Goal: Information Seeking & Learning: Learn about a topic

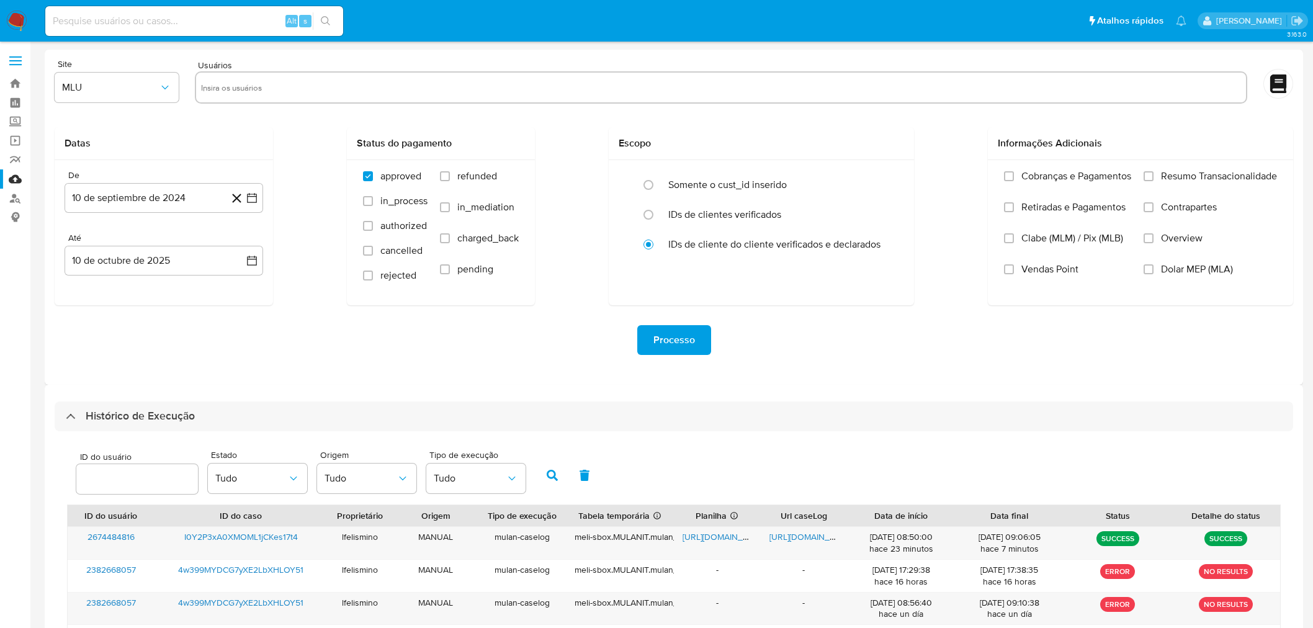
select select "100"
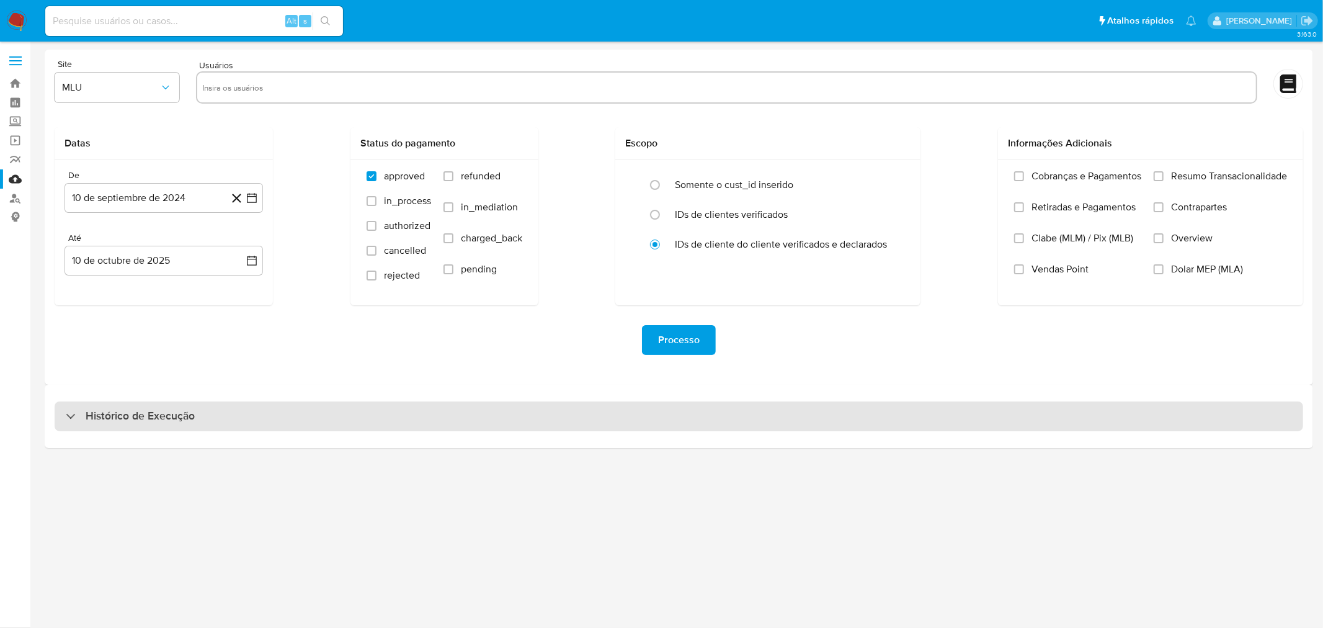
click at [1045, 419] on div "Histórico de Execução" at bounding box center [679, 416] width 1249 height 30
select select "10"
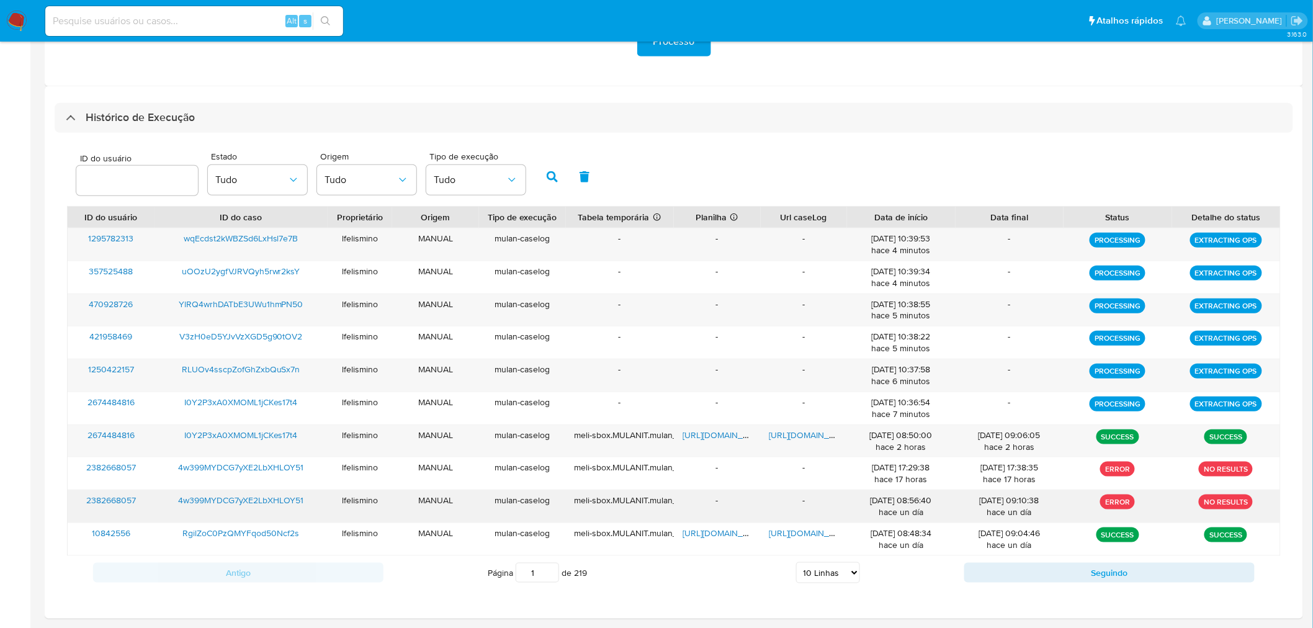
scroll to position [342, 0]
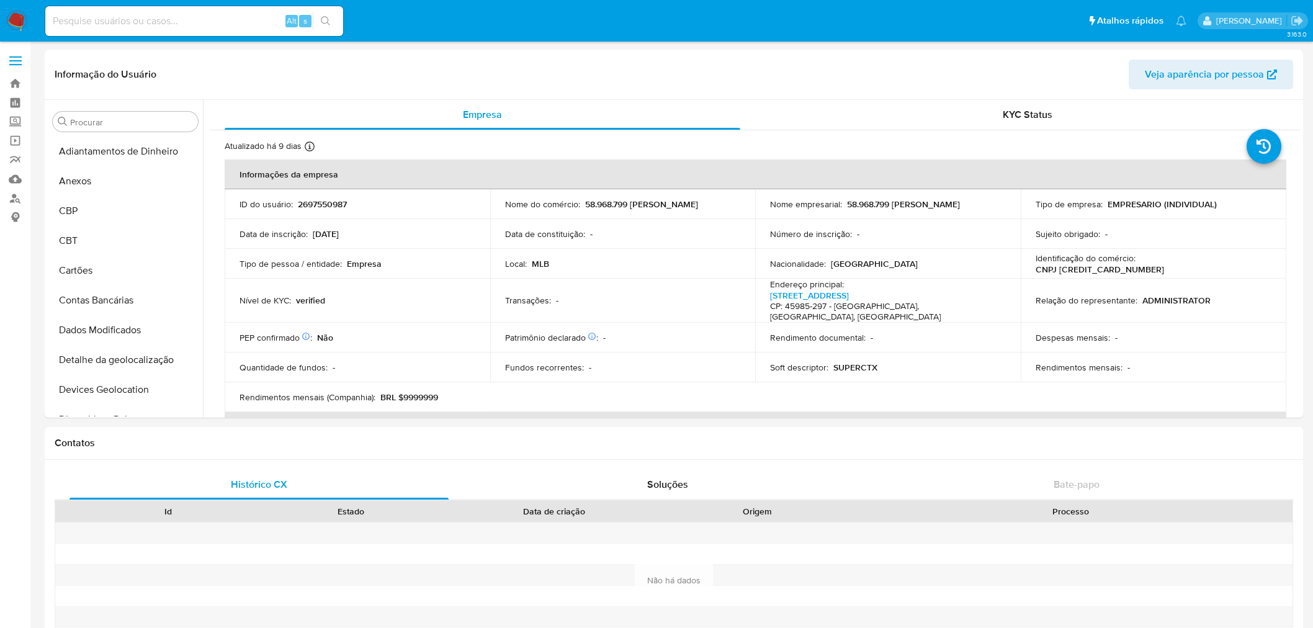
select select "10"
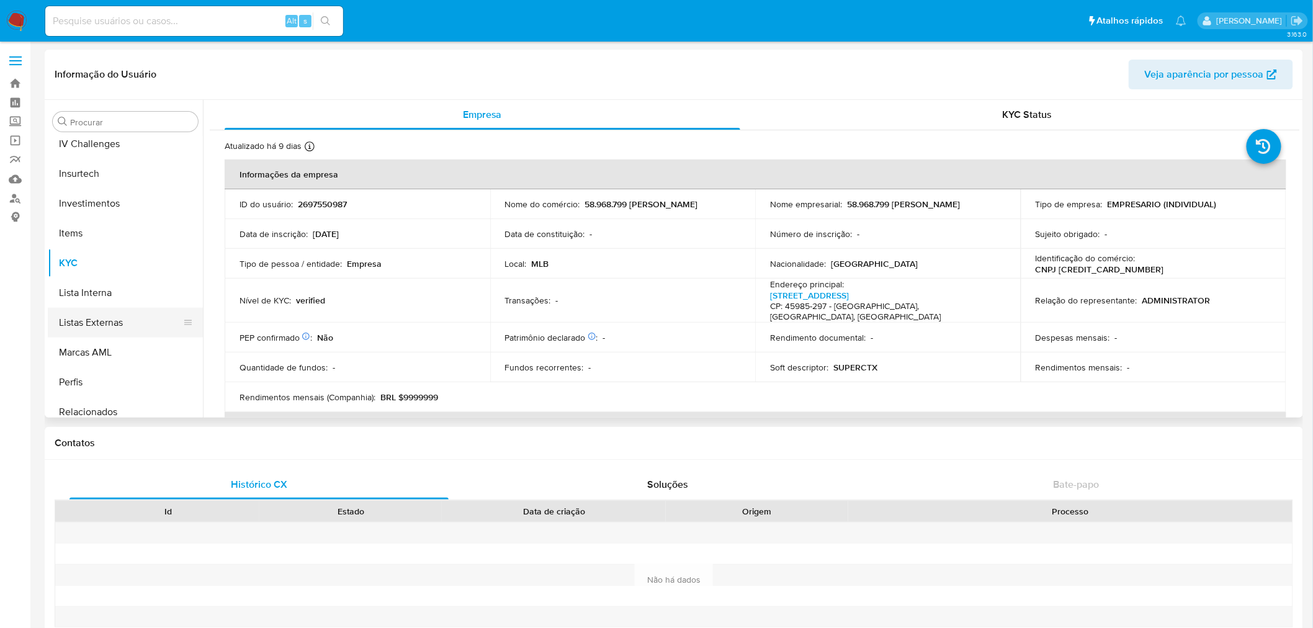
scroll to position [398, 0]
click at [99, 192] on button "Geral" at bounding box center [120, 200] width 145 height 30
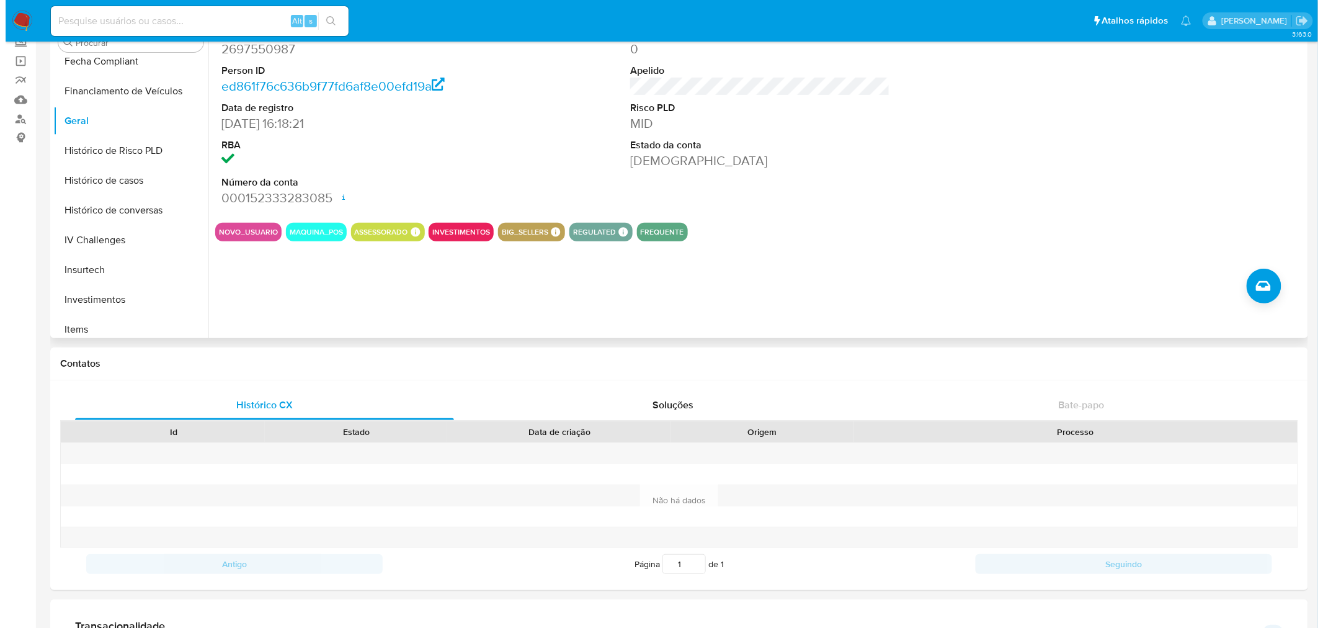
scroll to position [69, 0]
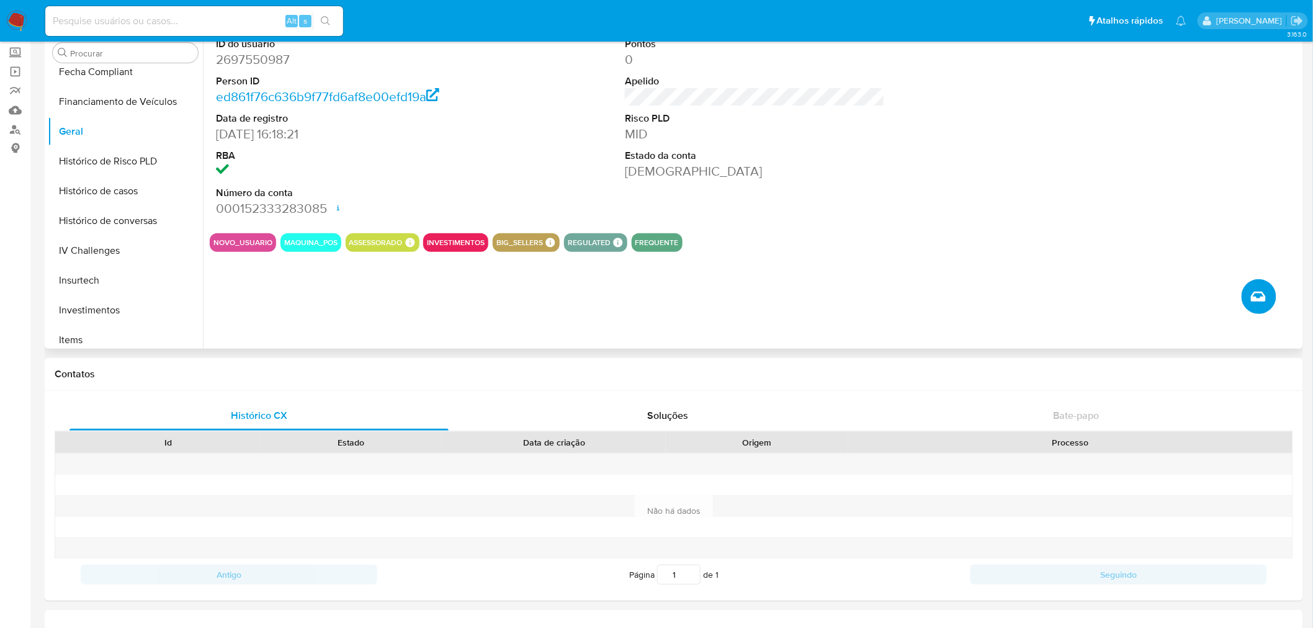
click at [1259, 309] on button "Criar caso manual" at bounding box center [1258, 296] width 35 height 35
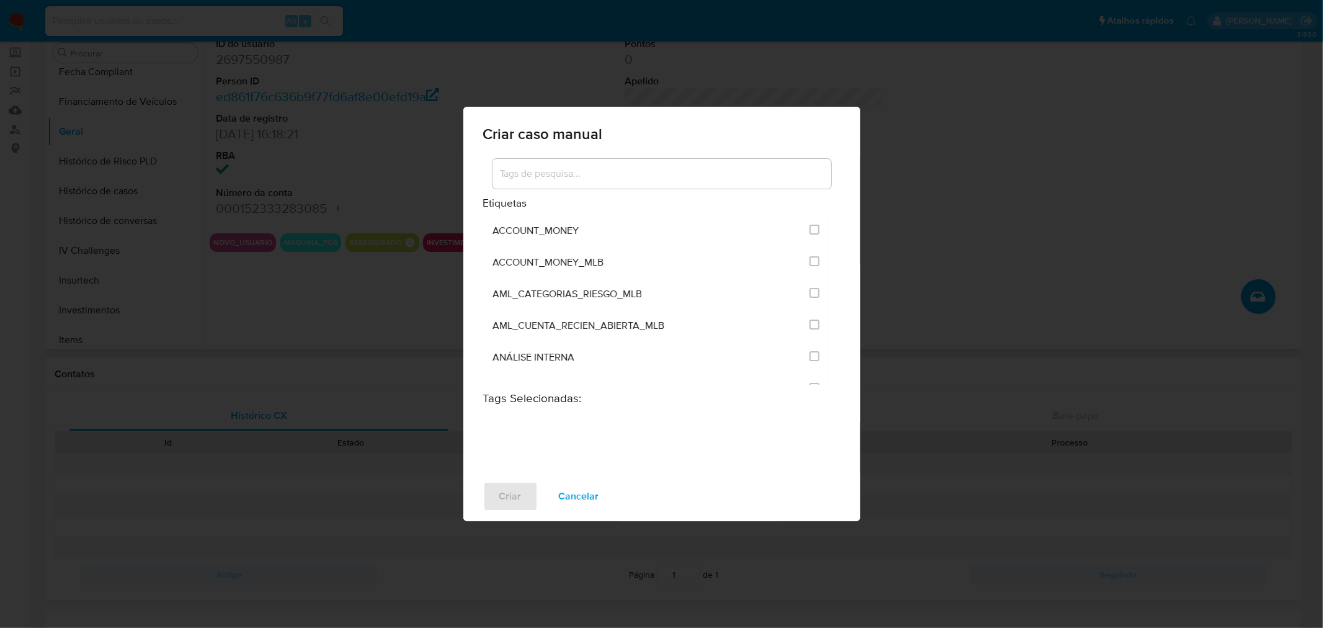
click at [671, 176] on input at bounding box center [662, 174] width 339 height 16
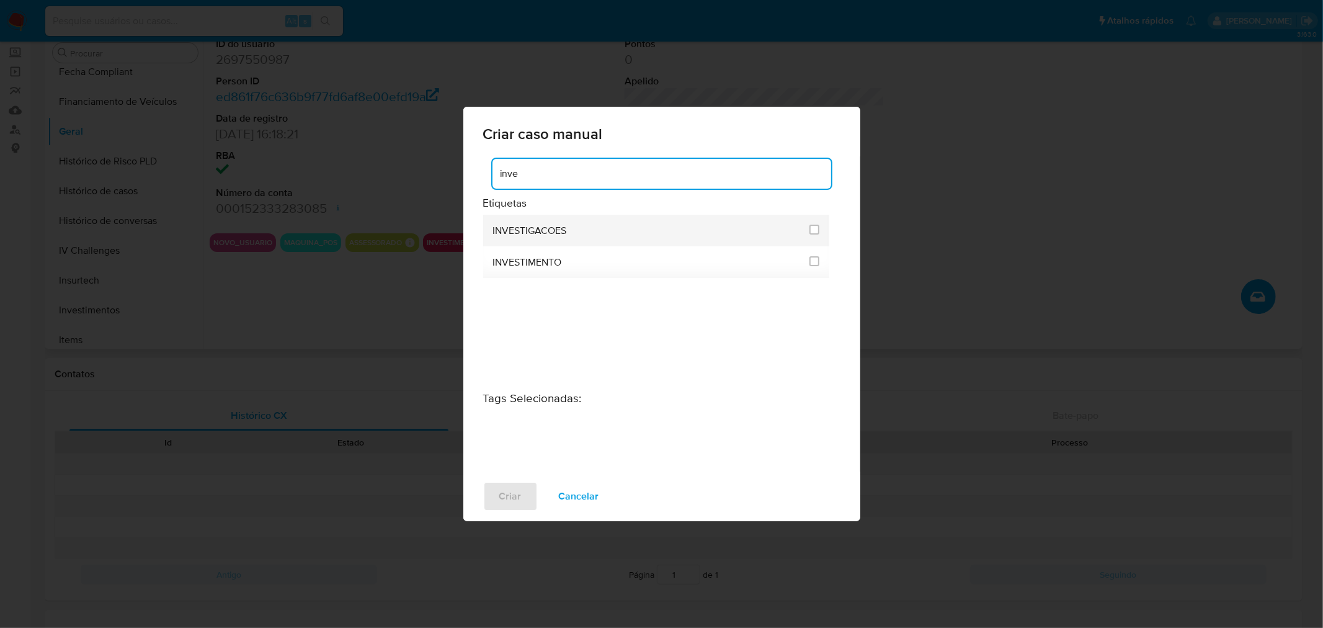
type input "inve"
click at [506, 233] on span "INVESTIGACOES" at bounding box center [530, 231] width 74 height 12
click at [811, 228] on input "2067" at bounding box center [815, 230] width 10 height 10
checkbox input "true"
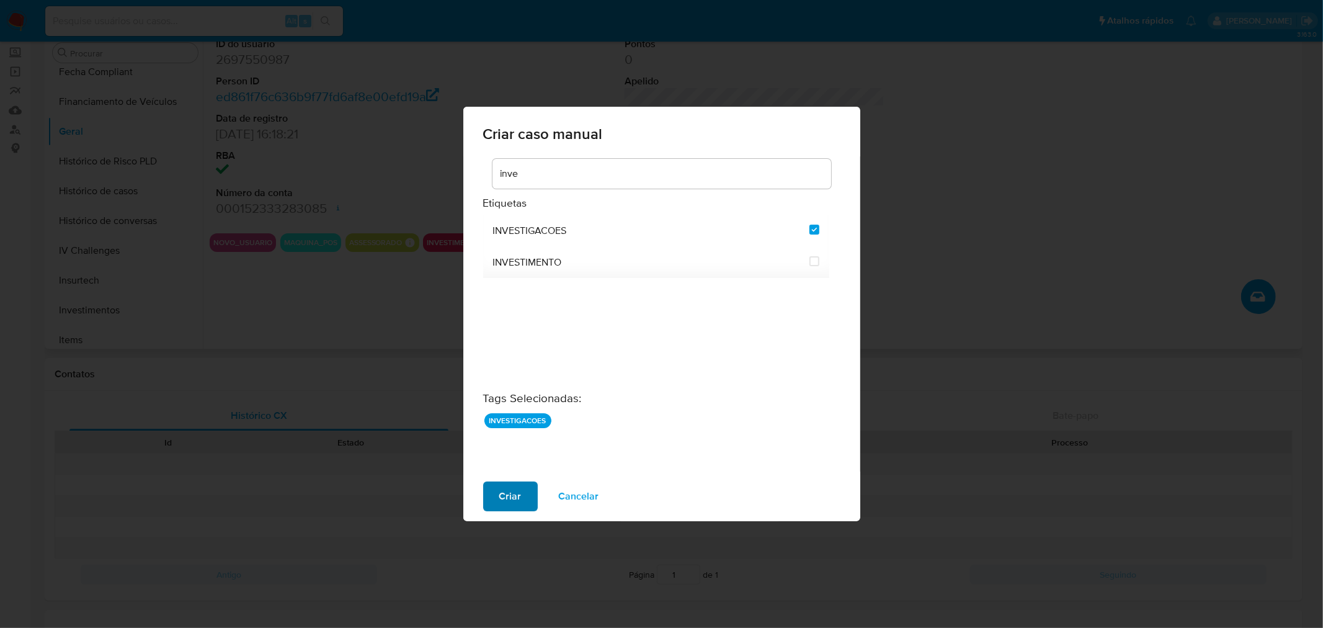
click at [504, 491] on span "Criar" at bounding box center [510, 496] width 22 height 27
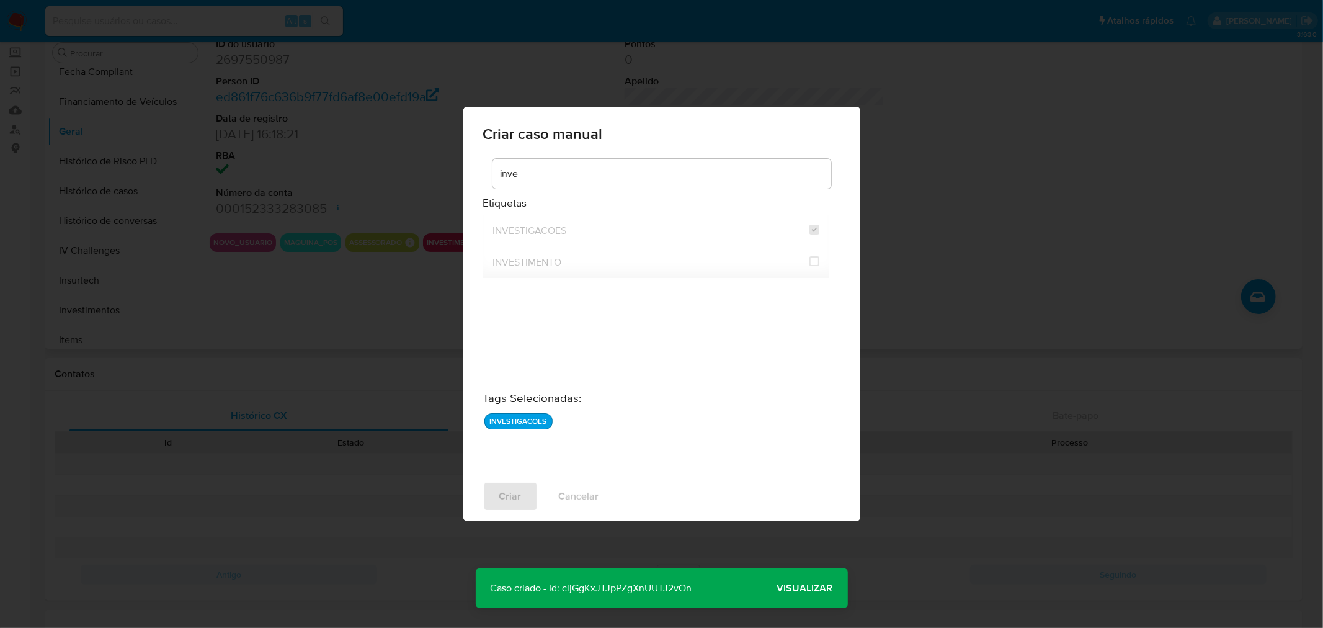
click at [807, 588] on span "Visualizar" at bounding box center [805, 588] width 56 height 0
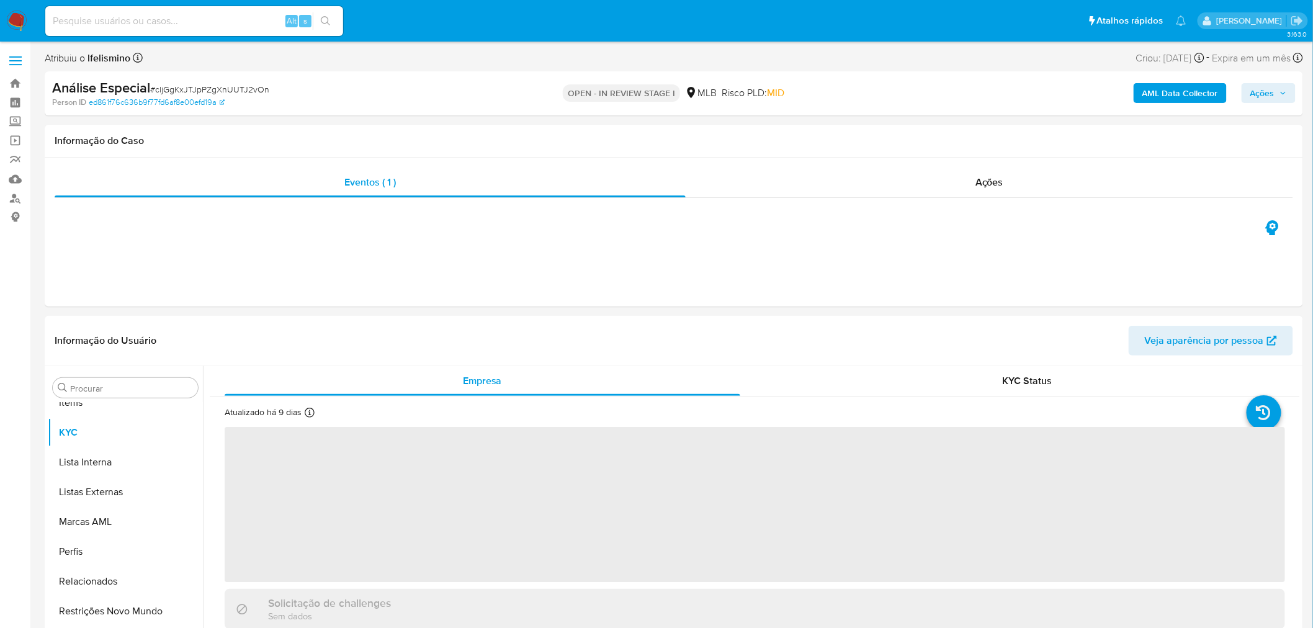
scroll to position [672, 0]
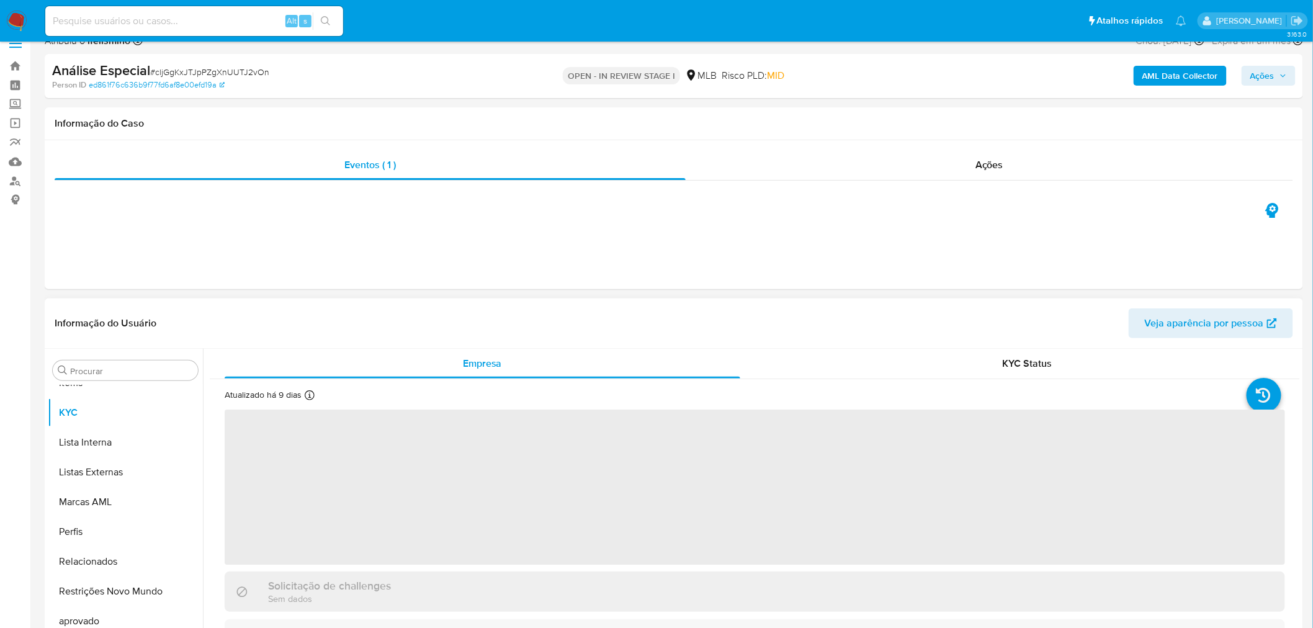
select select "10"
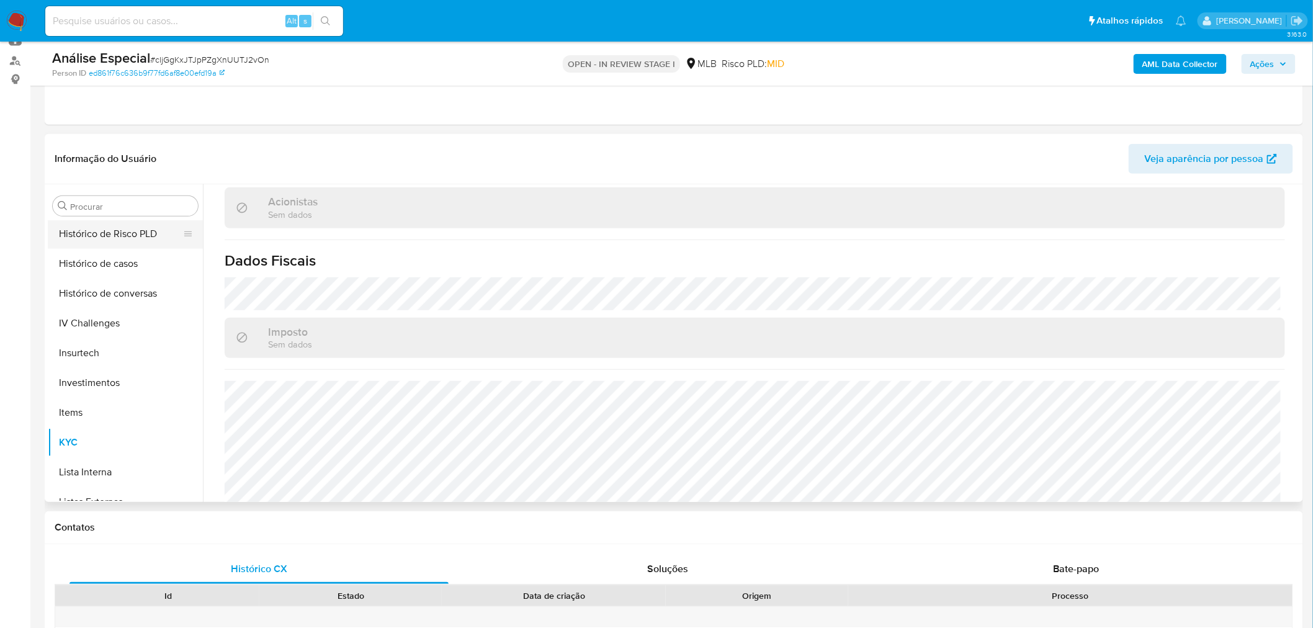
scroll to position [398, 0]
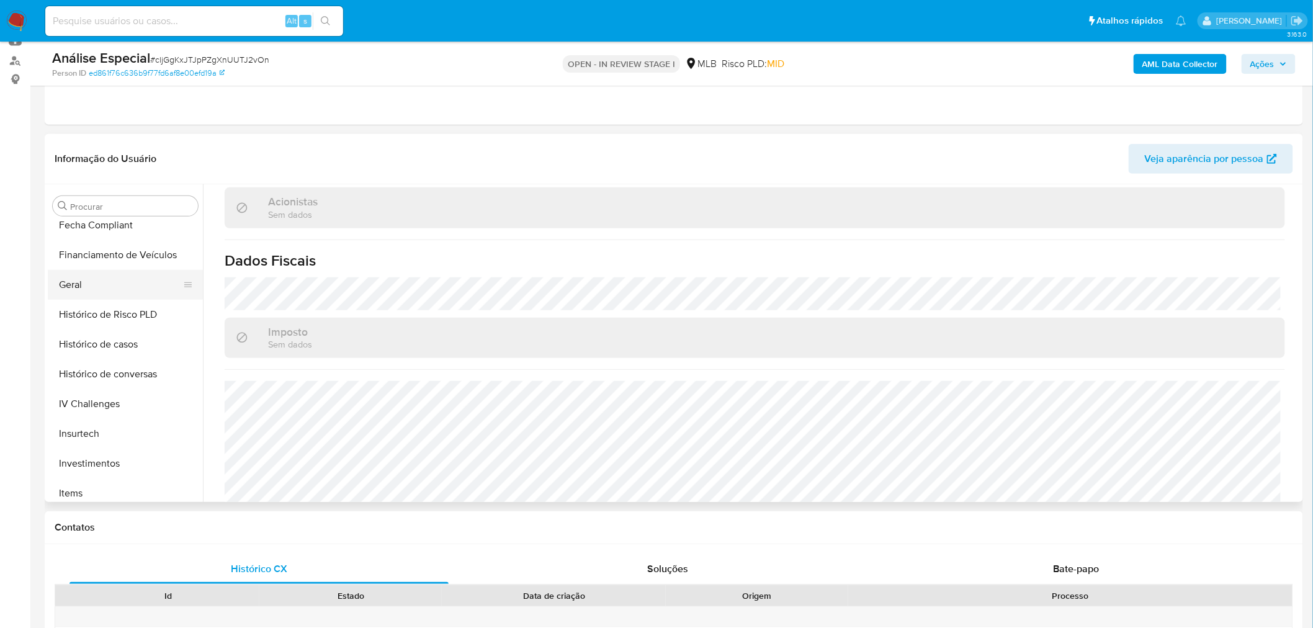
click at [109, 276] on button "Geral" at bounding box center [120, 285] width 145 height 30
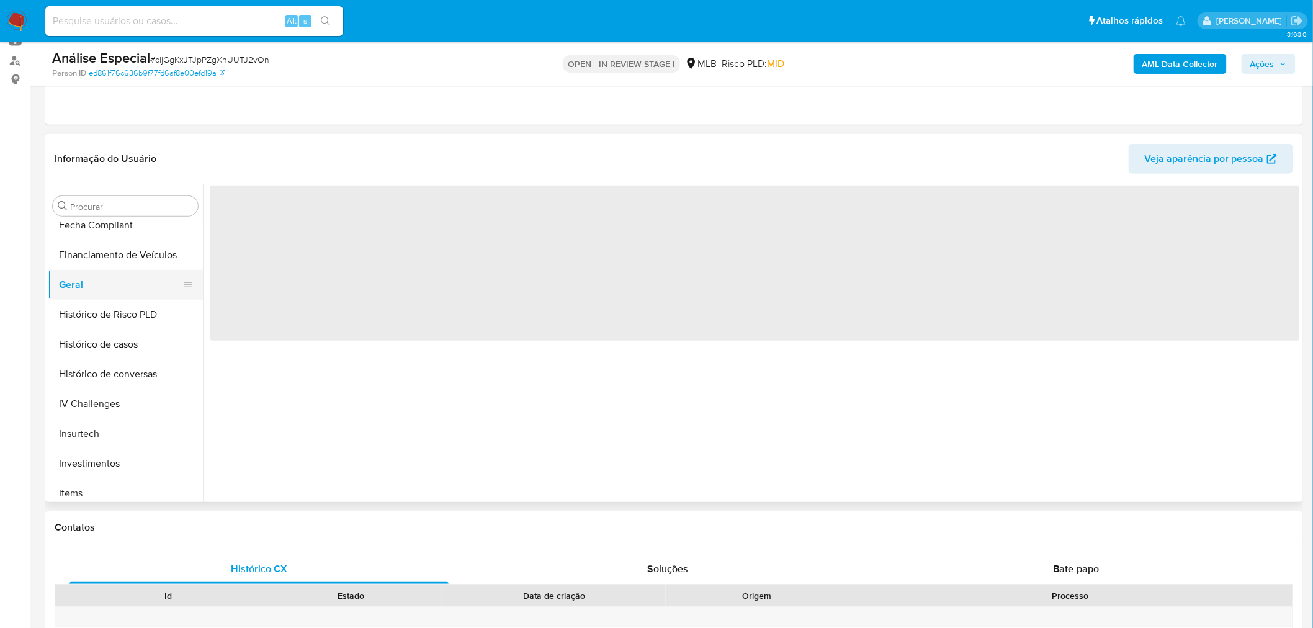
scroll to position [0, 0]
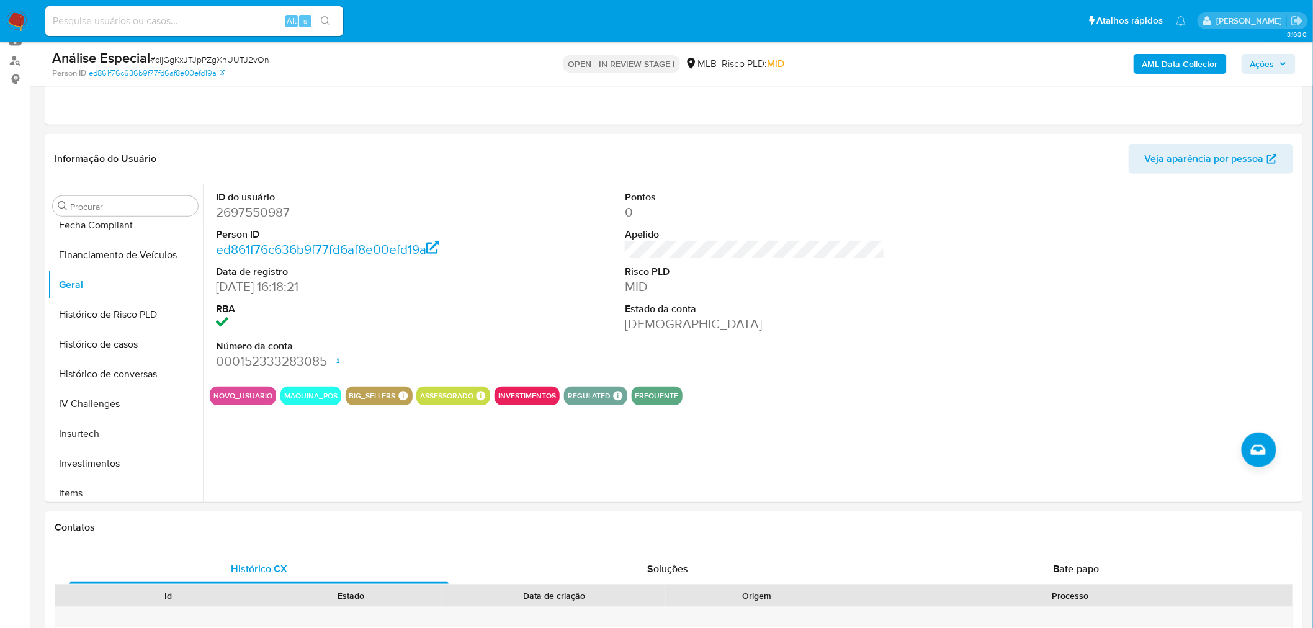
click at [177, 62] on span "# cljGgKxJTJpPZgXnUUTJ2vOn" at bounding box center [209, 59] width 119 height 12
click at [178, 62] on span "# cljGgKxJTJpPZgXnUUTJ2vOn" at bounding box center [209, 59] width 119 height 12
copy span "cljGgKxJTJpPZgXnUUTJ2vOn"
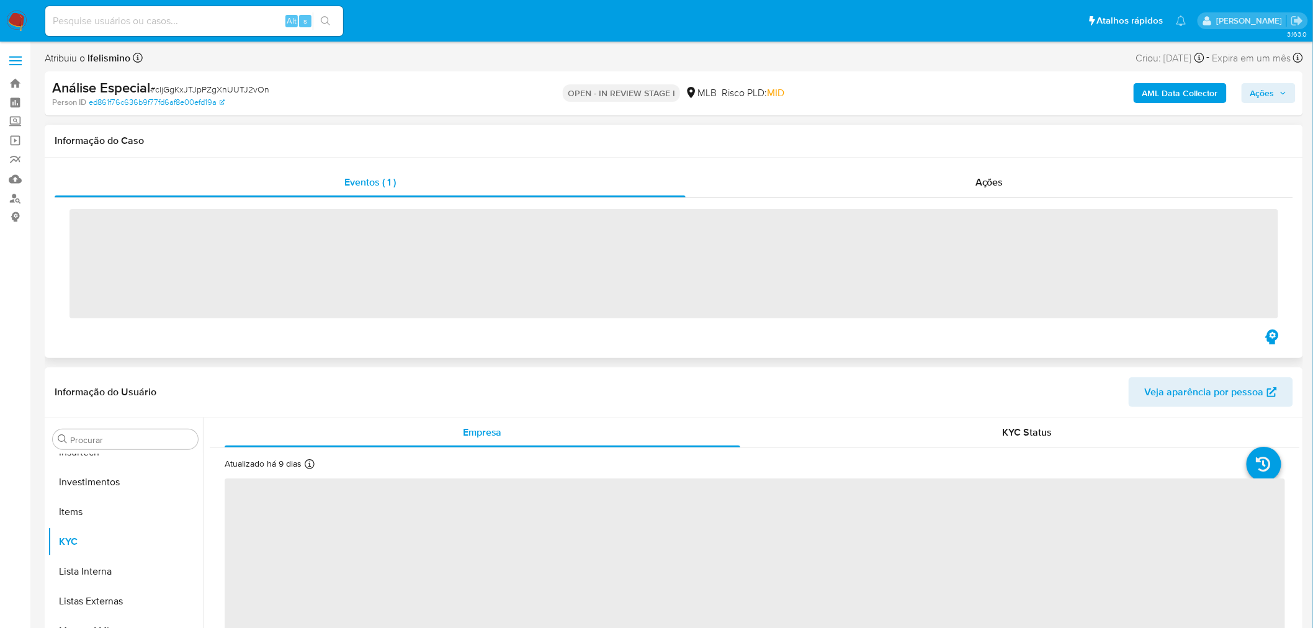
scroll to position [672, 0]
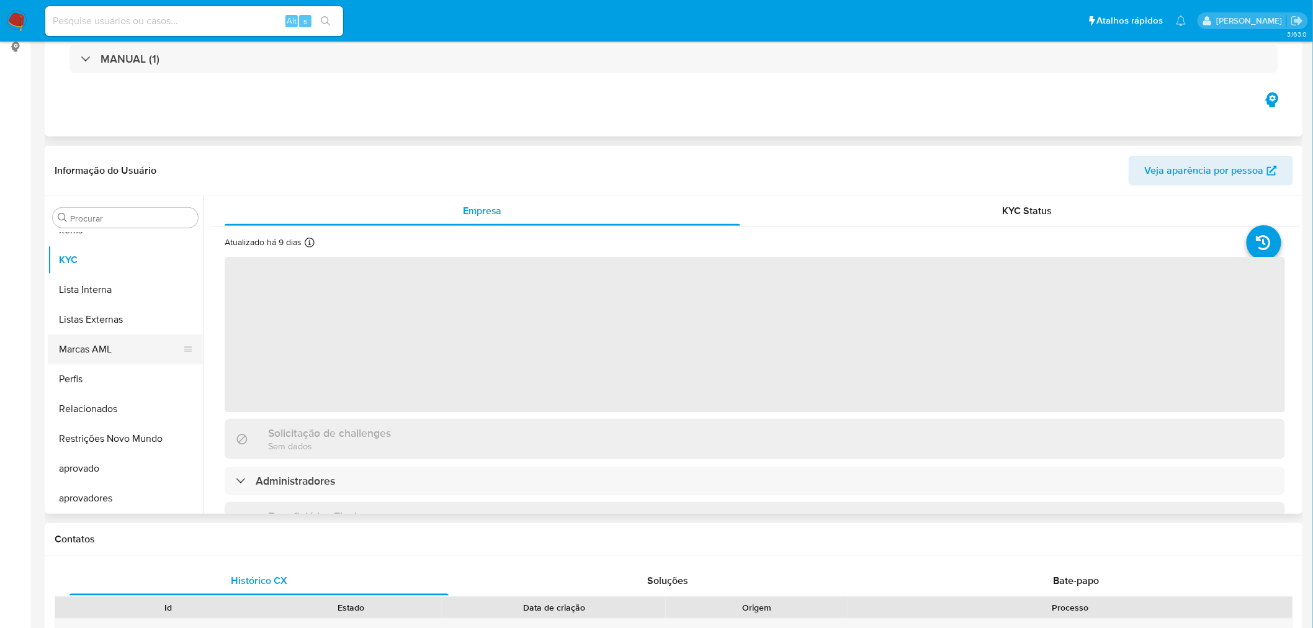
select select "10"
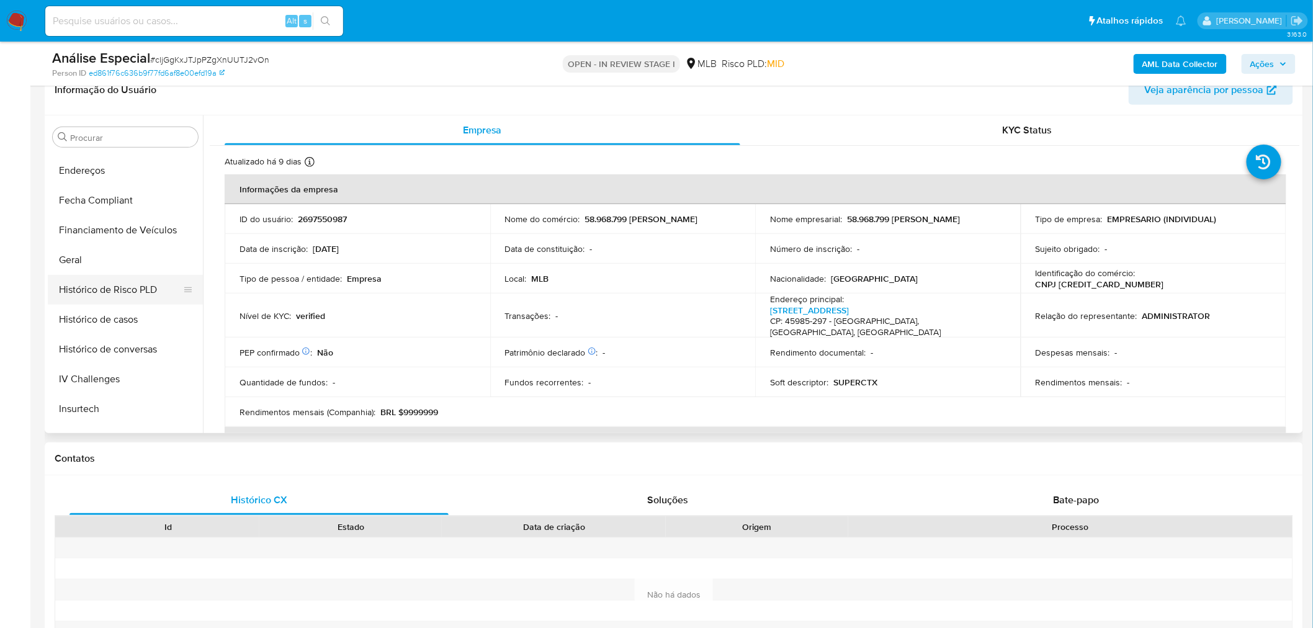
scroll to position [328, 0]
click at [104, 288] on button "Geral" at bounding box center [120, 286] width 145 height 30
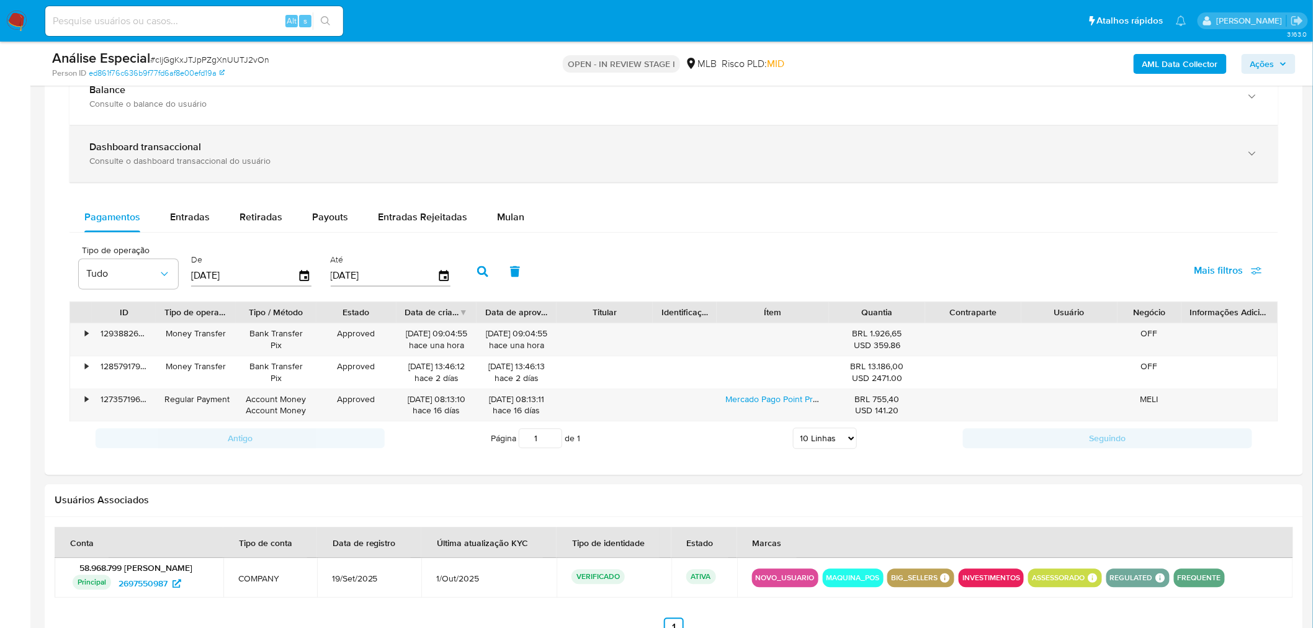
scroll to position [896, 0]
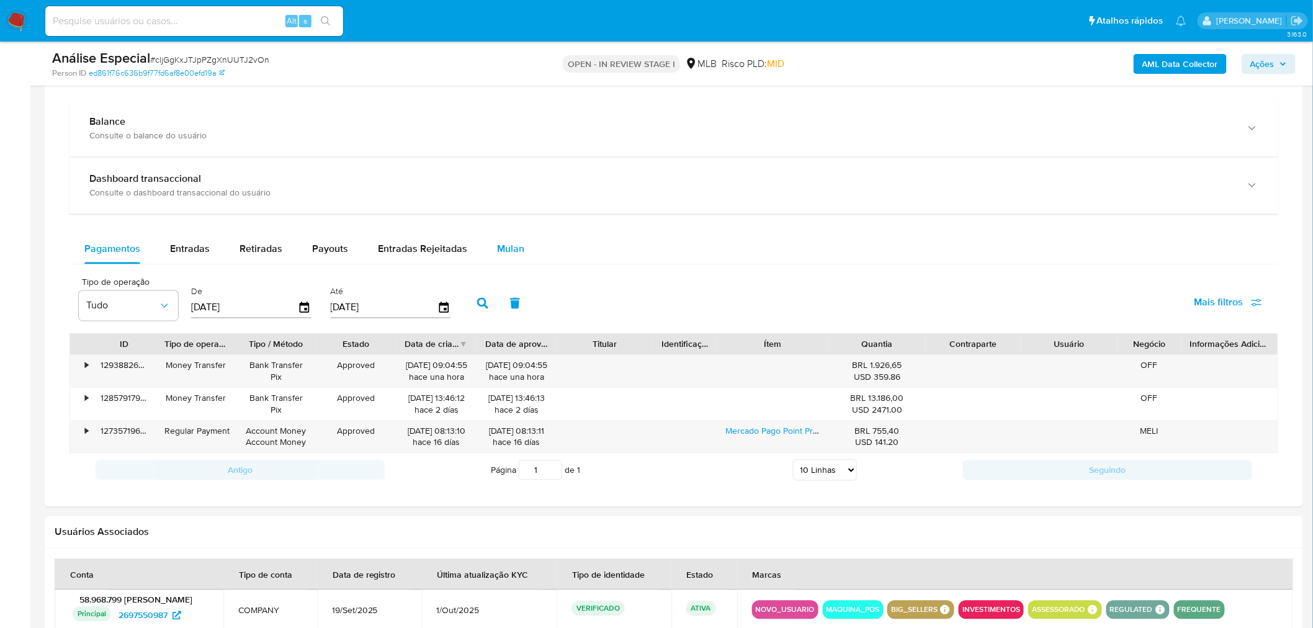
click at [486, 249] on button "Mulan" at bounding box center [510, 249] width 57 height 30
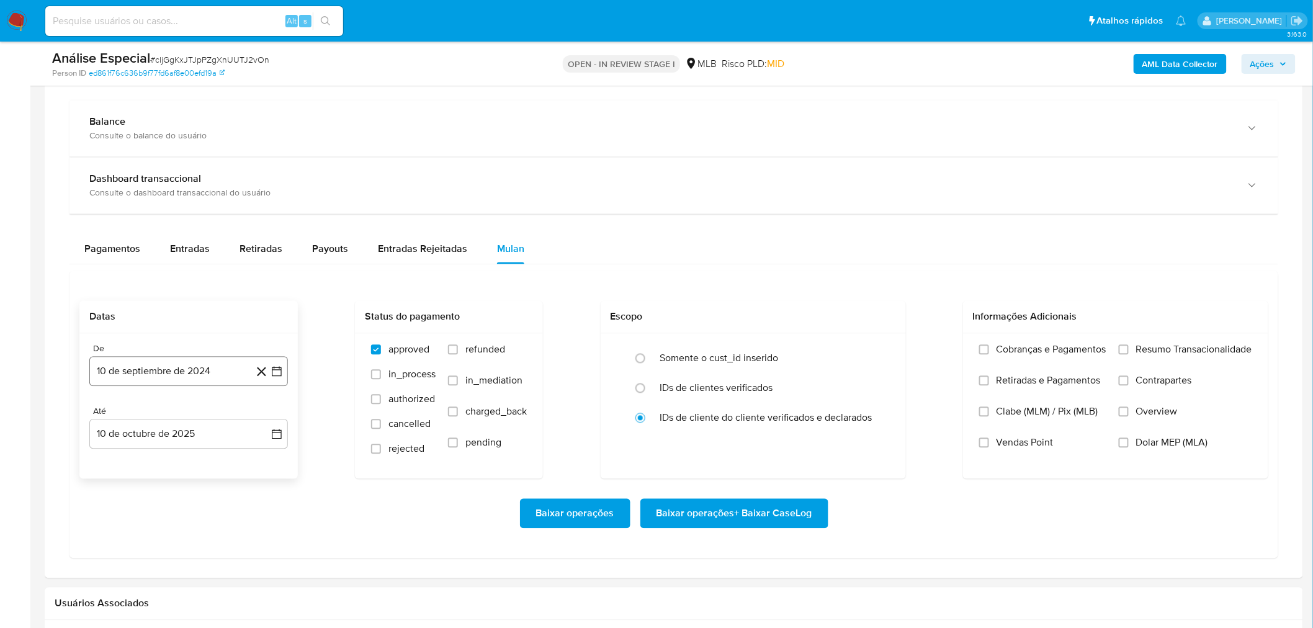
click at [107, 368] on button "10 de septiembre de 2024" at bounding box center [188, 372] width 199 height 30
click at [166, 426] on div "septiembre 2024 septiembre 2024 lun lunes mar martes mié miércoles jue jueves v…" at bounding box center [188, 502] width 169 height 187
click at [206, 413] on span "septiembre 2024" at bounding box center [183, 416] width 76 height 12
drag, startPoint x: 266, startPoint y: 420, endPoint x: 245, endPoint y: 428, distance: 22.0
click at [265, 420] on icon "Año siguiente" at bounding box center [263, 416] width 15 height 15
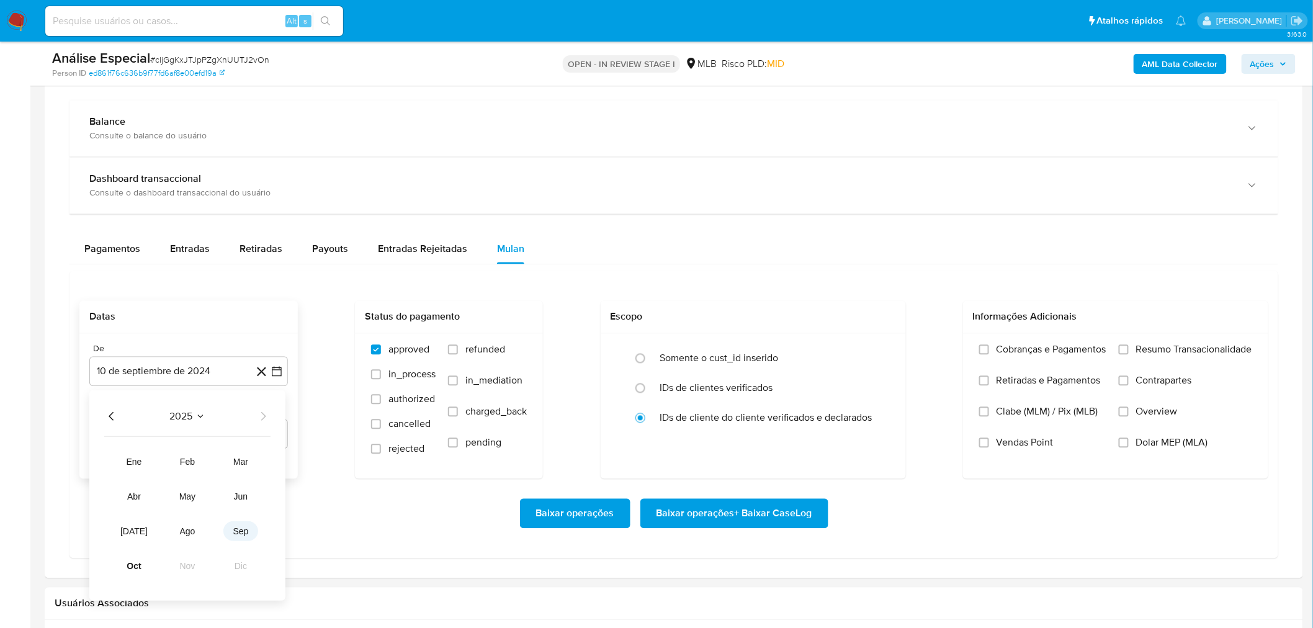
click at [239, 532] on span "sep" at bounding box center [241, 531] width 16 height 10
click at [119, 462] on button "1" at bounding box center [114, 462] width 20 height 20
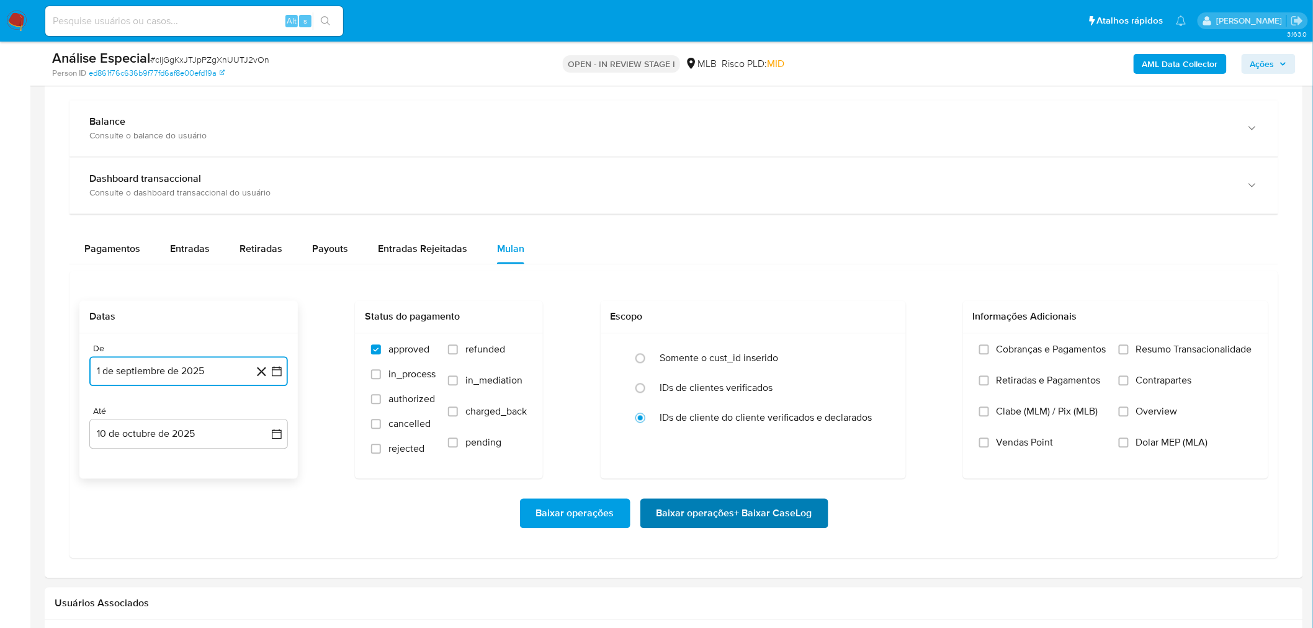
click at [681, 516] on span "Baixar operações + Baixar CaseLog" at bounding box center [734, 513] width 156 height 27
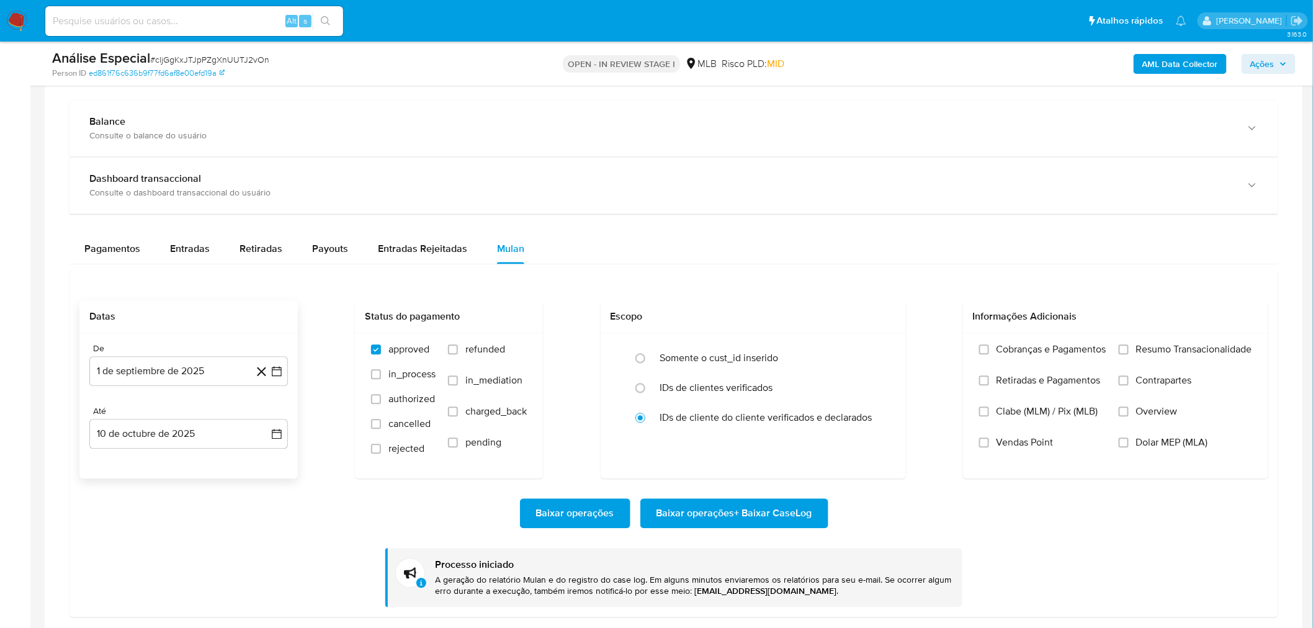
click at [214, 63] on span "# cljGgKxJTJpPZgXnUUTJ2vOn" at bounding box center [209, 59] width 119 height 12
copy span "cljGgKxJTJpPZgXnUUTJ2vOn"
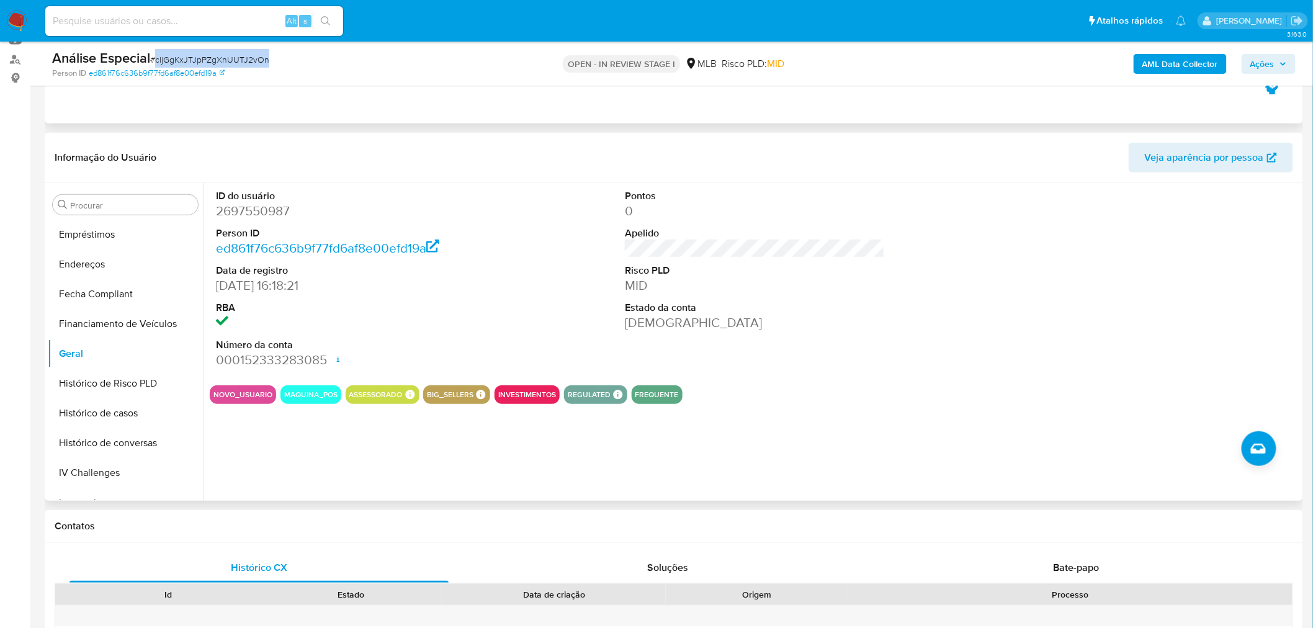
scroll to position [138, 0]
copy span "cljGgKxJTJpPZgXnUUTJ2vOn"
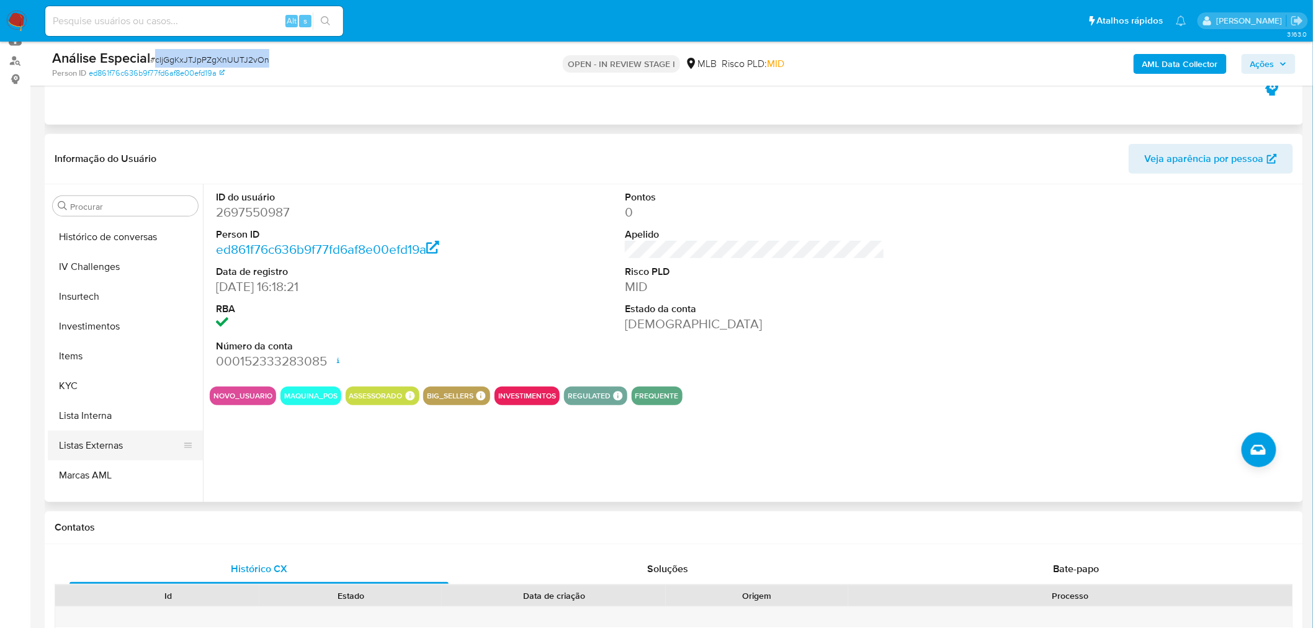
scroll to position [604, 0]
click at [101, 315] on button "KYC" at bounding box center [120, 317] width 145 height 30
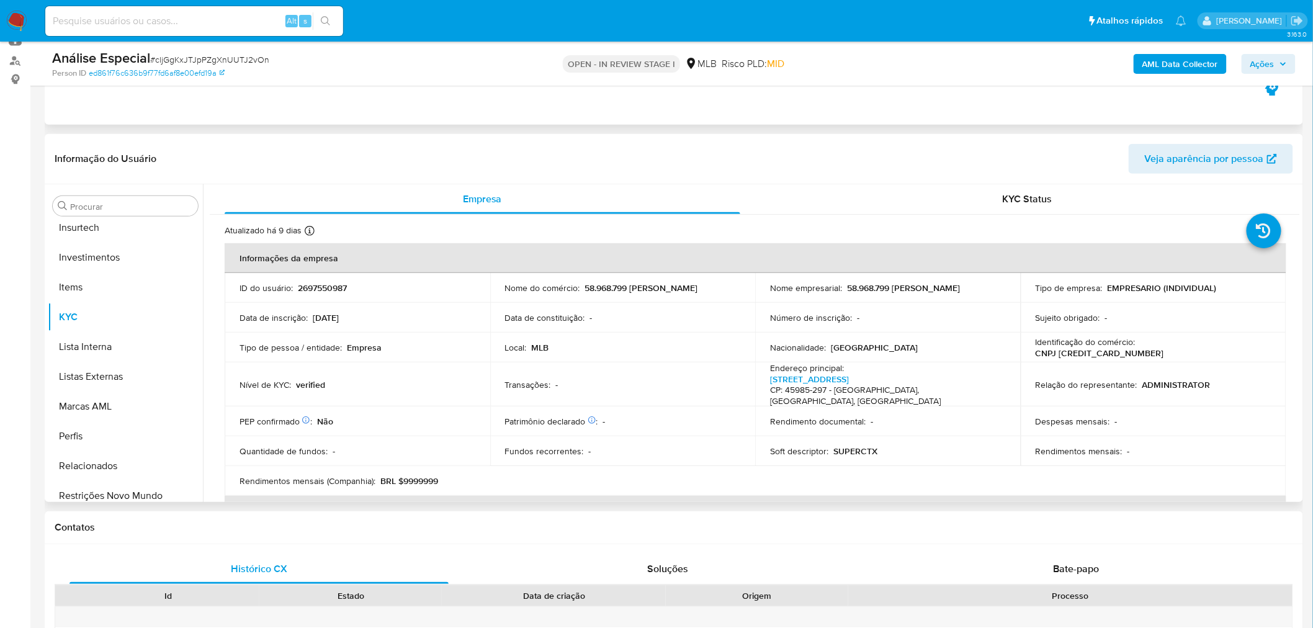
click at [1193, 331] on td "Sujeito obrigado : -" at bounding box center [1153, 318] width 266 height 30
click at [1164, 347] on p "CNPJ 58968799000194" at bounding box center [1099, 352] width 128 height 11
copy p "58968799000194"
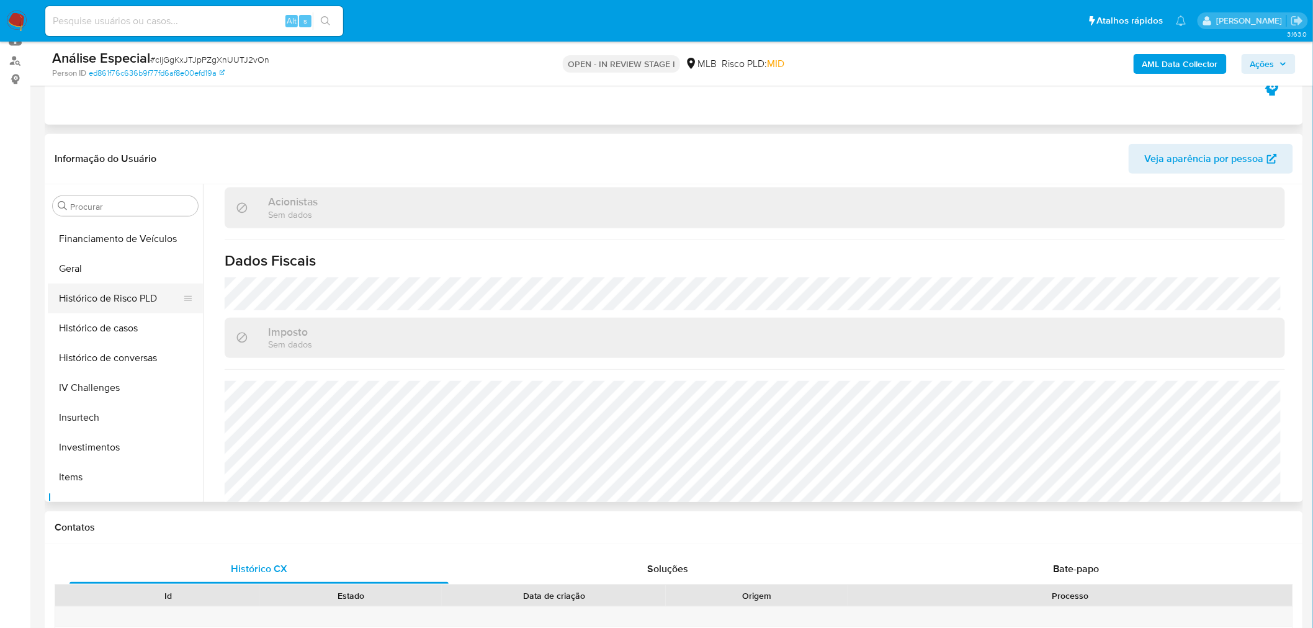
scroll to position [397, 0]
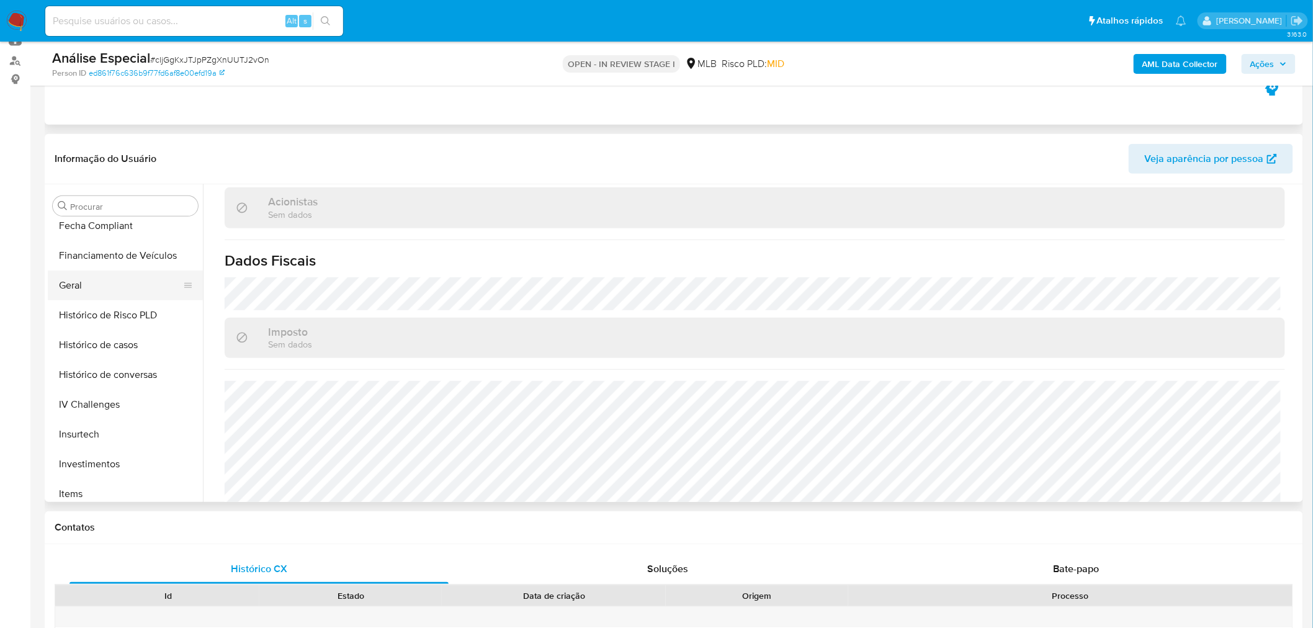
click at [101, 285] on button "Geral" at bounding box center [120, 285] width 145 height 30
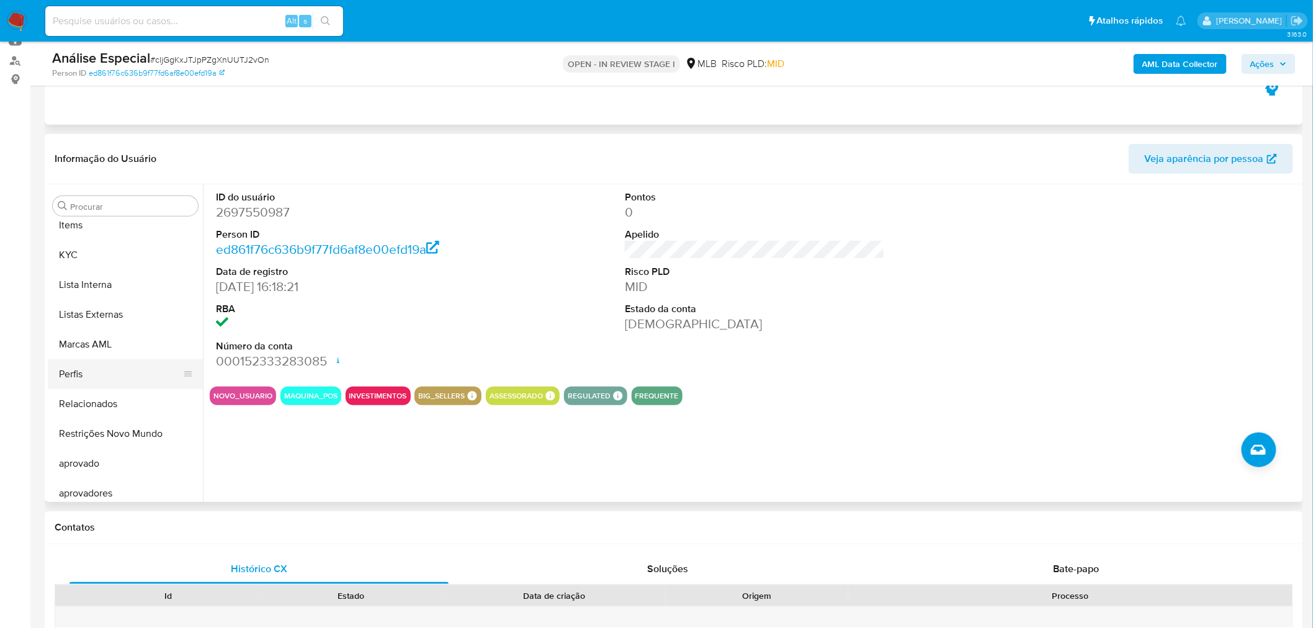
scroll to position [672, 0]
click at [92, 375] on button "Perfis" at bounding box center [120, 367] width 145 height 30
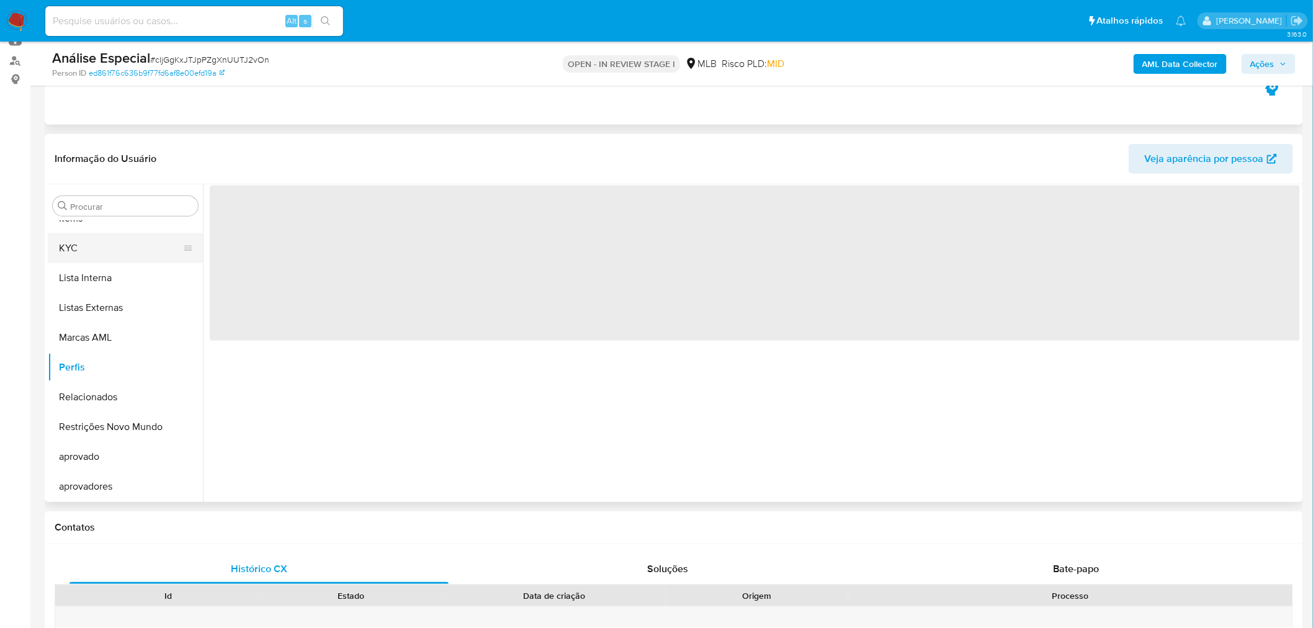
click at [120, 247] on button "KYC" at bounding box center [120, 248] width 145 height 30
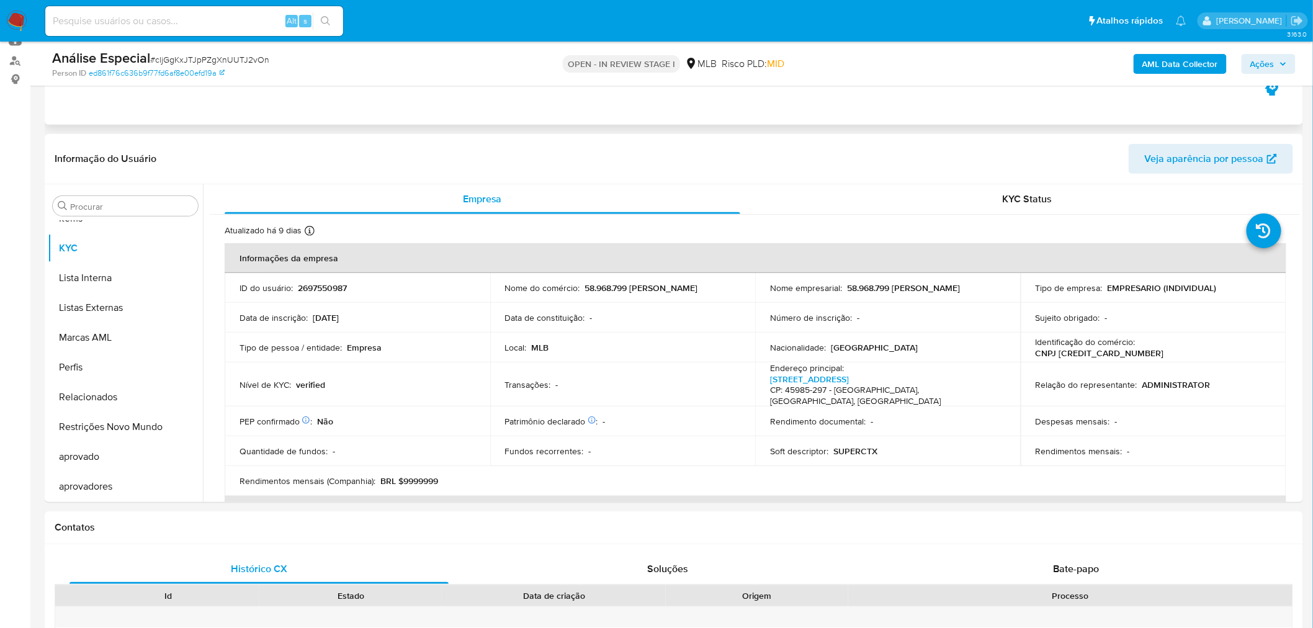
drag, startPoint x: 118, startPoint y: 420, endPoint x: 19, endPoint y: 426, distance: 98.8
click at [116, 421] on button "Restrições Novo Mundo" at bounding box center [125, 427] width 155 height 30
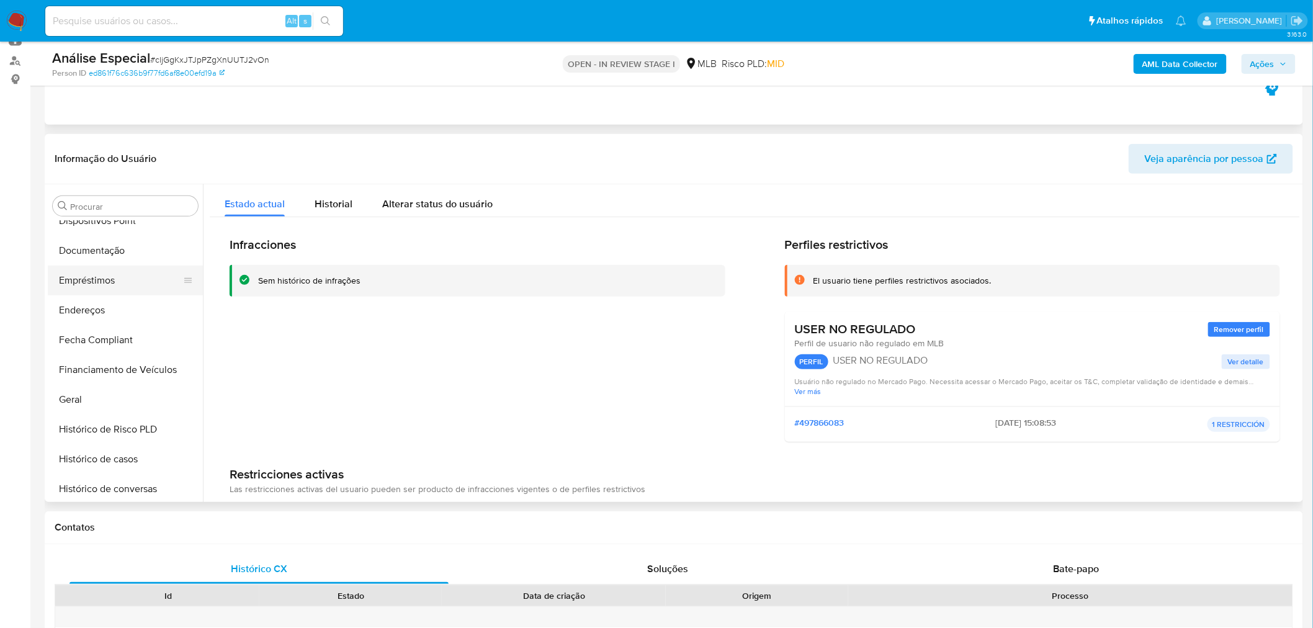
scroll to position [259, 0]
click at [160, 282] on button "Documentação" at bounding box center [120, 275] width 145 height 30
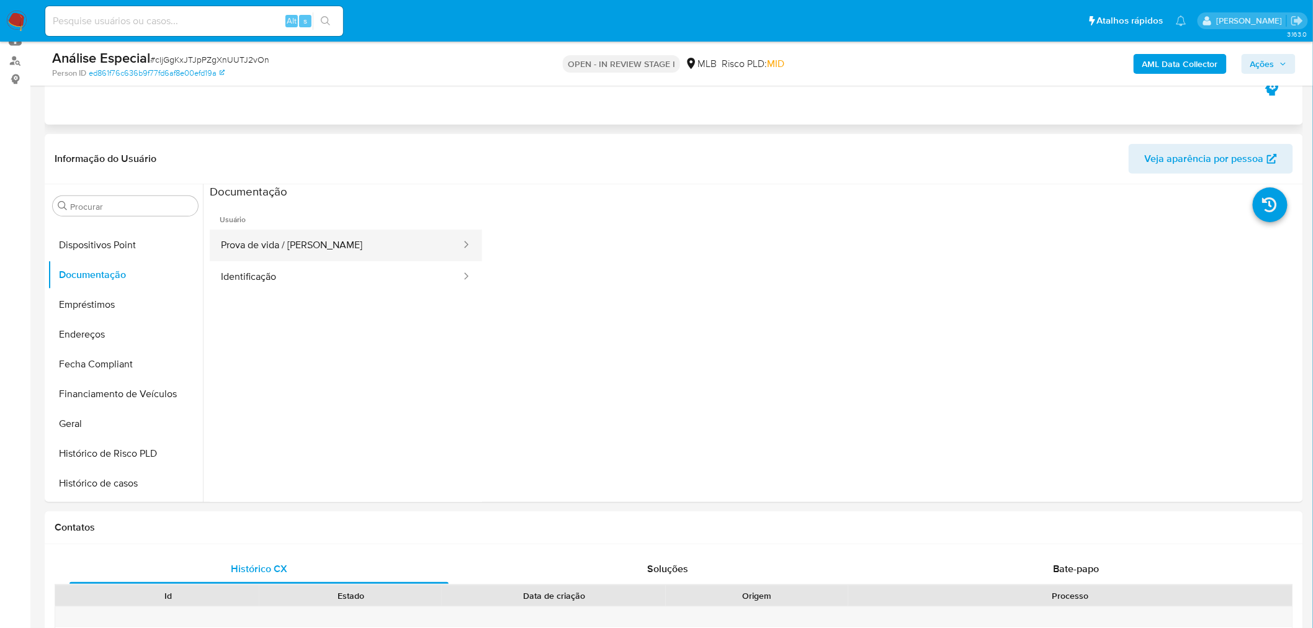
click at [243, 239] on button "Prova de vida / Selfie" at bounding box center [336, 246] width 252 height 32
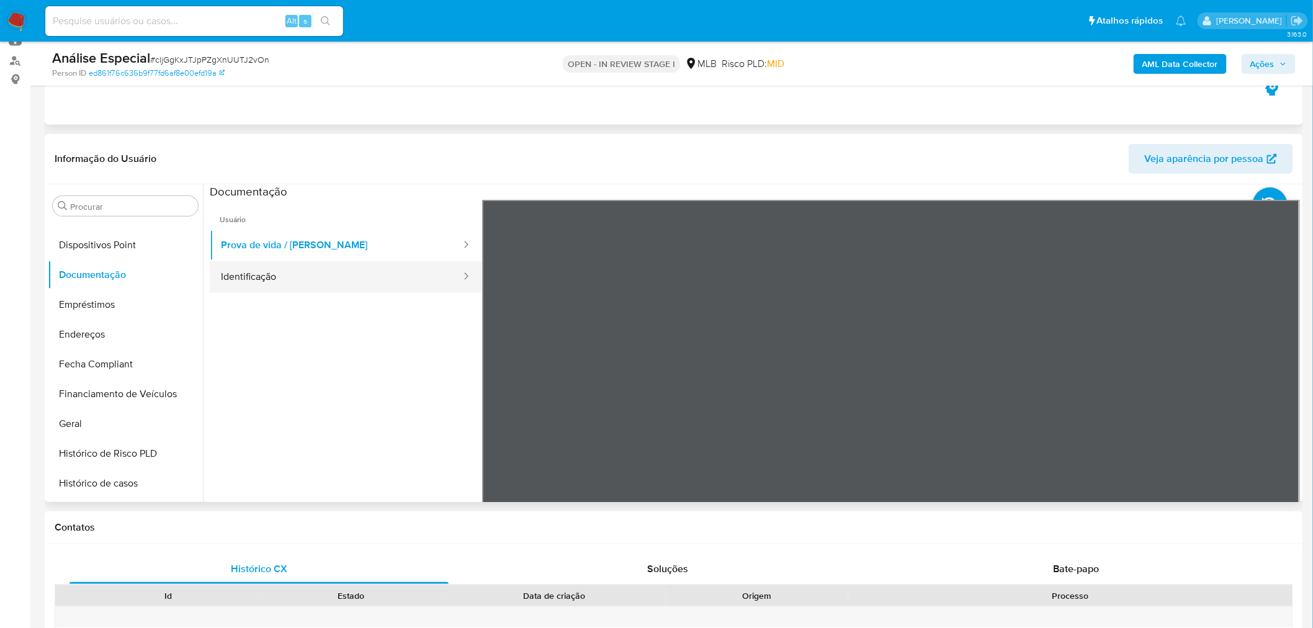
click at [244, 284] on button "Identificação" at bounding box center [336, 277] width 252 height 32
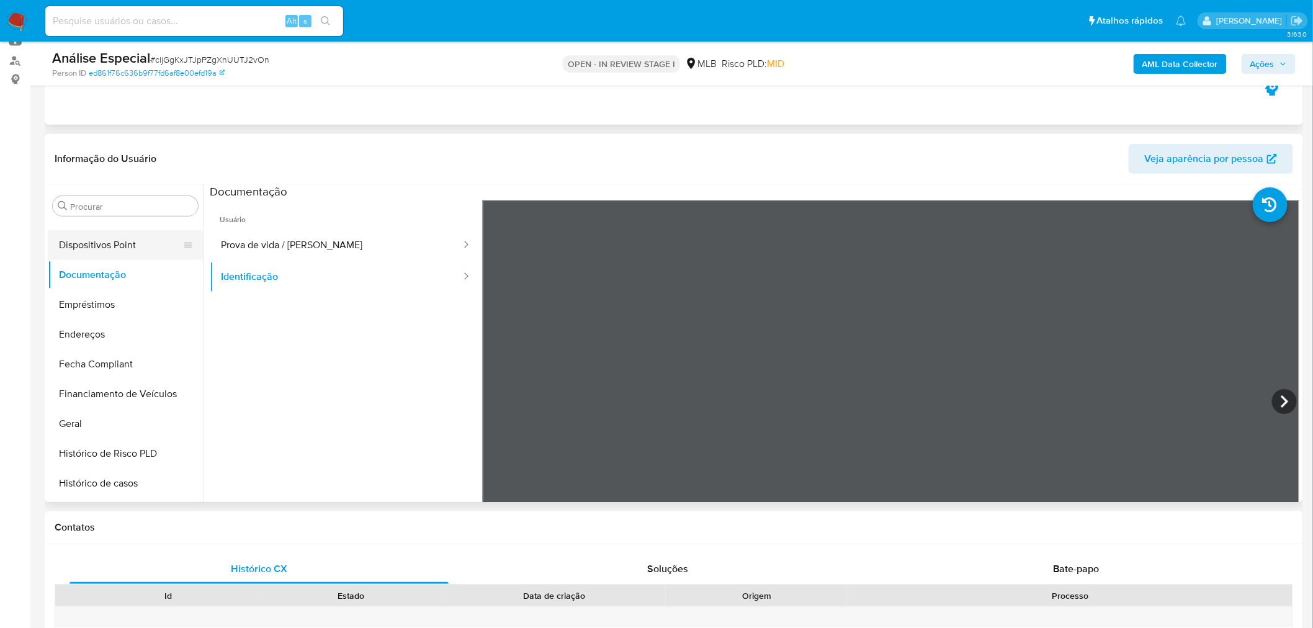
drag, startPoint x: 96, startPoint y: 247, endPoint x: 97, endPoint y: 239, distance: 8.2
click at [96, 247] on button "Dispositivos Point" at bounding box center [120, 245] width 145 height 30
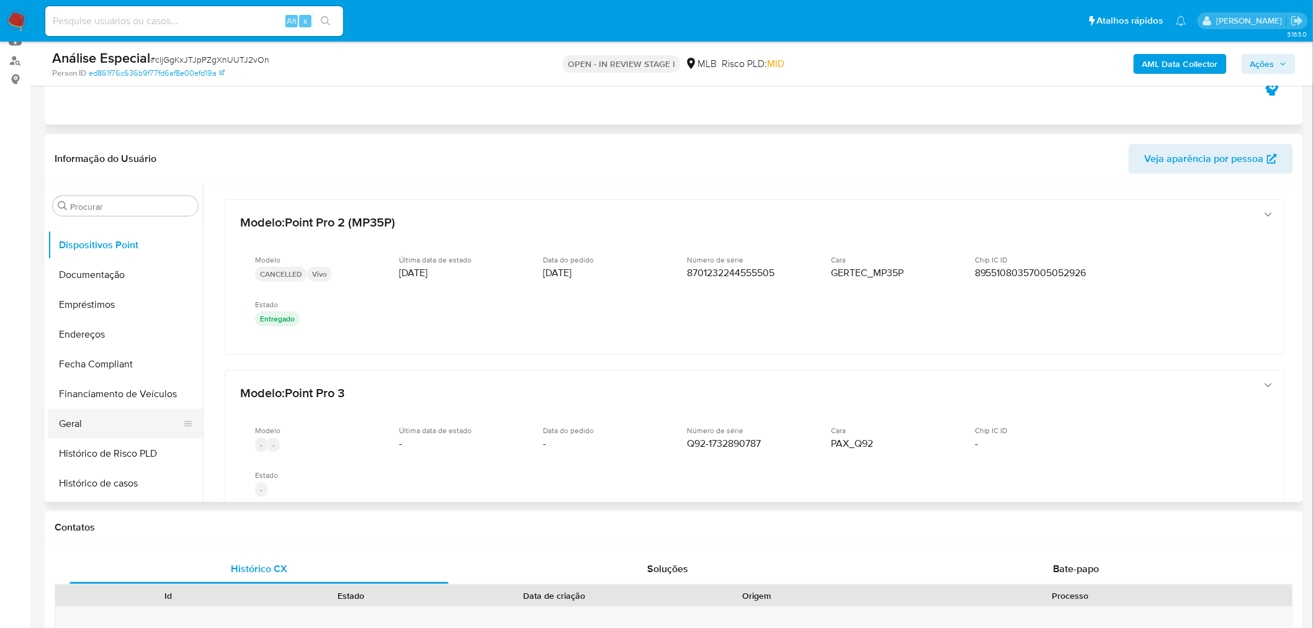
click at [132, 422] on button "Geral" at bounding box center [120, 424] width 145 height 30
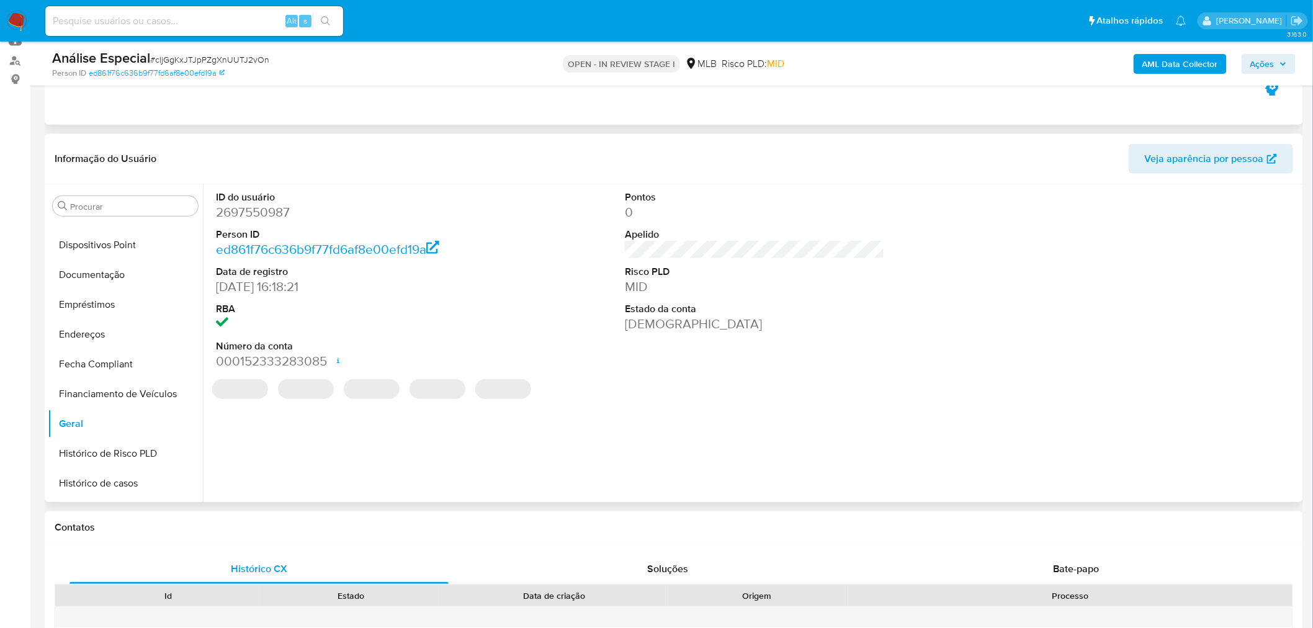
click at [271, 215] on dd "2697550987" at bounding box center [346, 211] width 260 height 17
click at [270, 215] on dd "2697550987" at bounding box center [346, 211] width 260 height 17
copy dd "2697550987"
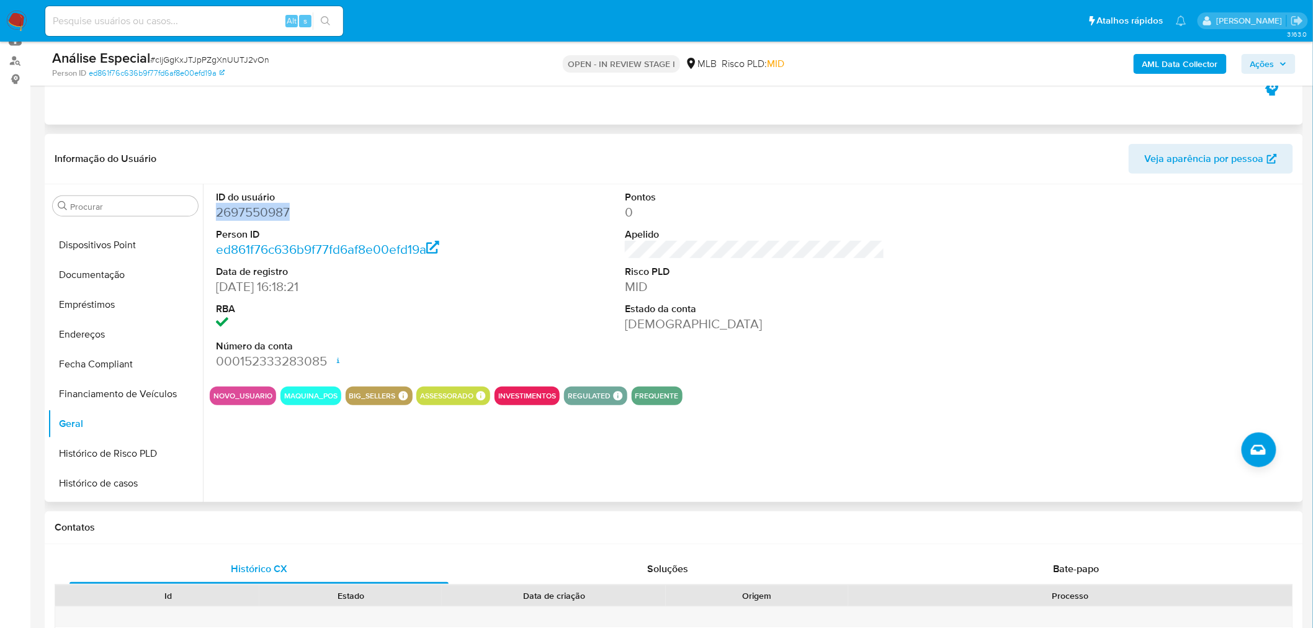
copy dd "2697550987"
drag, startPoint x: 128, startPoint y: 282, endPoint x: 146, endPoint y: 283, distance: 18.0
click at [131, 280] on button "Documentação" at bounding box center [120, 275] width 145 height 30
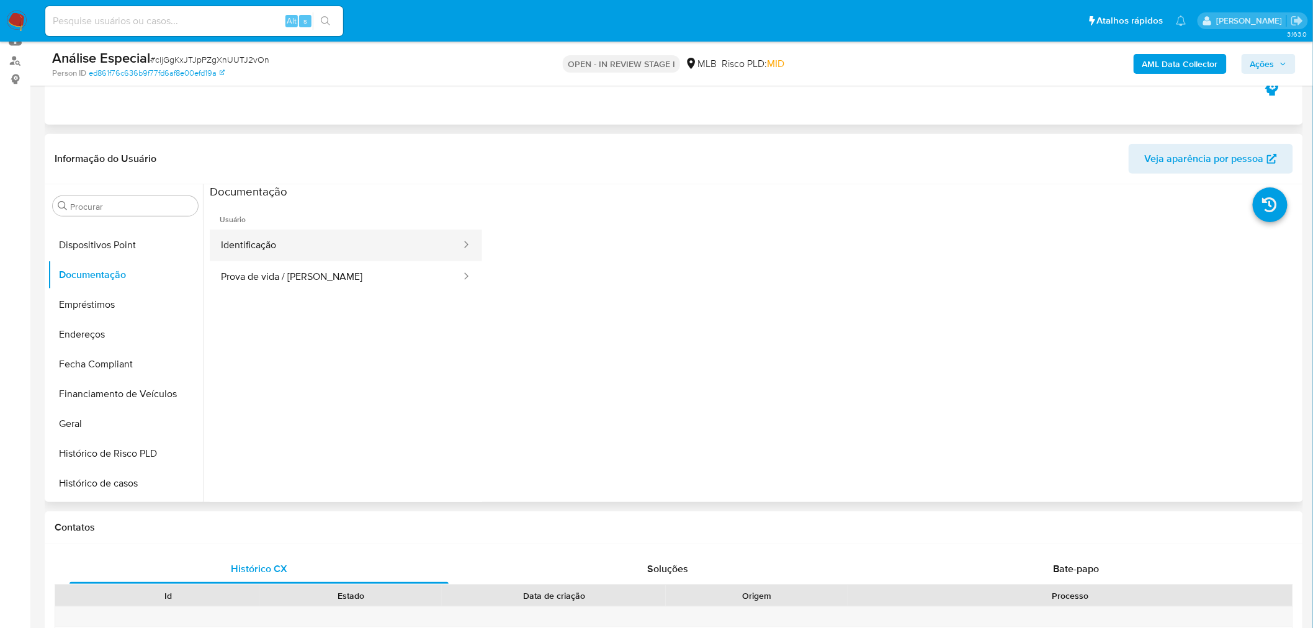
click at [331, 230] on button "Identificação" at bounding box center [336, 246] width 252 height 32
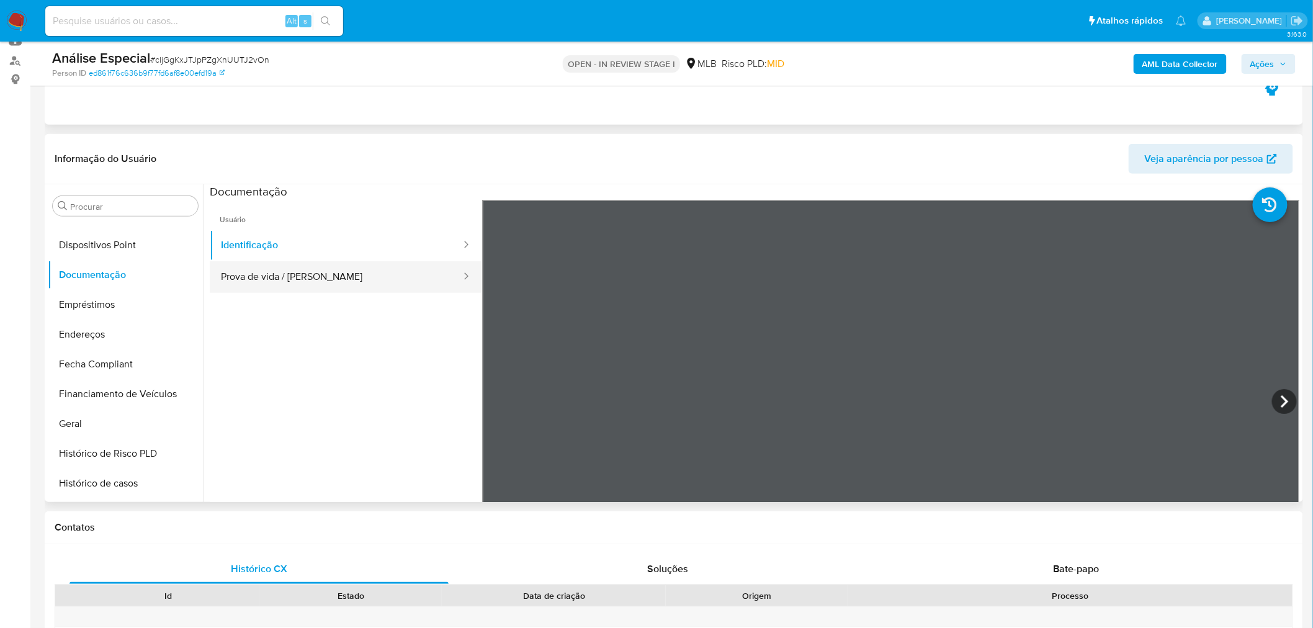
click at [378, 281] on button "Prova de vida / Selfie" at bounding box center [336, 277] width 252 height 32
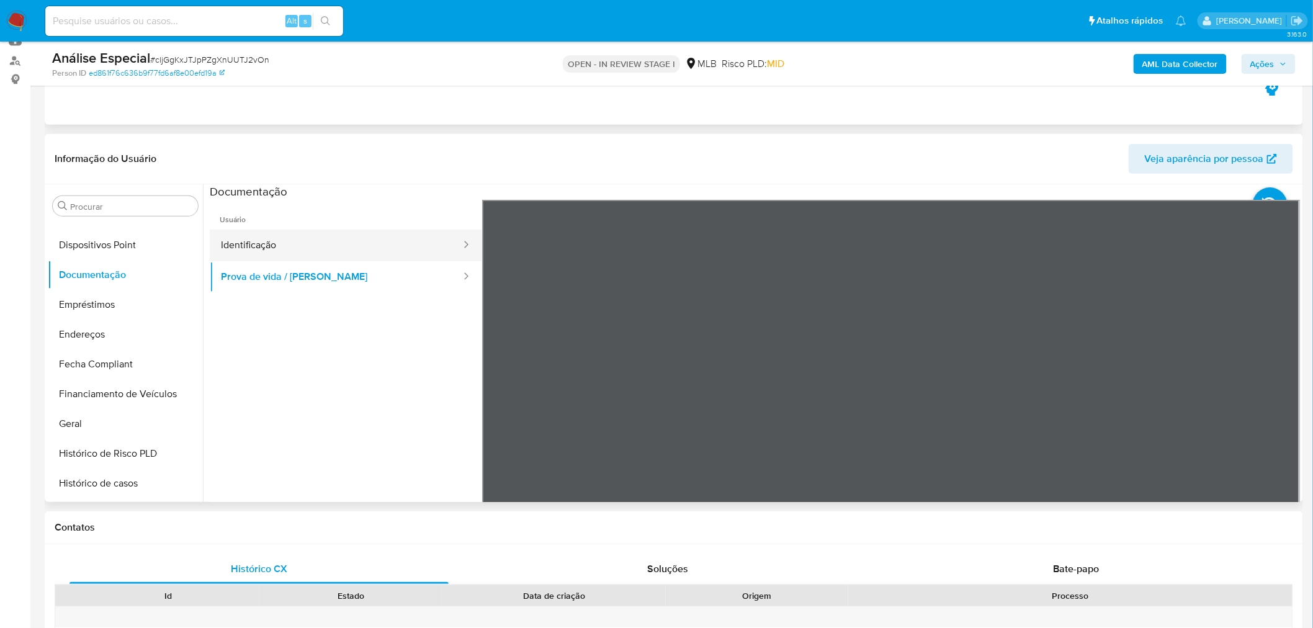
click at [295, 249] on button "Identificação" at bounding box center [336, 246] width 252 height 32
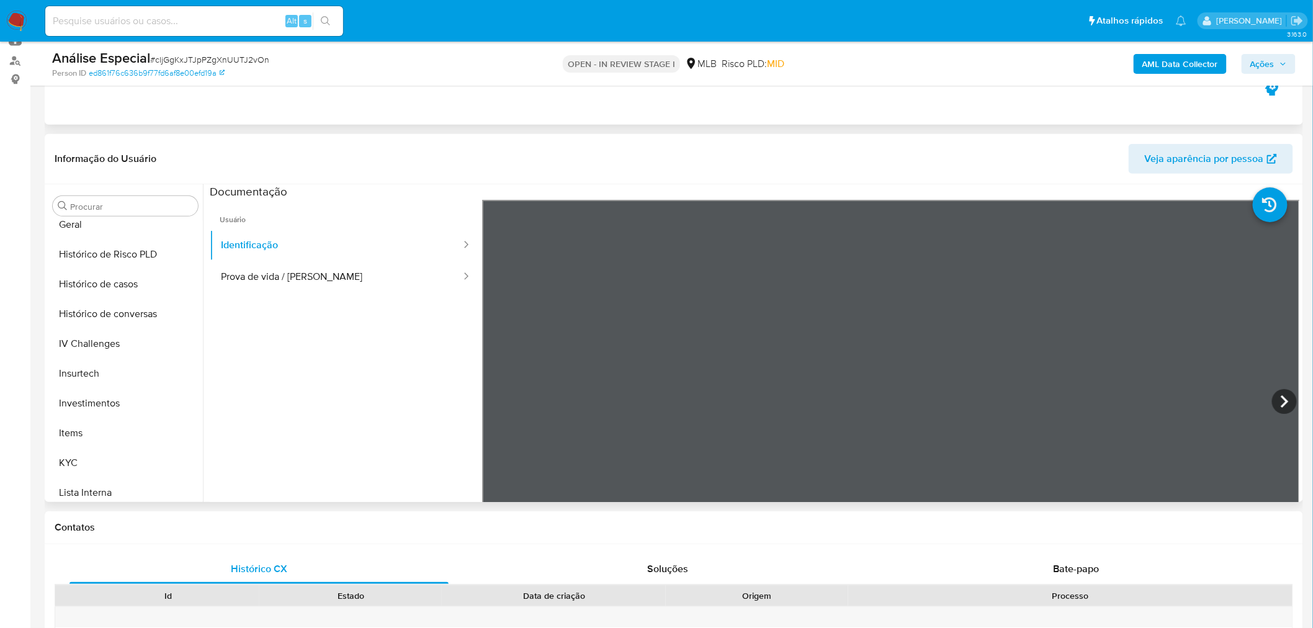
scroll to position [604, 0]
click at [91, 295] on button "Items" at bounding box center [120, 287] width 145 height 30
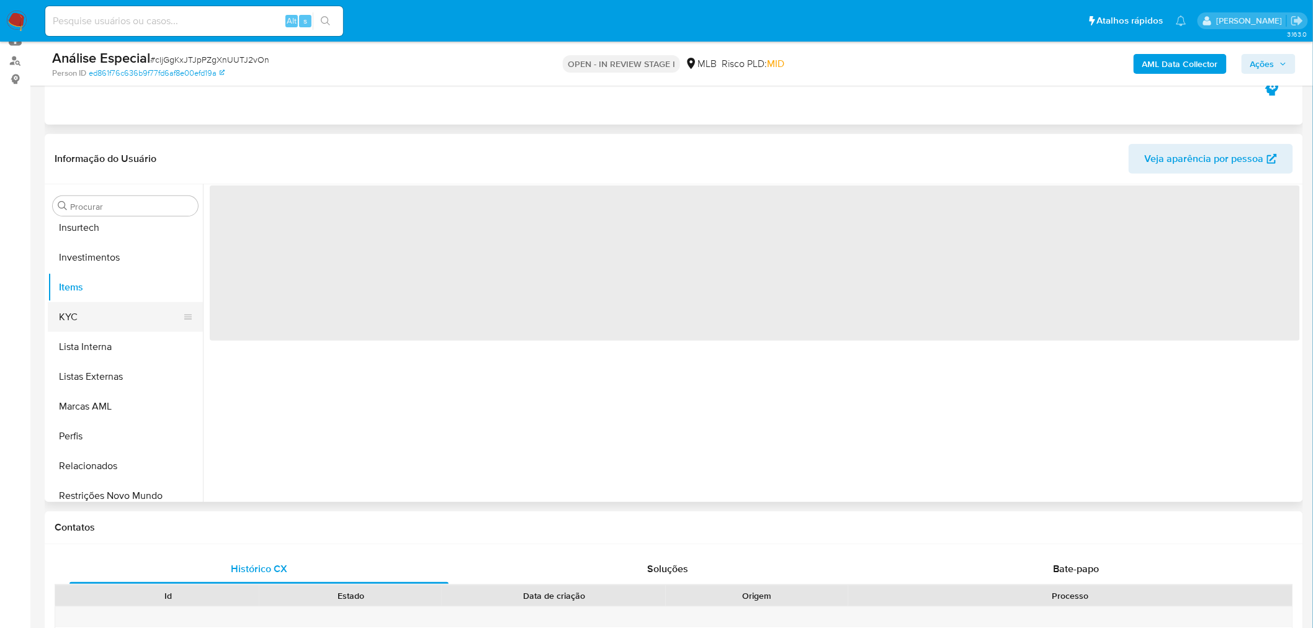
click at [87, 309] on button "KYC" at bounding box center [120, 317] width 145 height 30
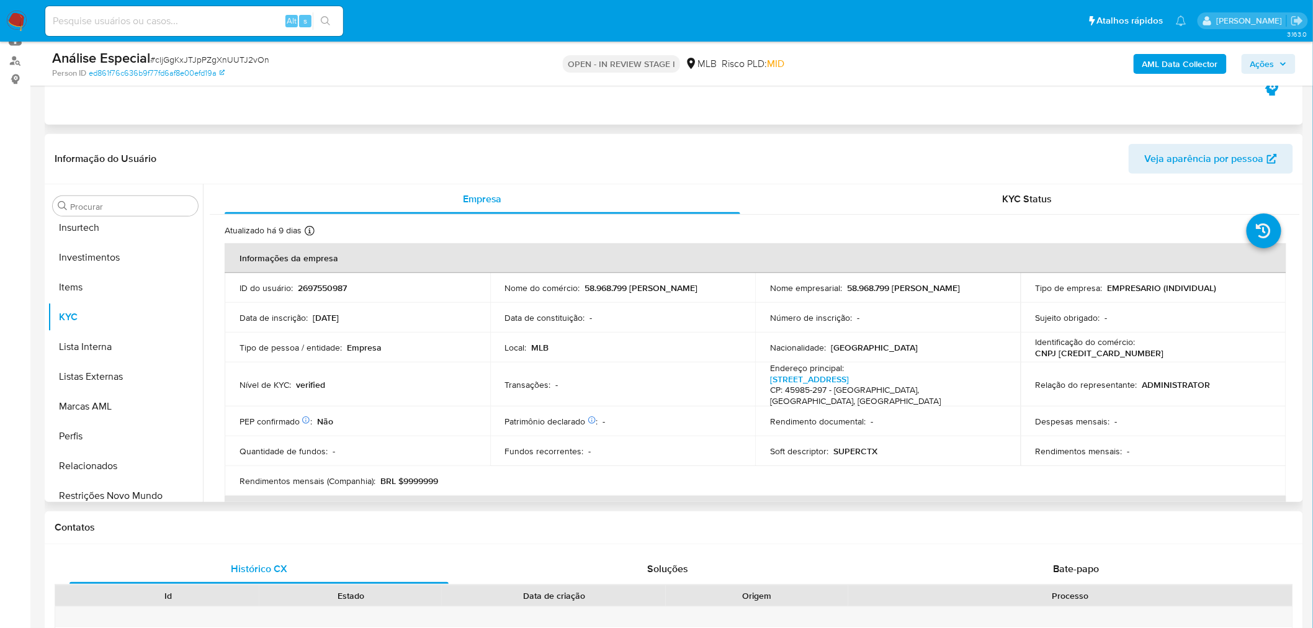
click at [1192, 340] on td "Identificação do comércio : CNPJ 58968799000194" at bounding box center [1153, 348] width 266 height 30
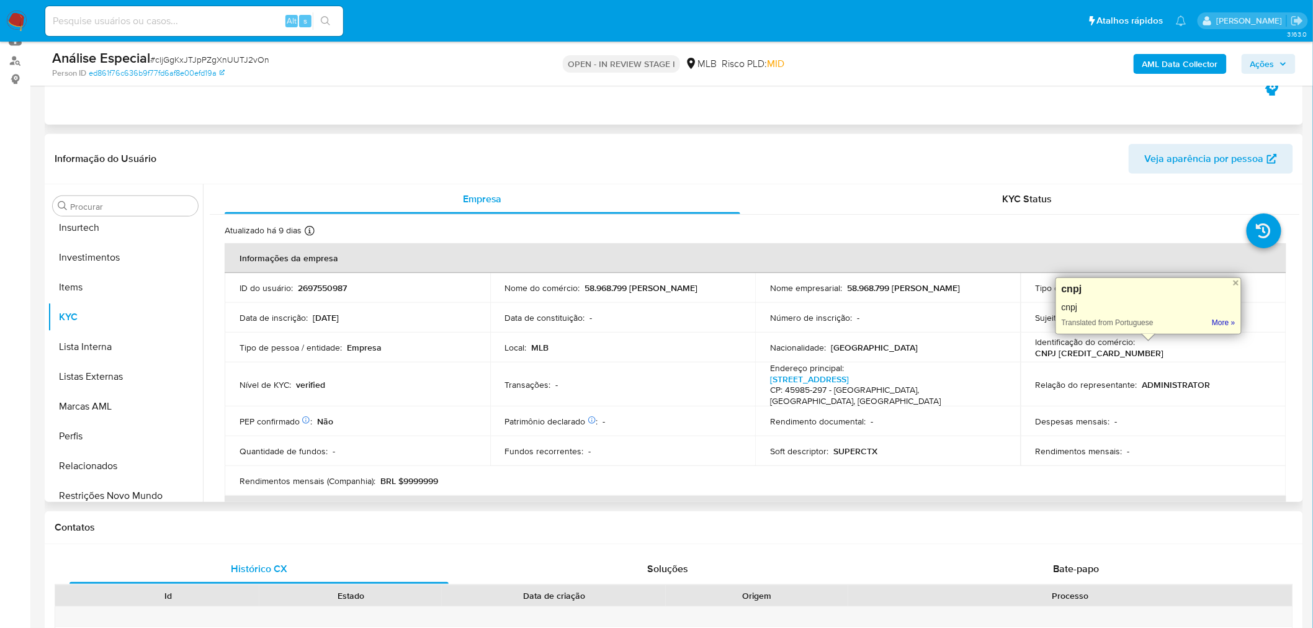
click at [1164, 347] on p "CNPJ 58968799000194" at bounding box center [1099, 352] width 128 height 11
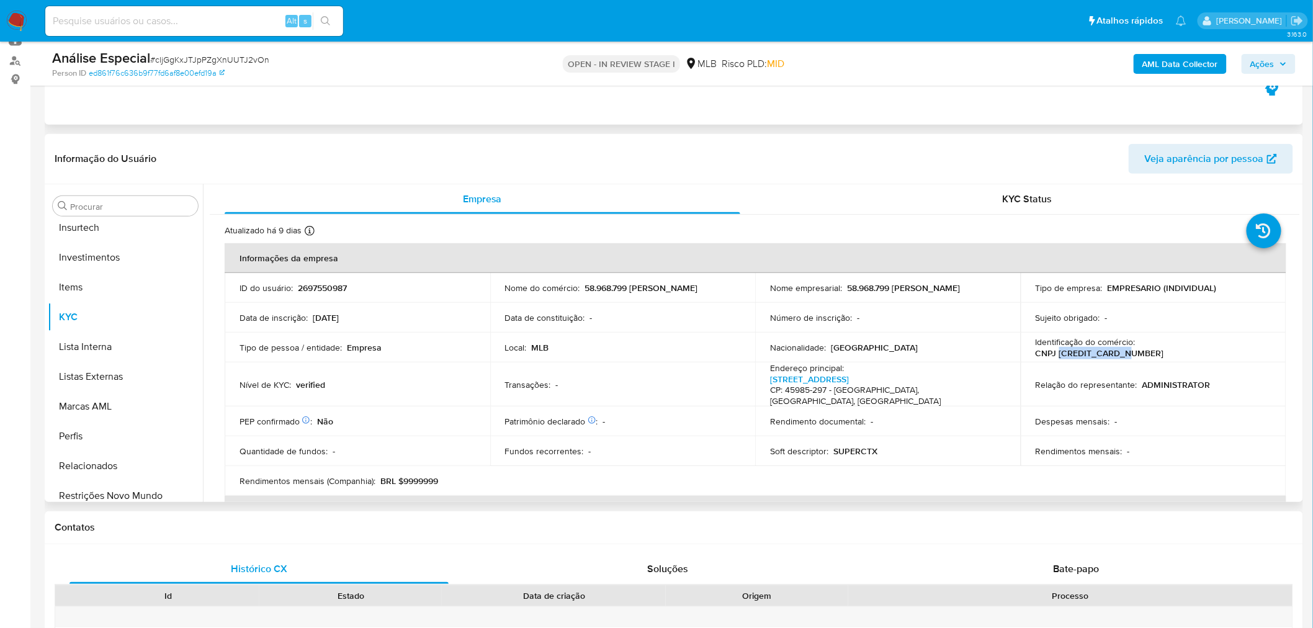
click at [1164, 347] on p "CNPJ 58968799000194" at bounding box center [1099, 352] width 128 height 11
copy p "58968799000194"
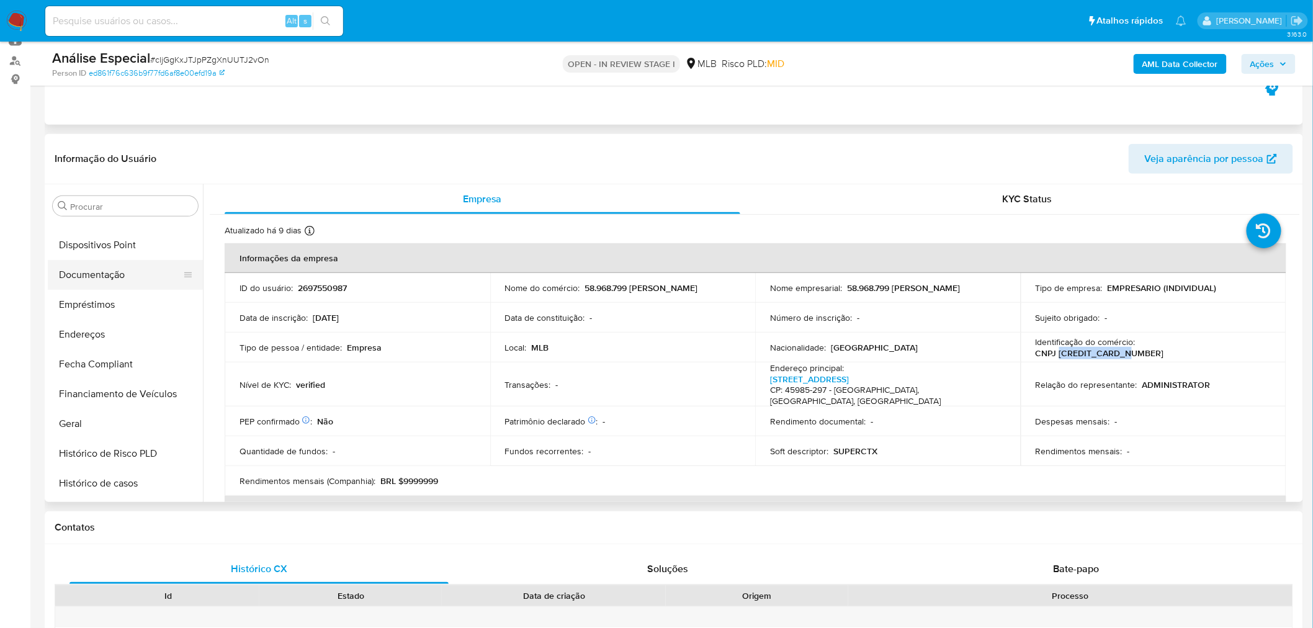
click at [135, 283] on button "Documentação" at bounding box center [120, 275] width 145 height 30
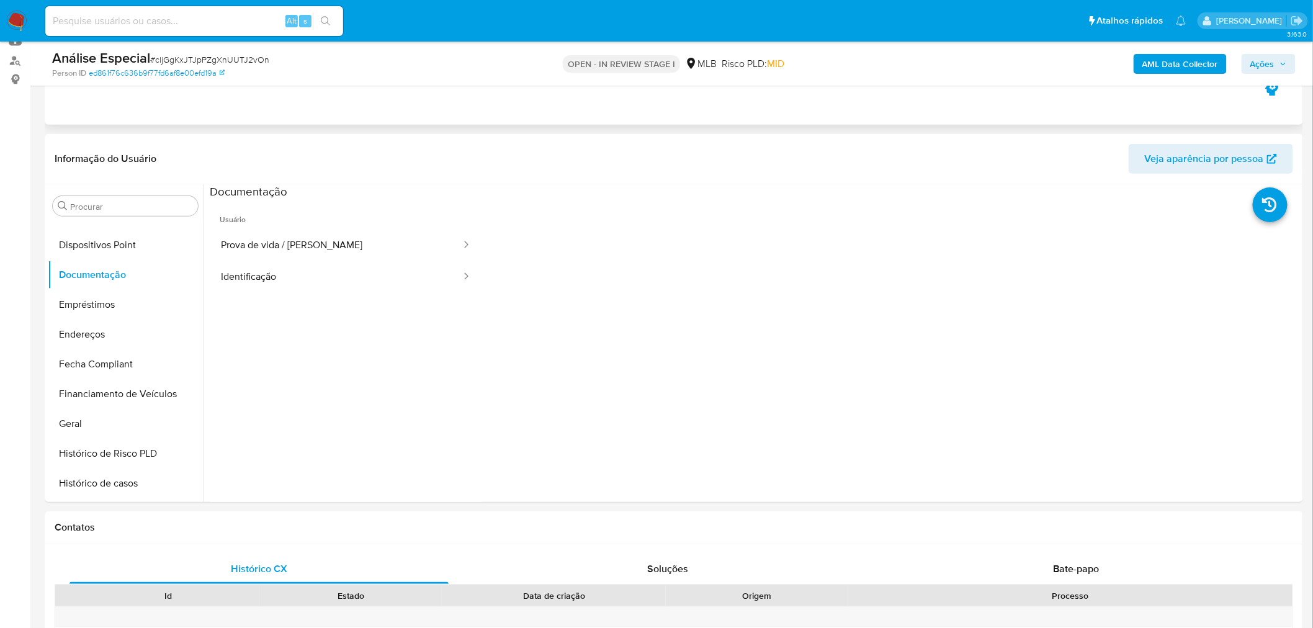
click at [333, 264] on button "Identificação" at bounding box center [336, 277] width 252 height 32
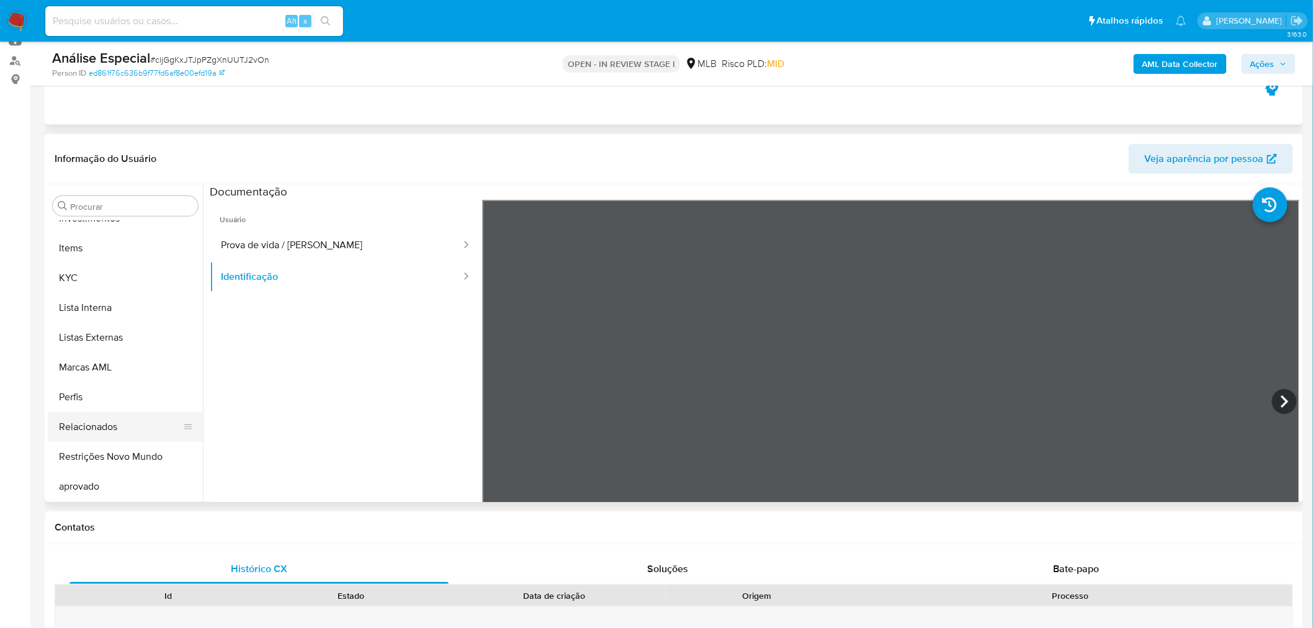
scroll to position [673, 0]
click at [135, 243] on button "KYC" at bounding box center [120, 248] width 145 height 30
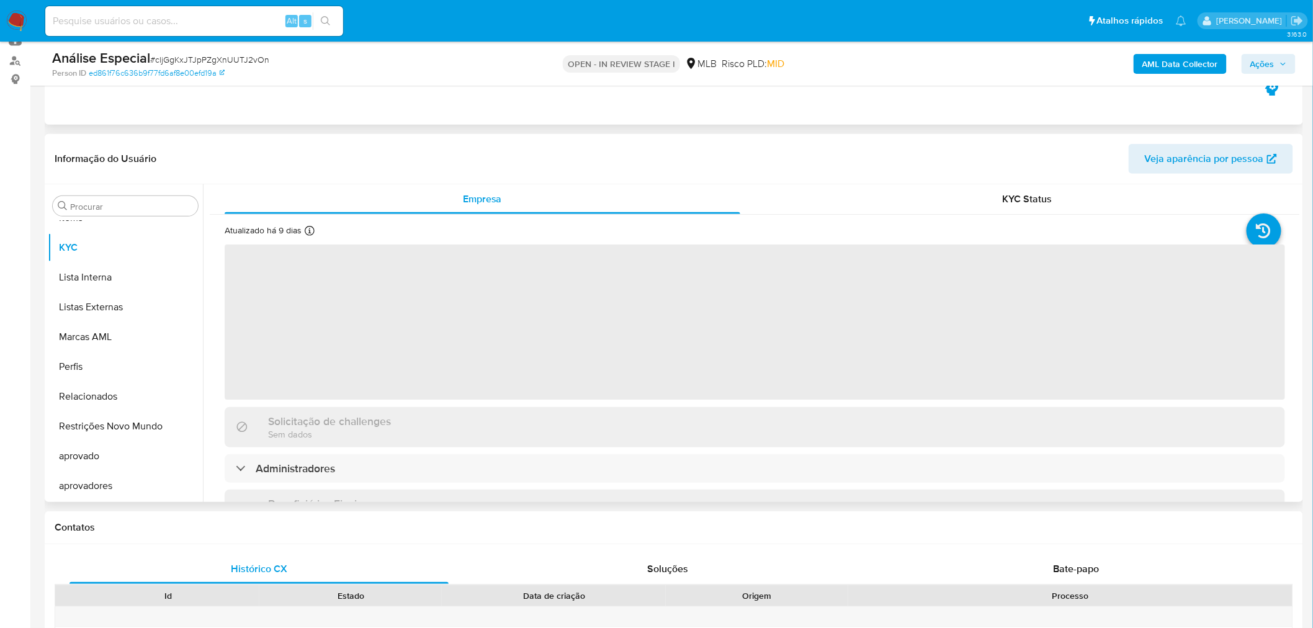
scroll to position [672, 0]
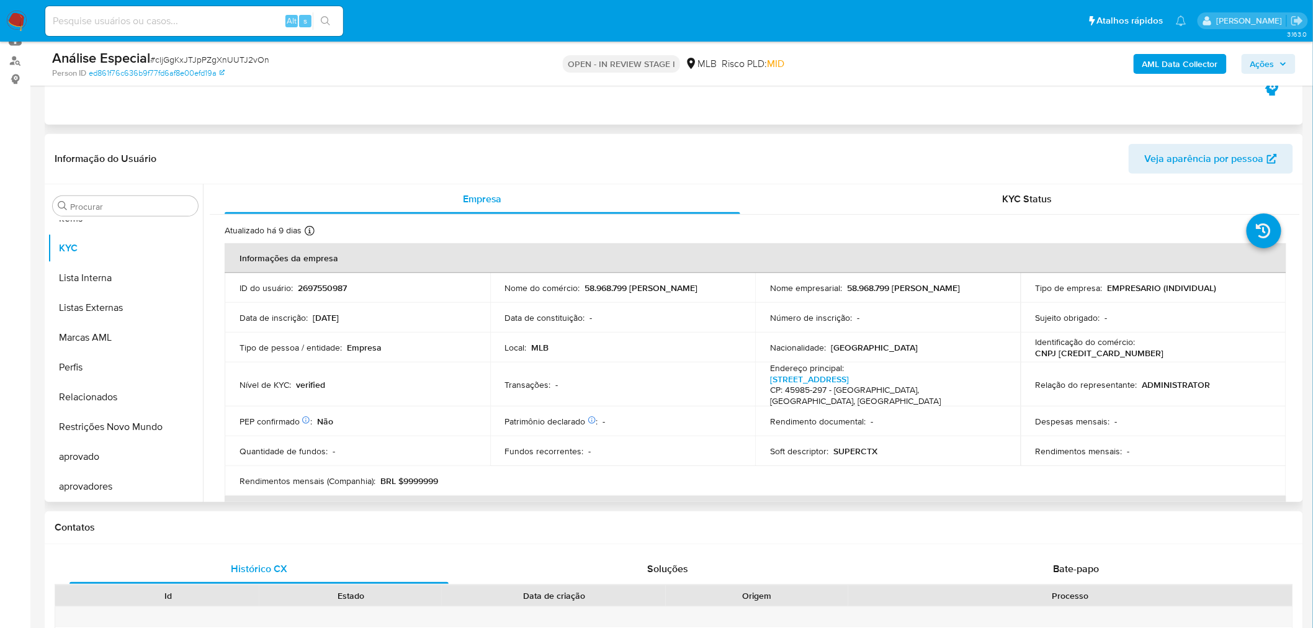
drag, startPoint x: 583, startPoint y: 287, endPoint x: 708, endPoint y: 287, distance: 124.7
click at [698, 287] on p "58.968.799 FELIPE SILVA PEREIRA" at bounding box center [641, 287] width 113 height 11
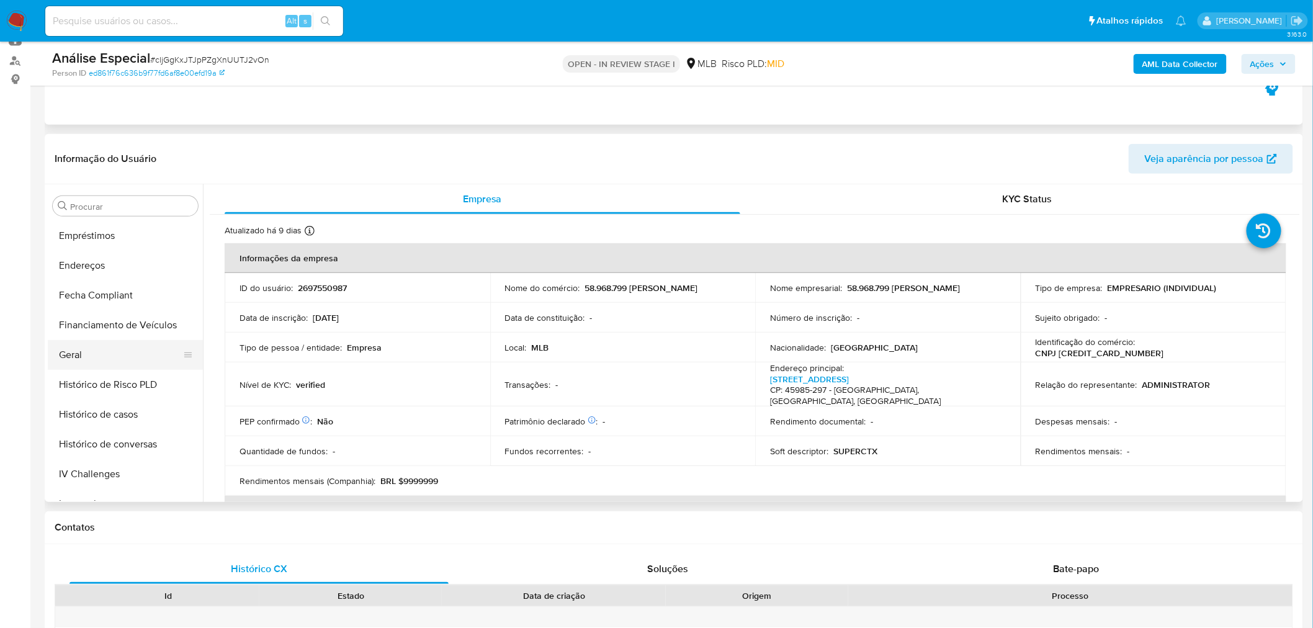
click at [88, 351] on button "Geral" at bounding box center [120, 355] width 145 height 30
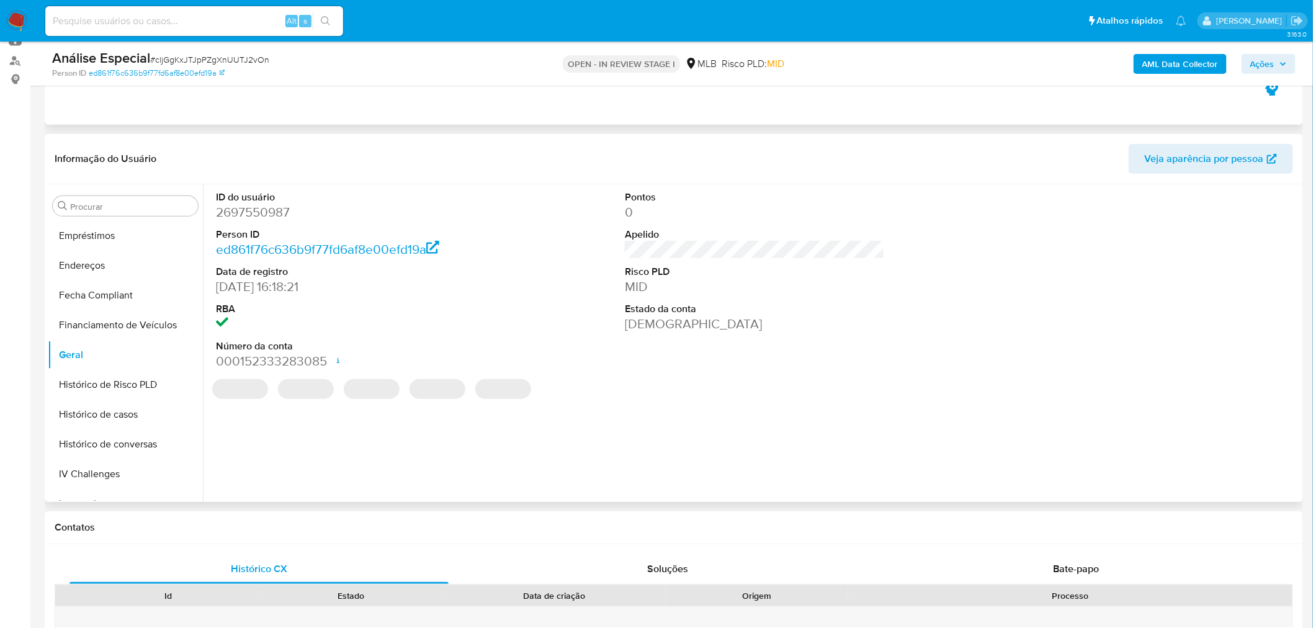
click at [247, 212] on dd "2697550987" at bounding box center [346, 211] width 260 height 17
copy dd "2697550987"
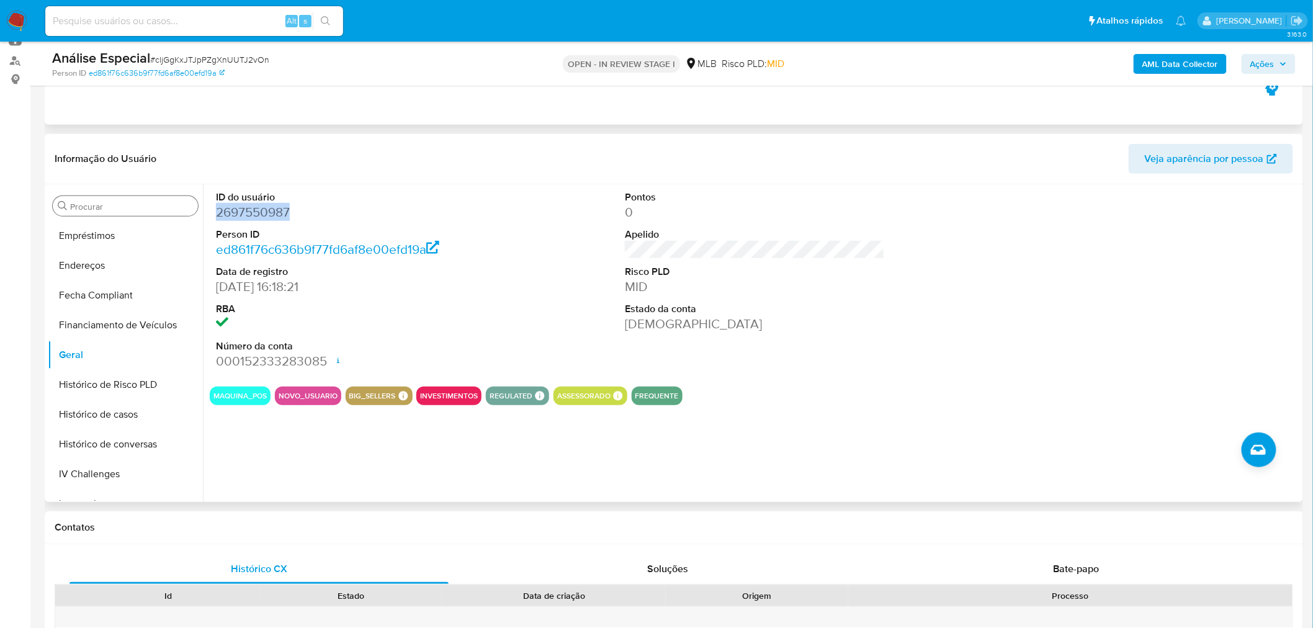
click at [72, 207] on input "Procurar" at bounding box center [131, 206] width 123 height 11
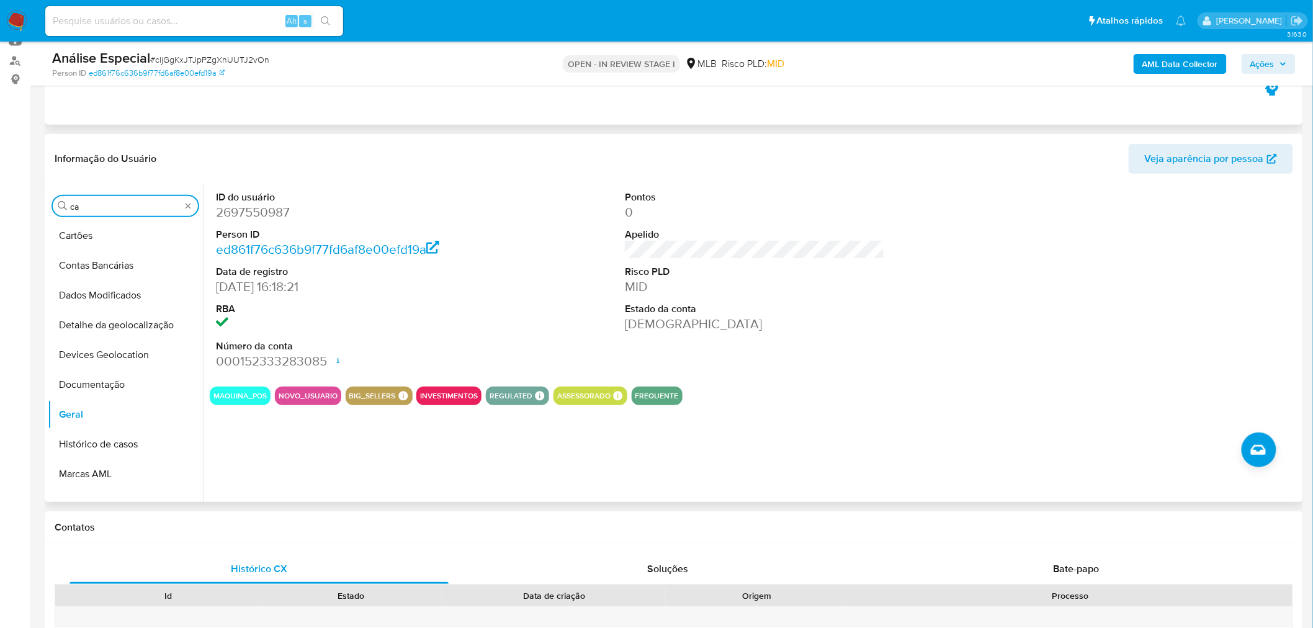
scroll to position [0, 0]
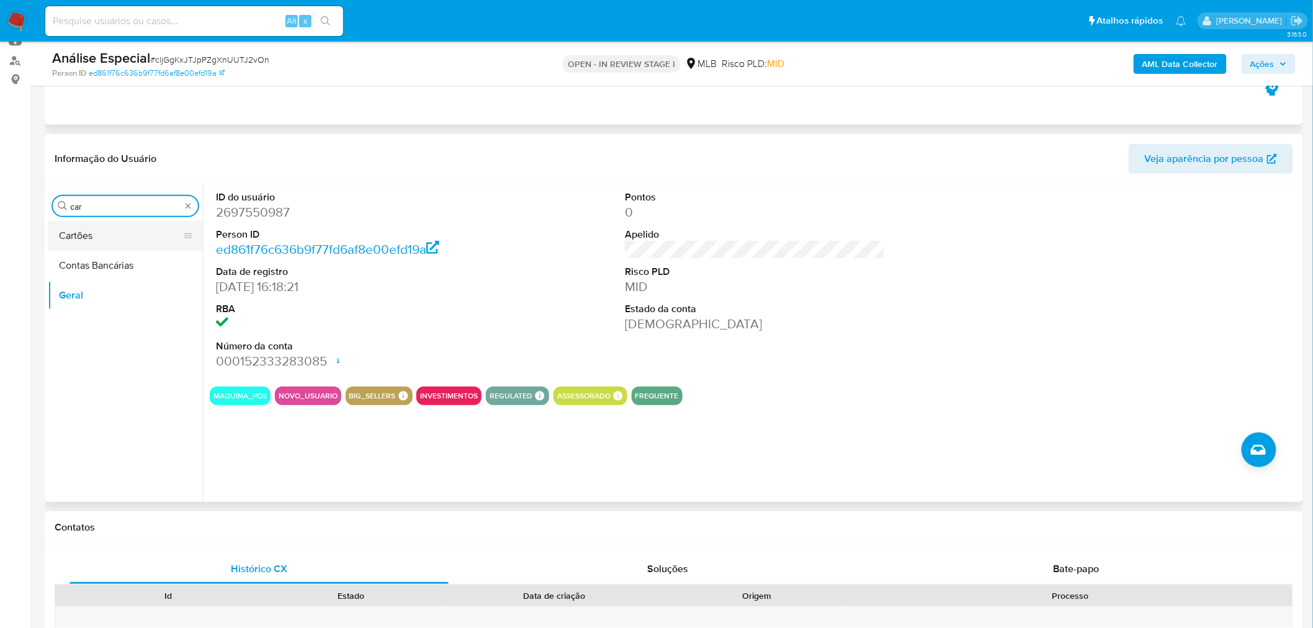
type input "car"
click at [76, 224] on button "Cartões" at bounding box center [120, 236] width 145 height 30
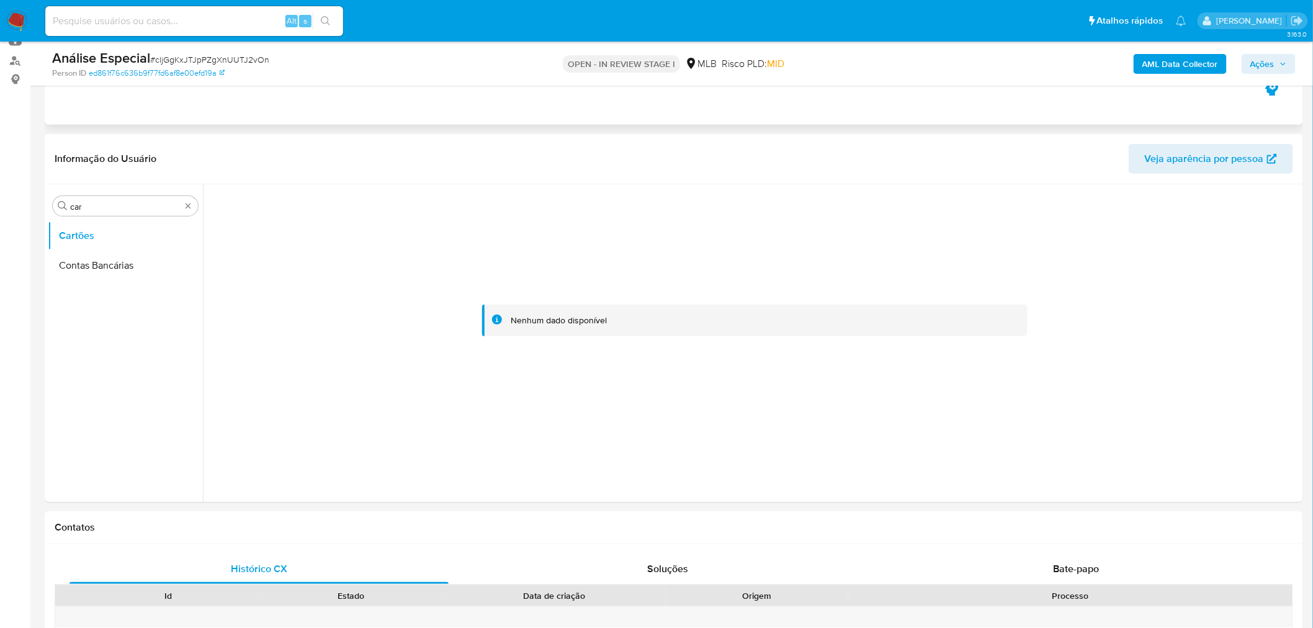
click at [209, 61] on span "# cljGgKxJTJpPZgXnUUTJ2vOn" at bounding box center [209, 59] width 119 height 12
click at [208, 62] on span "# cljGgKxJTJpPZgXnUUTJ2vOn" at bounding box center [209, 59] width 119 height 12
copy span "cljGgKxJTJpPZgXnUUTJ2vOn"
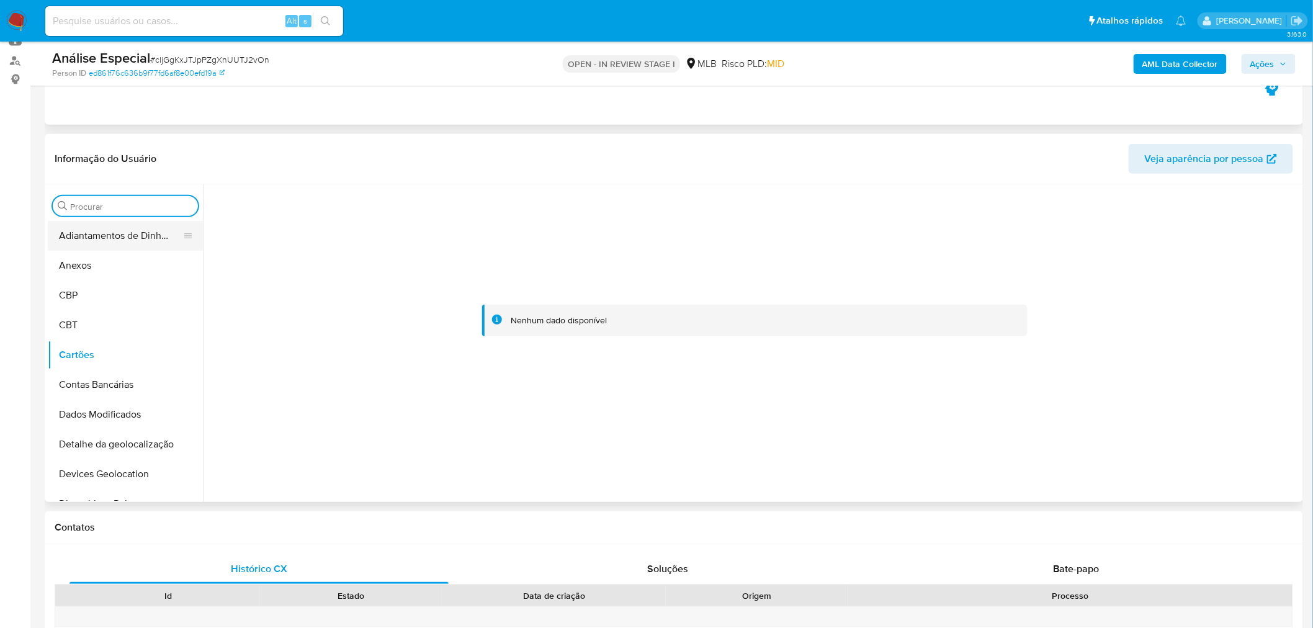
drag, startPoint x: 192, startPoint y: 205, endPoint x: 178, endPoint y: 234, distance: 32.5
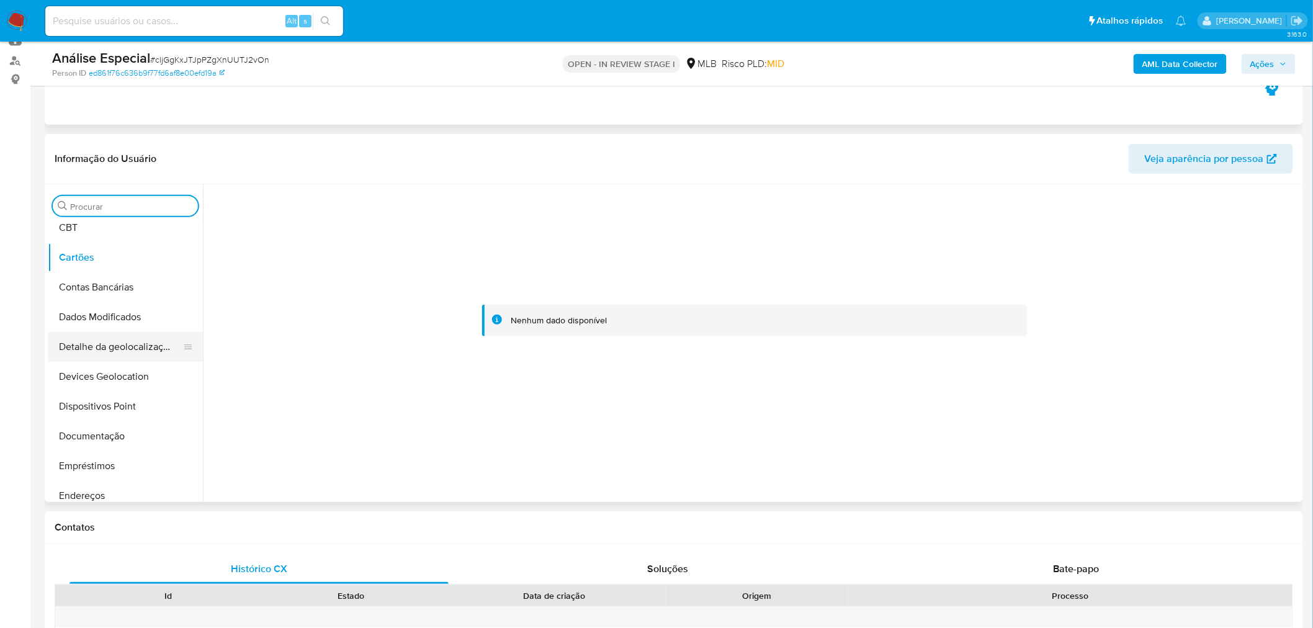
scroll to position [275, 0]
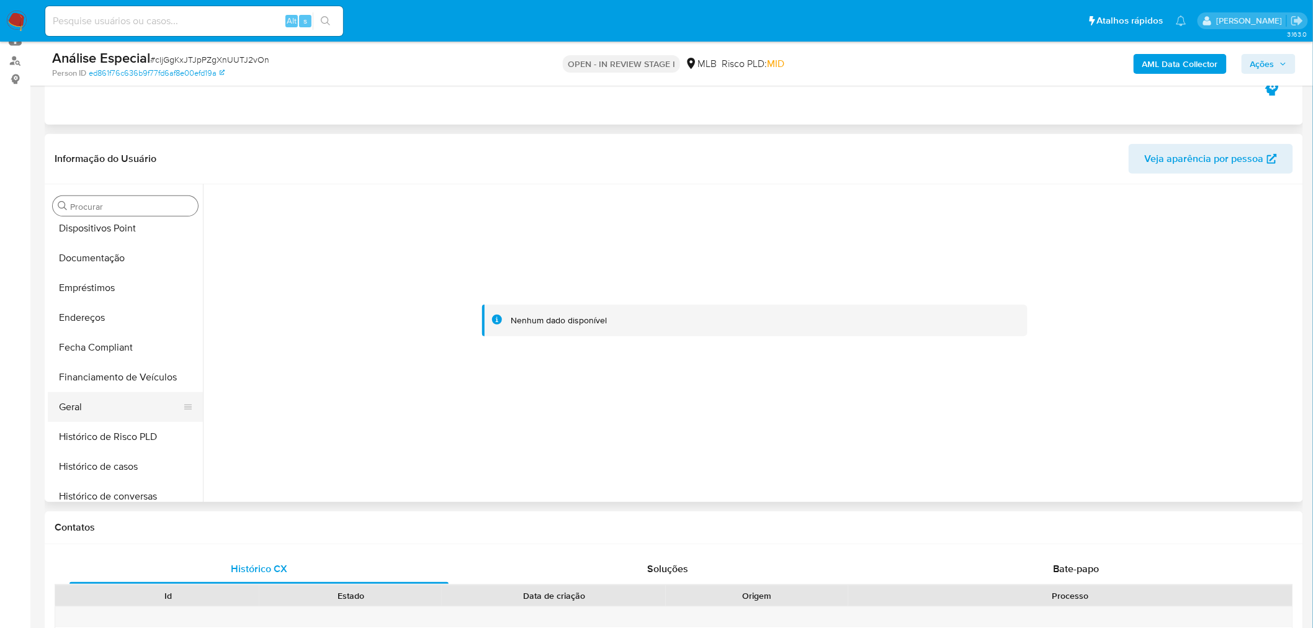
click at [67, 405] on button "Geral" at bounding box center [120, 407] width 145 height 30
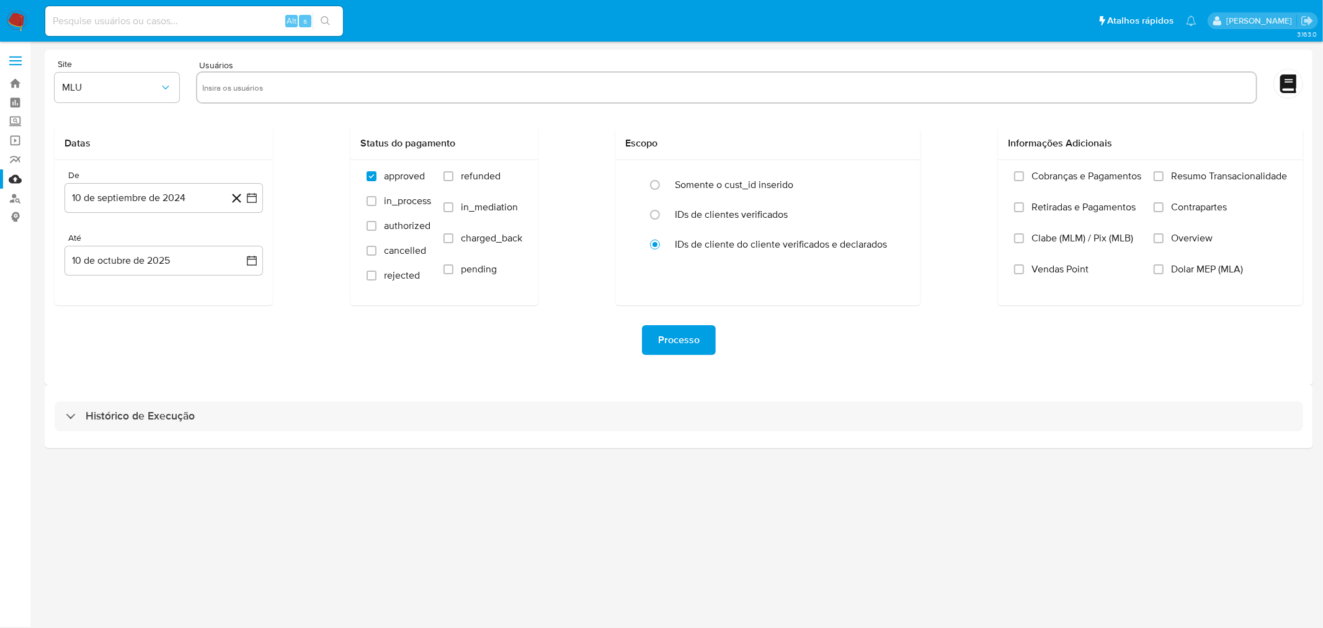
click at [357, 432] on div "Histórico de Execução" at bounding box center [679, 416] width 1269 height 63
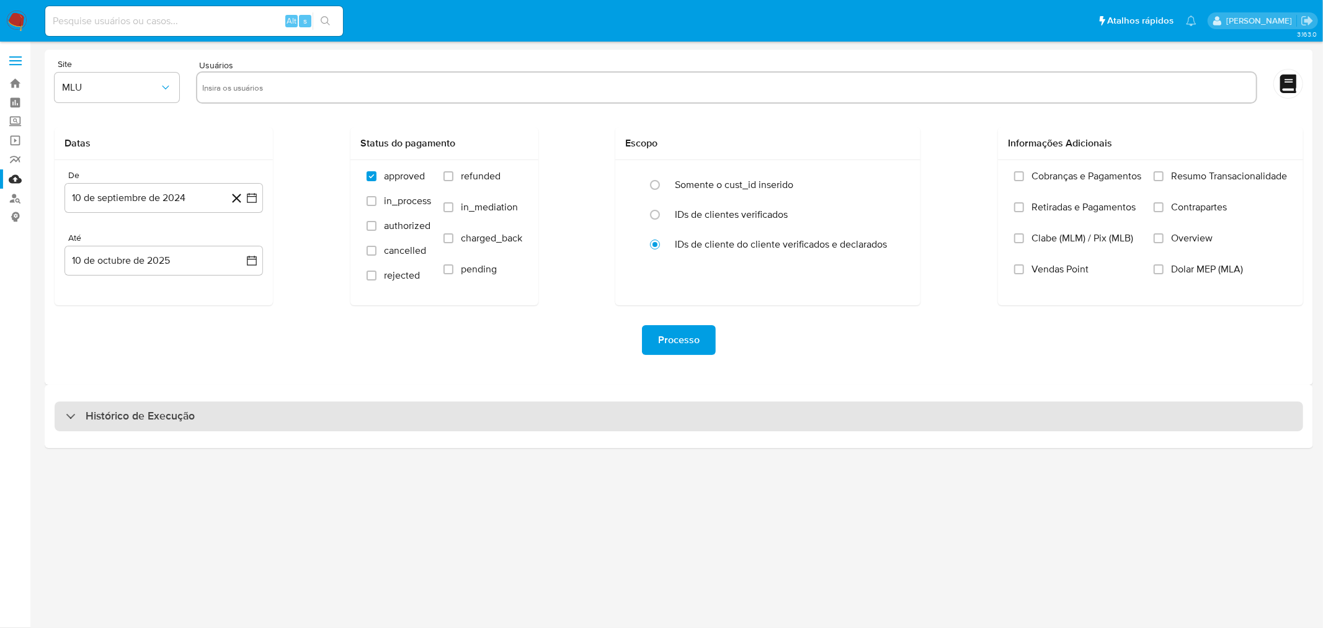
click at [333, 422] on div "Histórico de Execução" at bounding box center [679, 416] width 1249 height 30
select select "10"
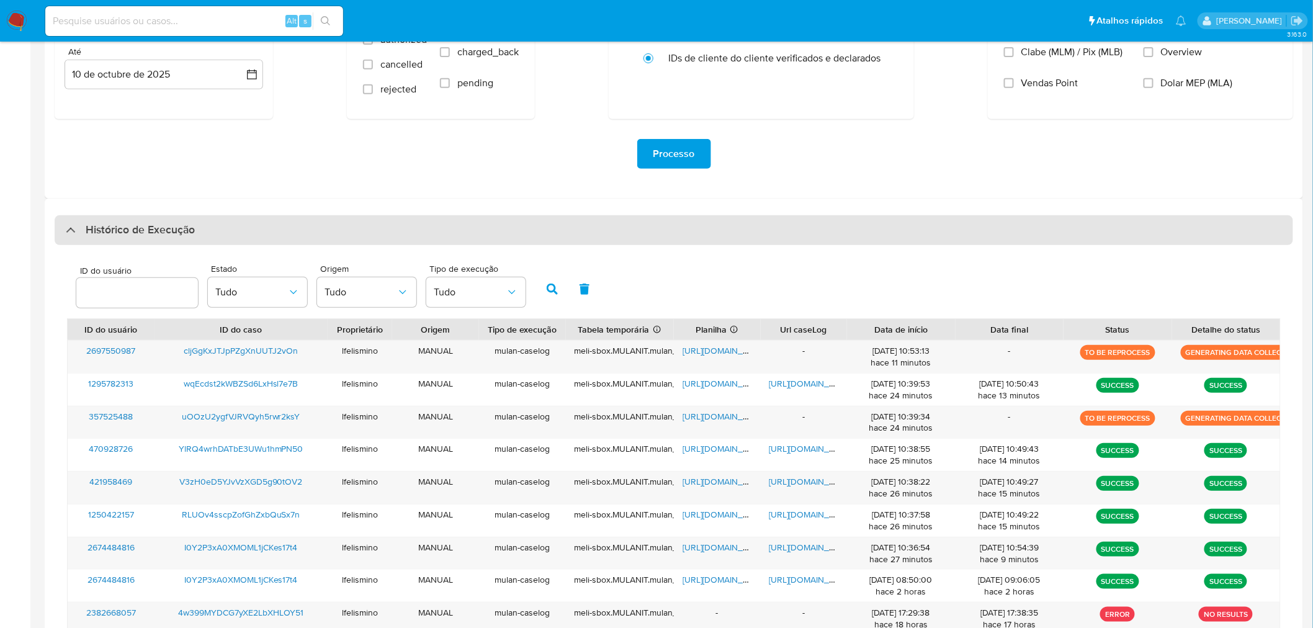
scroll to position [275, 0]
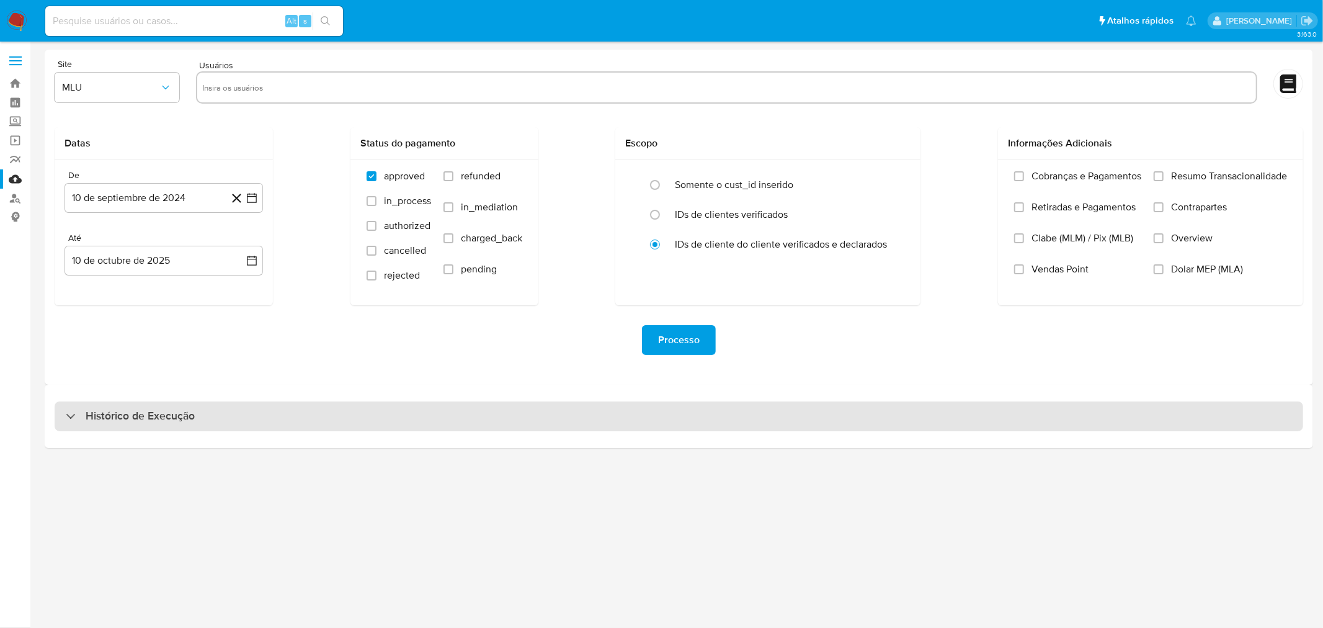
click at [341, 417] on div "Histórico de Execução" at bounding box center [679, 416] width 1249 height 30
select select "10"
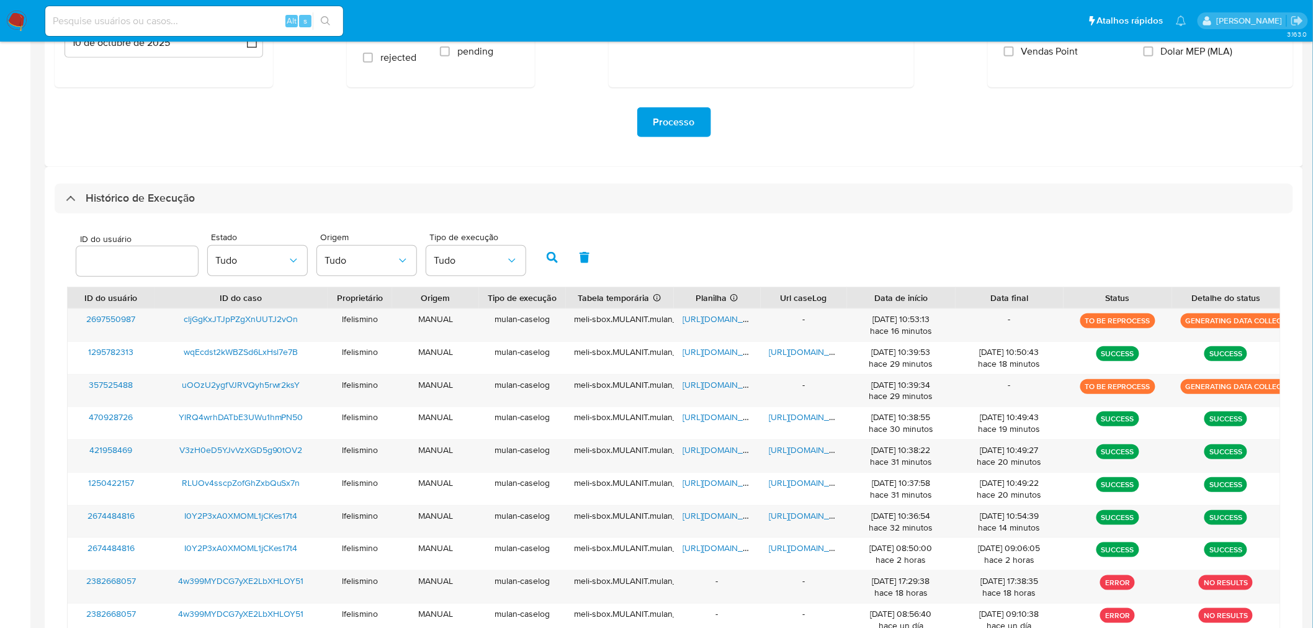
scroll to position [225, 0]
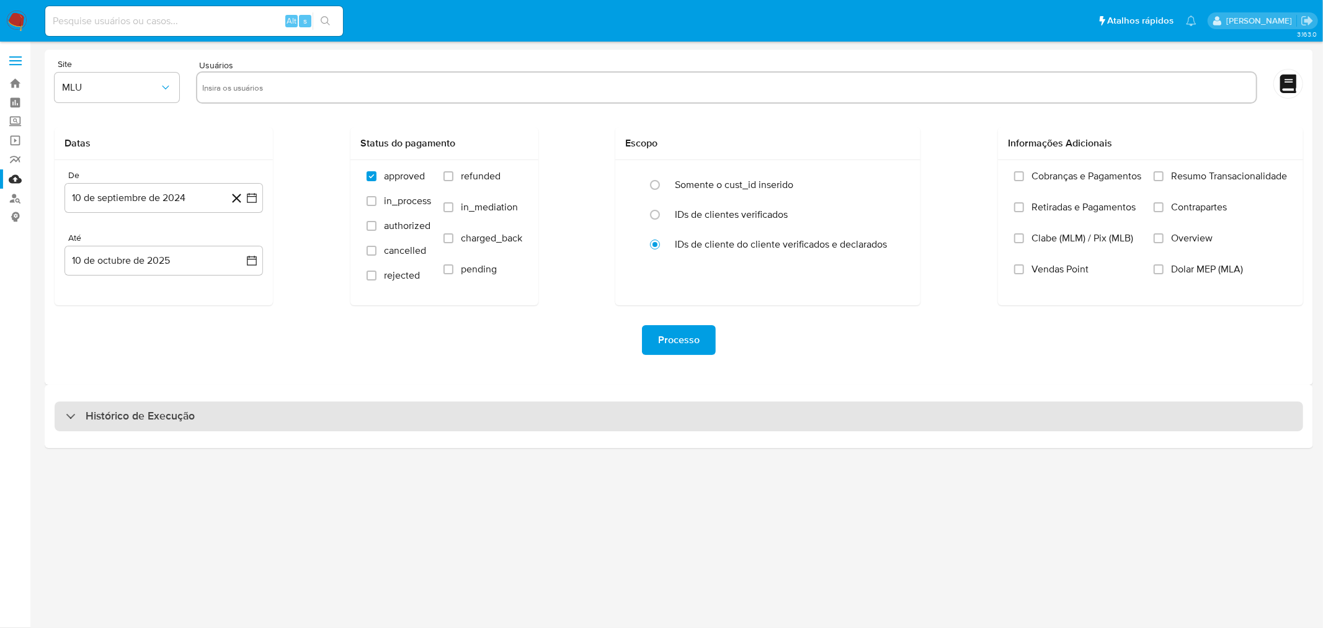
click at [604, 428] on div "Histórico de Execução" at bounding box center [679, 416] width 1249 height 30
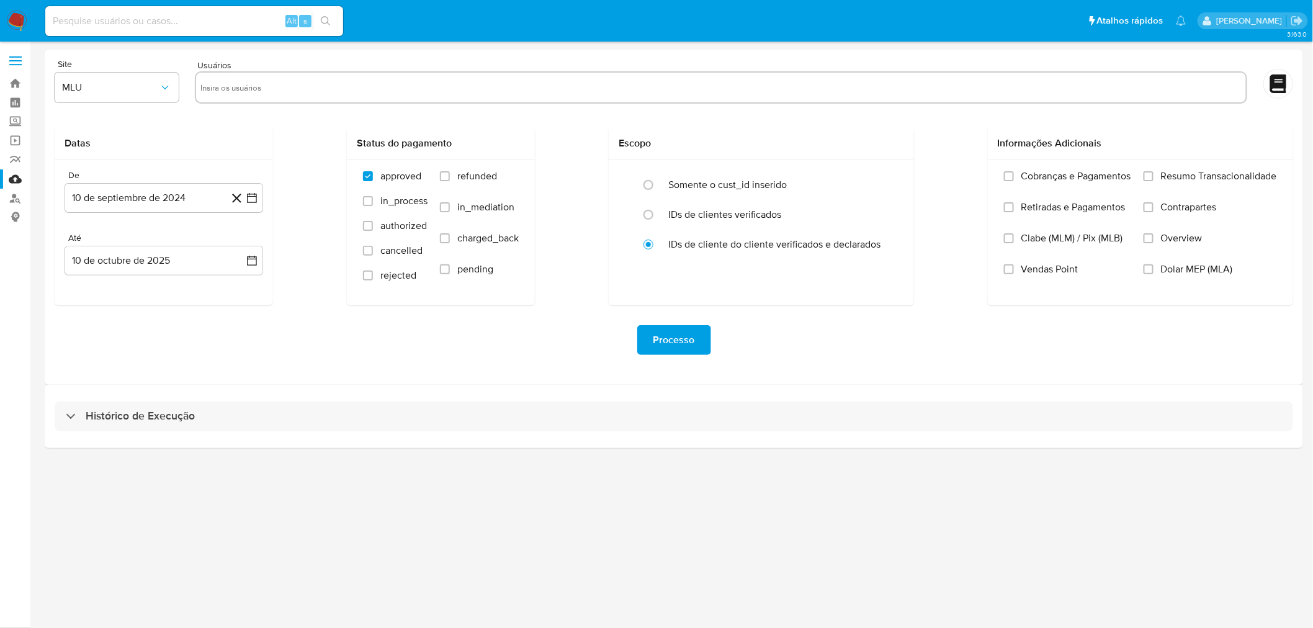
select select "10"
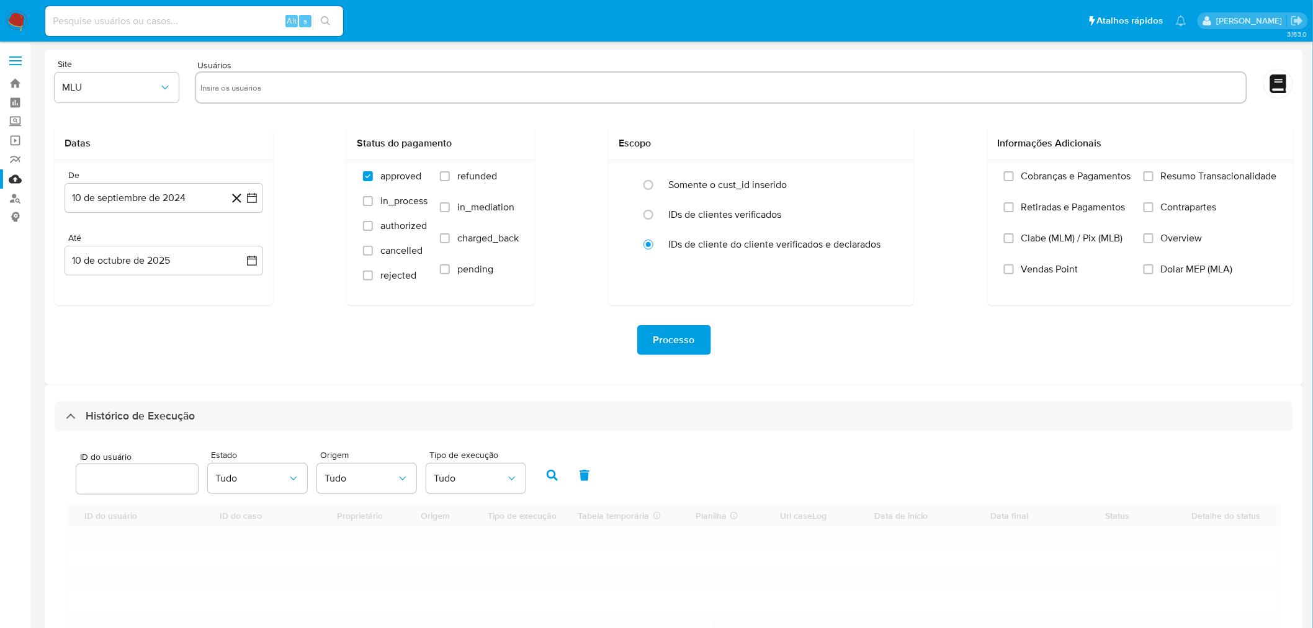
scroll to position [138, 0]
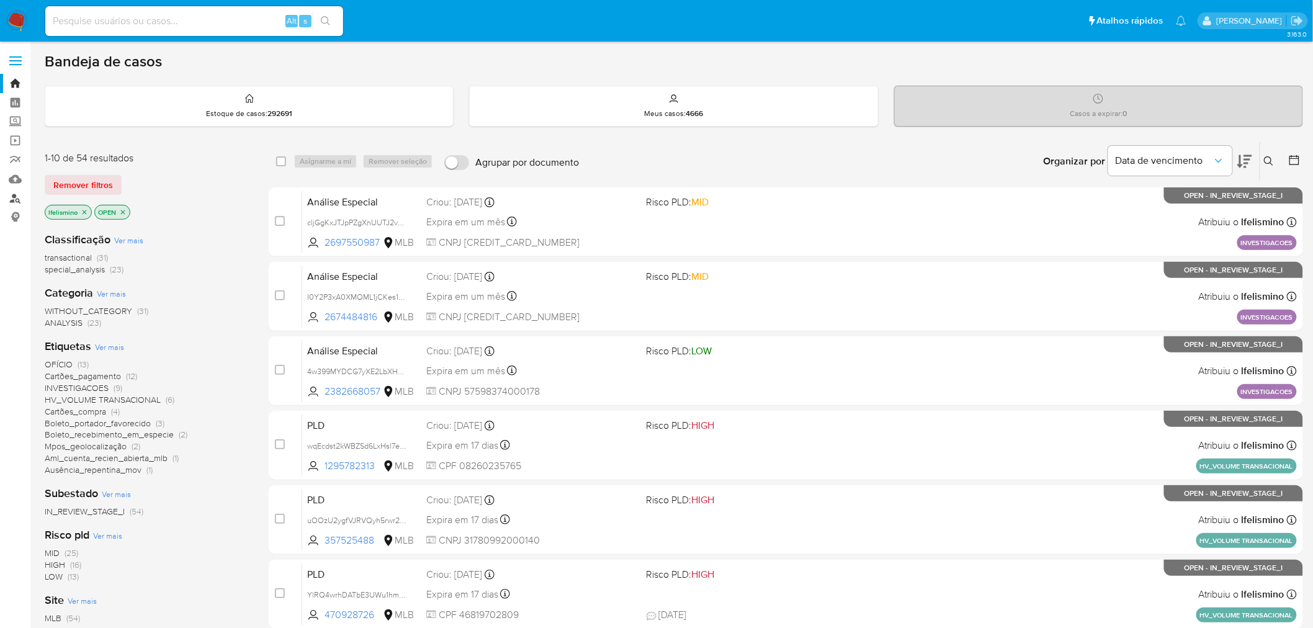
click at [13, 200] on link "Localizador de pessoas" at bounding box center [74, 198] width 148 height 19
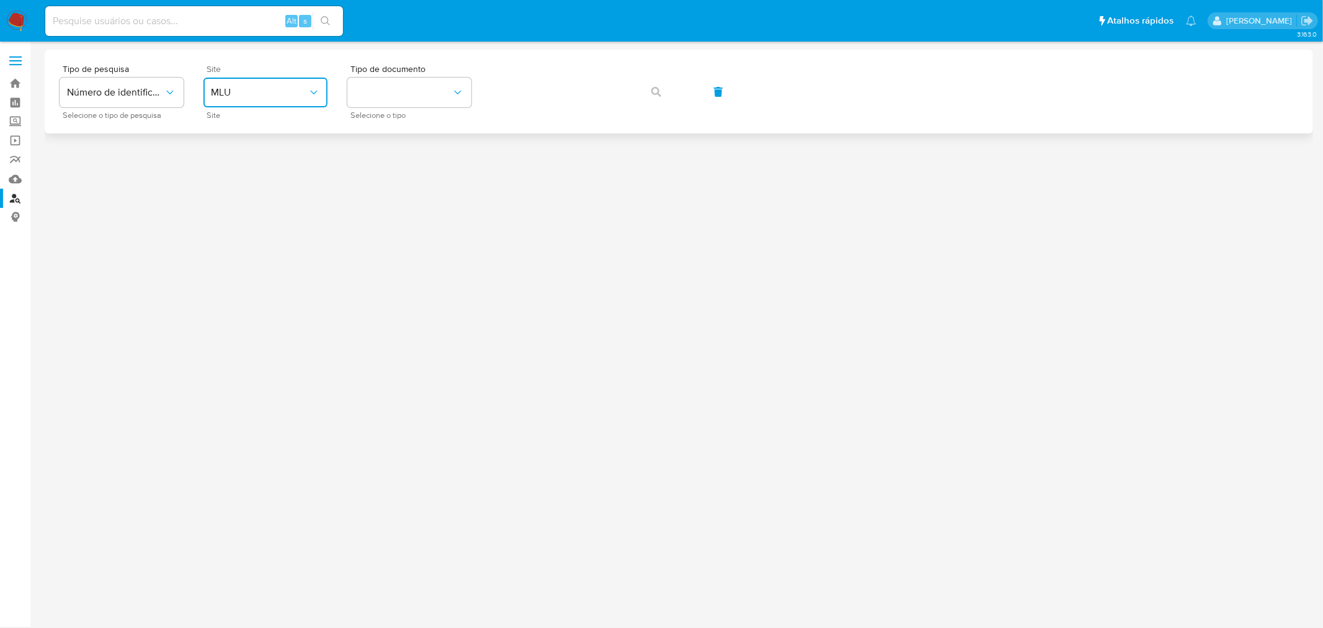
click at [259, 89] on span "MLU" at bounding box center [259, 92] width 97 height 12
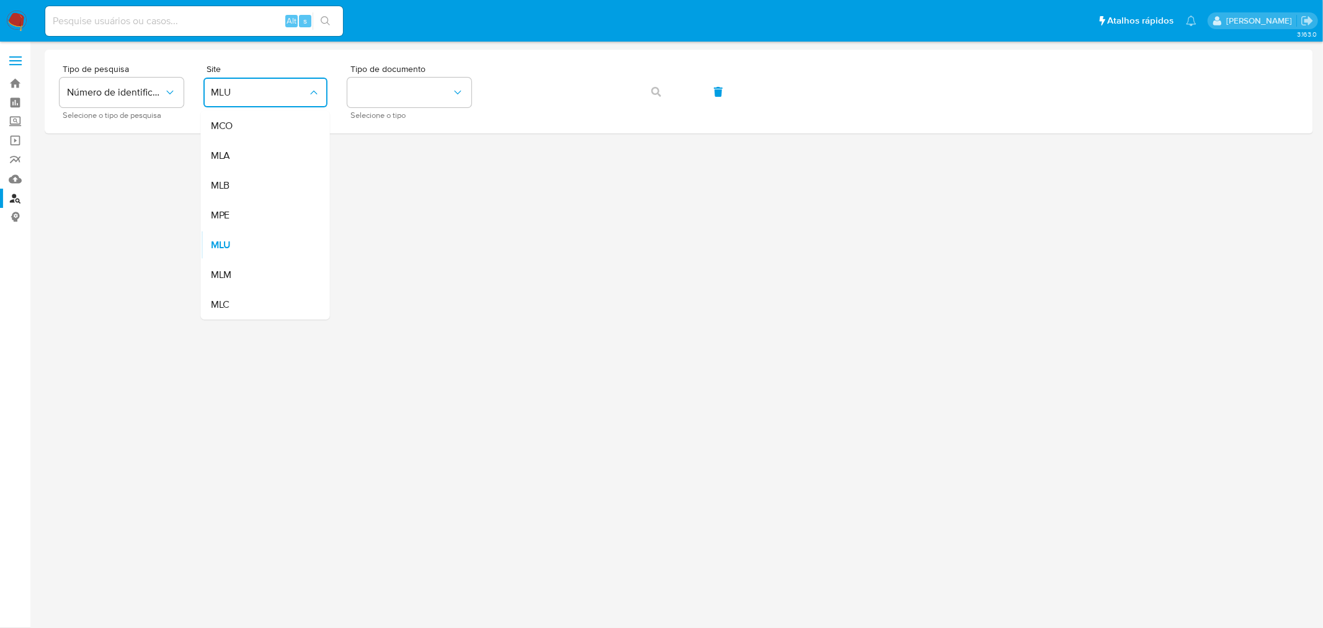
drag, startPoint x: 238, startPoint y: 189, endPoint x: 245, endPoint y: 189, distance: 7.4
click at [238, 189] on div "MLB" at bounding box center [262, 186] width 102 height 30
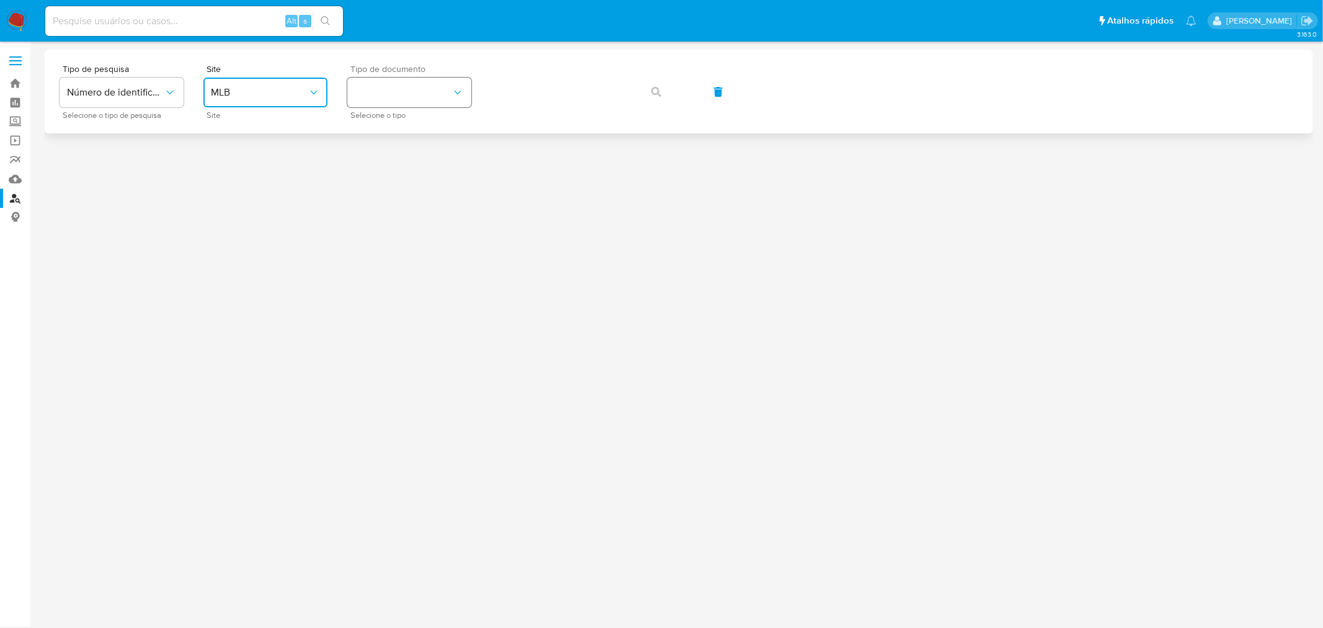
click at [454, 78] on button "identificationType" at bounding box center [409, 93] width 124 height 30
click at [419, 160] on div "CPF CPF" at bounding box center [406, 174] width 102 height 42
click at [652, 83] on span "button" at bounding box center [656, 91] width 10 height 27
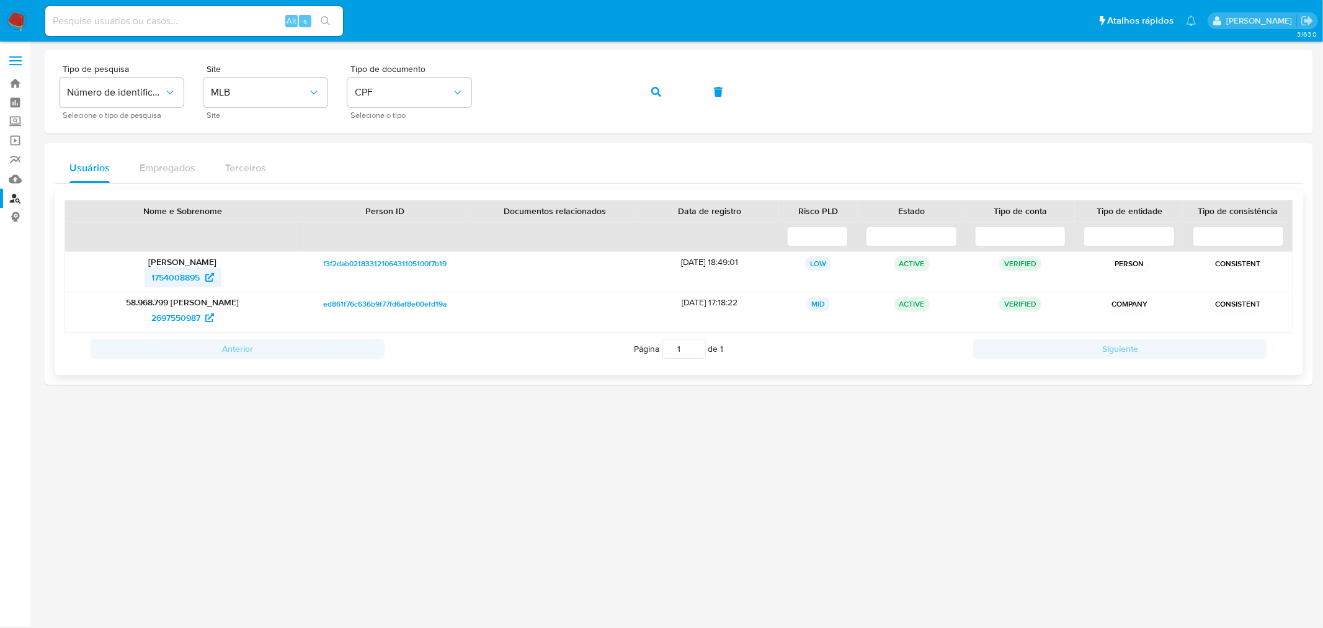
click at [178, 276] on span "1754008895" at bounding box center [176, 277] width 48 height 20
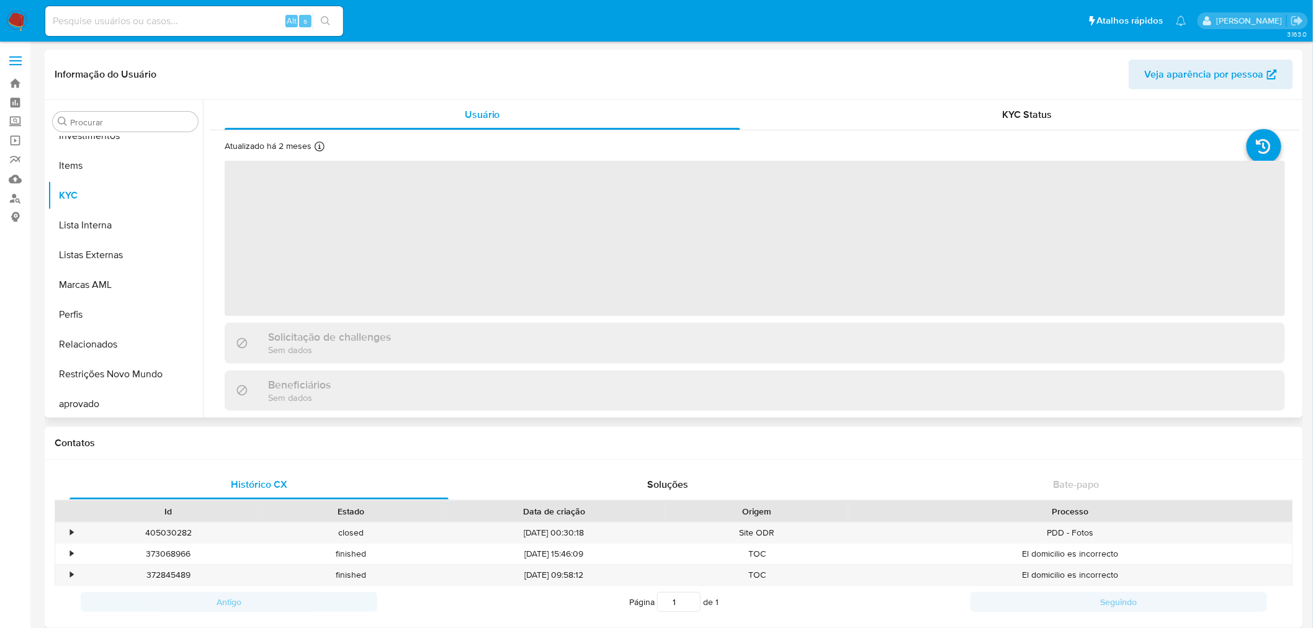
scroll to position [672, 0]
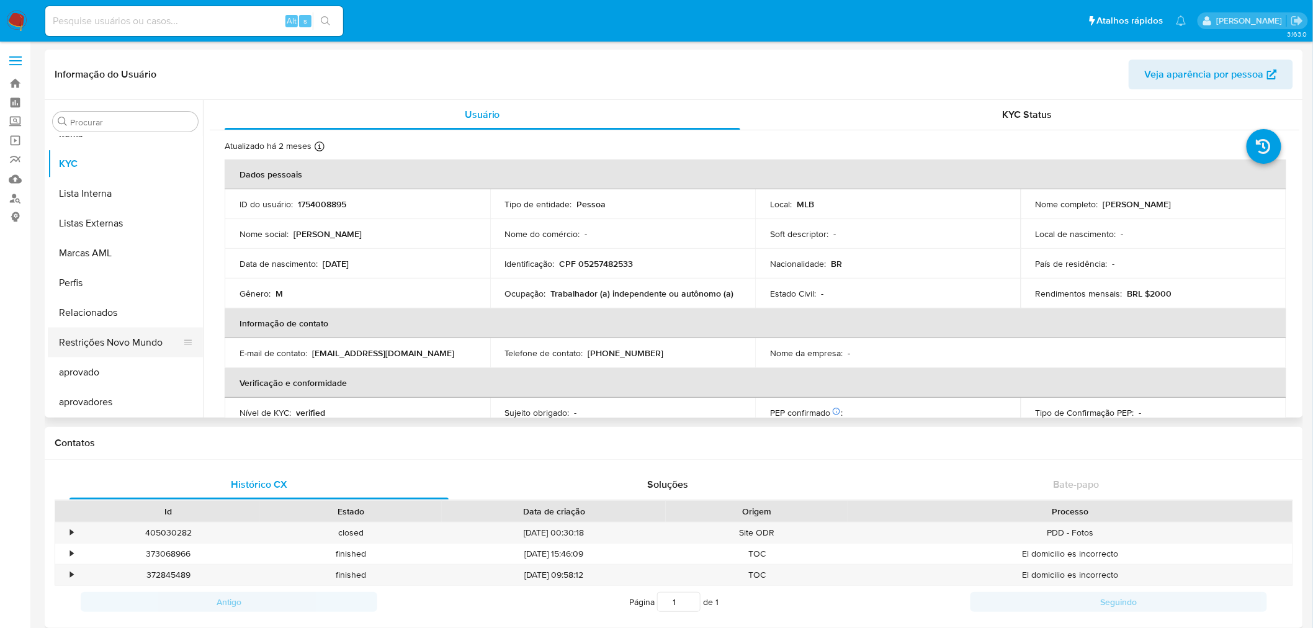
click at [118, 341] on button "Restrições Novo Mundo" at bounding box center [120, 343] width 145 height 30
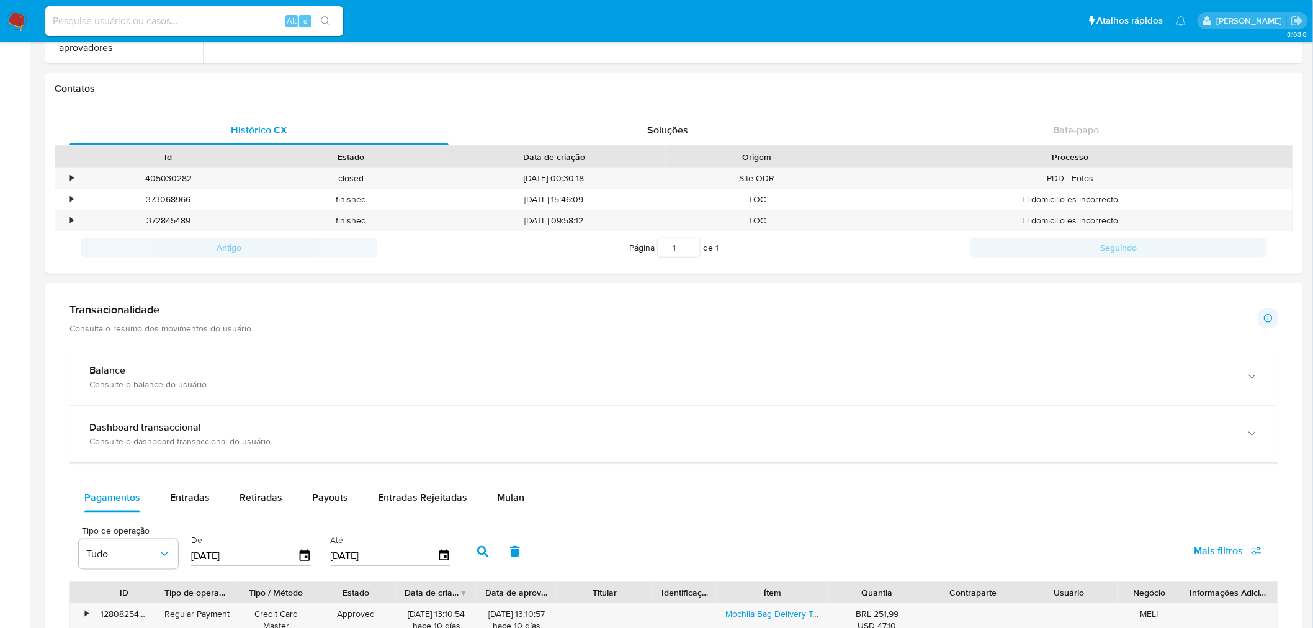
scroll to position [689, 0]
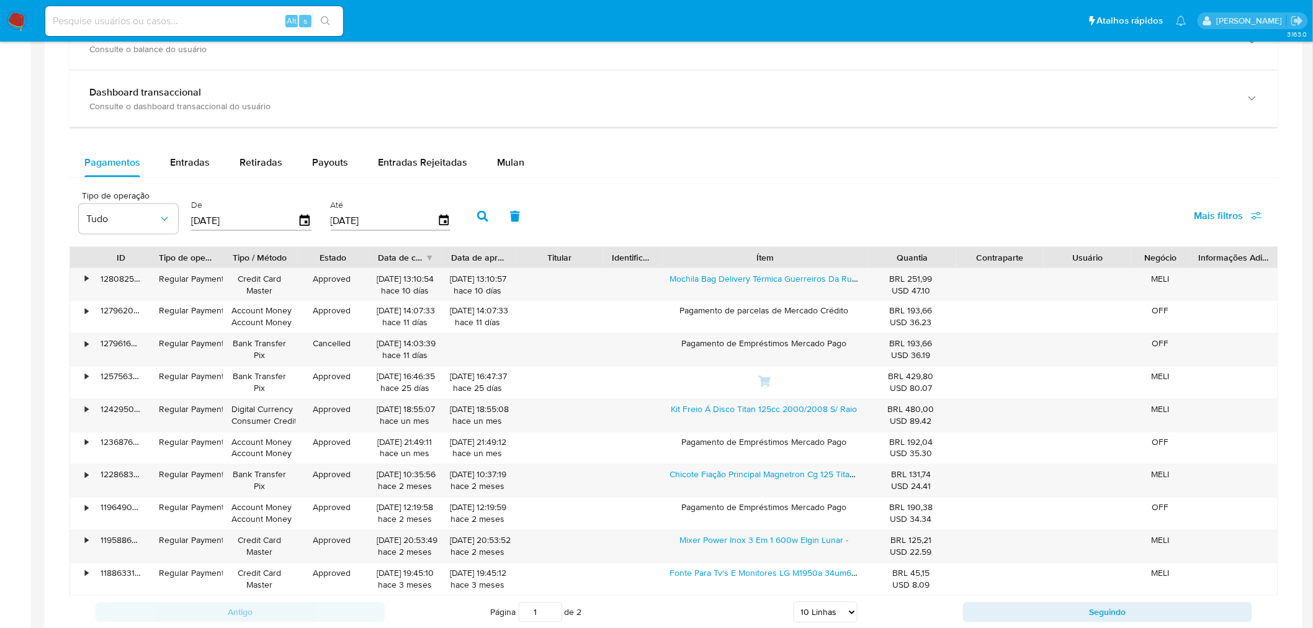
drag, startPoint x: 823, startPoint y: 259, endPoint x: 970, endPoint y: 265, distance: 147.7
click at [970, 265] on div "ID Tipo de operação Tipo / Método Estado Data de criação Data de aprovação Titu…" at bounding box center [673, 257] width 1207 height 21
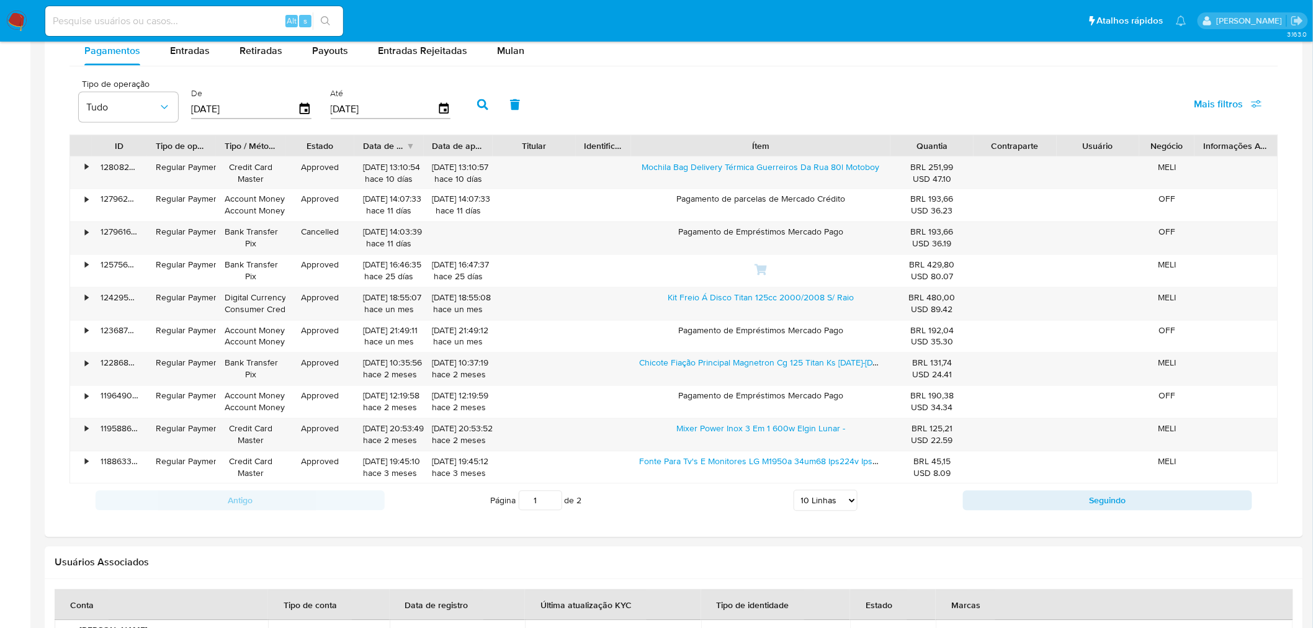
scroll to position [827, 0]
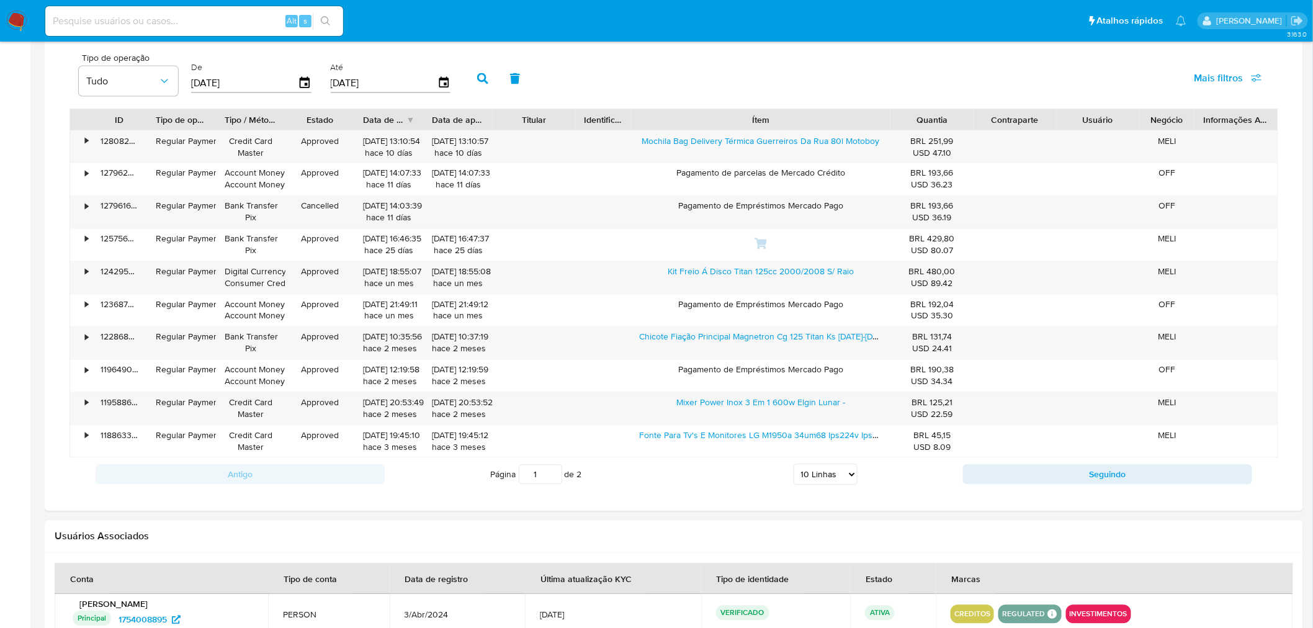
click at [824, 471] on select "5 Linhas 10 Linhas 20 Linhas 25 Linhas 50 Linhas 100 Linhas" at bounding box center [825, 474] width 64 height 21
click at [793, 467] on select "5 Linhas 10 Linhas 20 Linhas 25 Linhas 50 Linhas 100 Linhas" at bounding box center [825, 474] width 64 height 21
click at [836, 466] on div "Antigo Página 1 de 2 5 Linhas 10 Linhas 20 Linhas 25 Linhas 50 Linhas 100 Linha…" at bounding box center [673, 474] width 1208 height 33
drag, startPoint x: 819, startPoint y: 473, endPoint x: 821, endPoint y: 485, distance: 11.9
click at [820, 474] on select "5 Linhas 10 Linhas 20 Linhas 25 Linhas 50 Linhas 100 Linhas" at bounding box center [825, 474] width 64 height 21
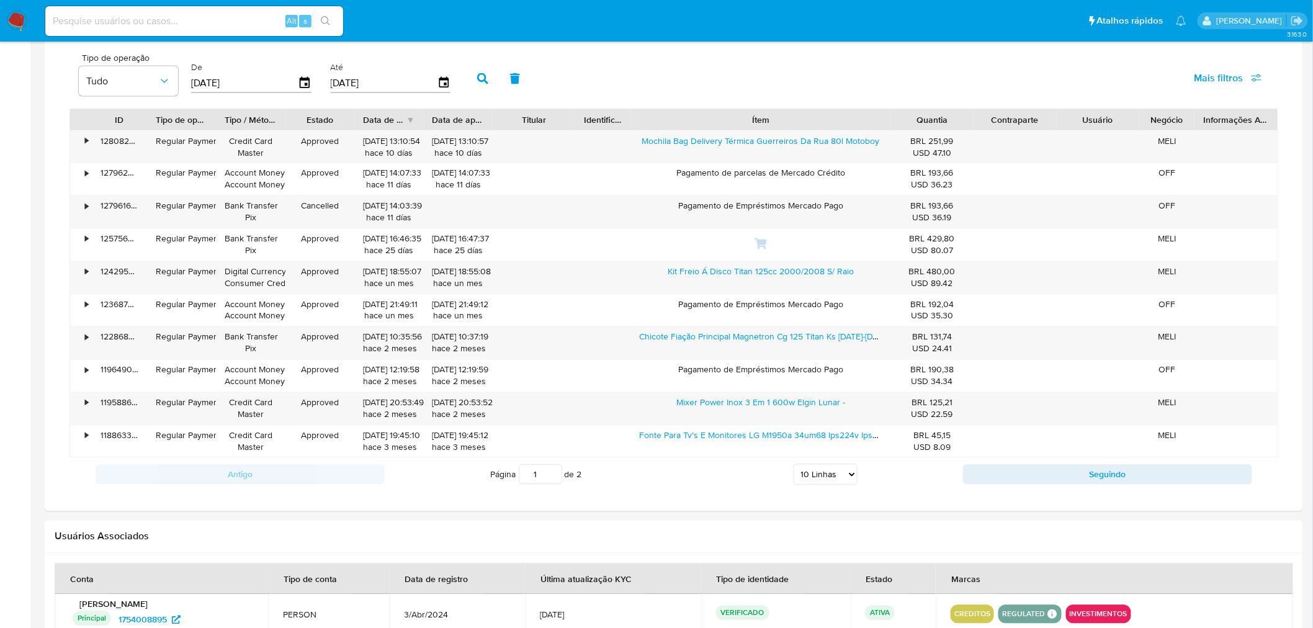
select select "25"
click at [793, 467] on select "5 Linhas 10 Linhas 20 Linhas 25 Linhas 50 Linhas 100 Linhas" at bounding box center [825, 474] width 64 height 21
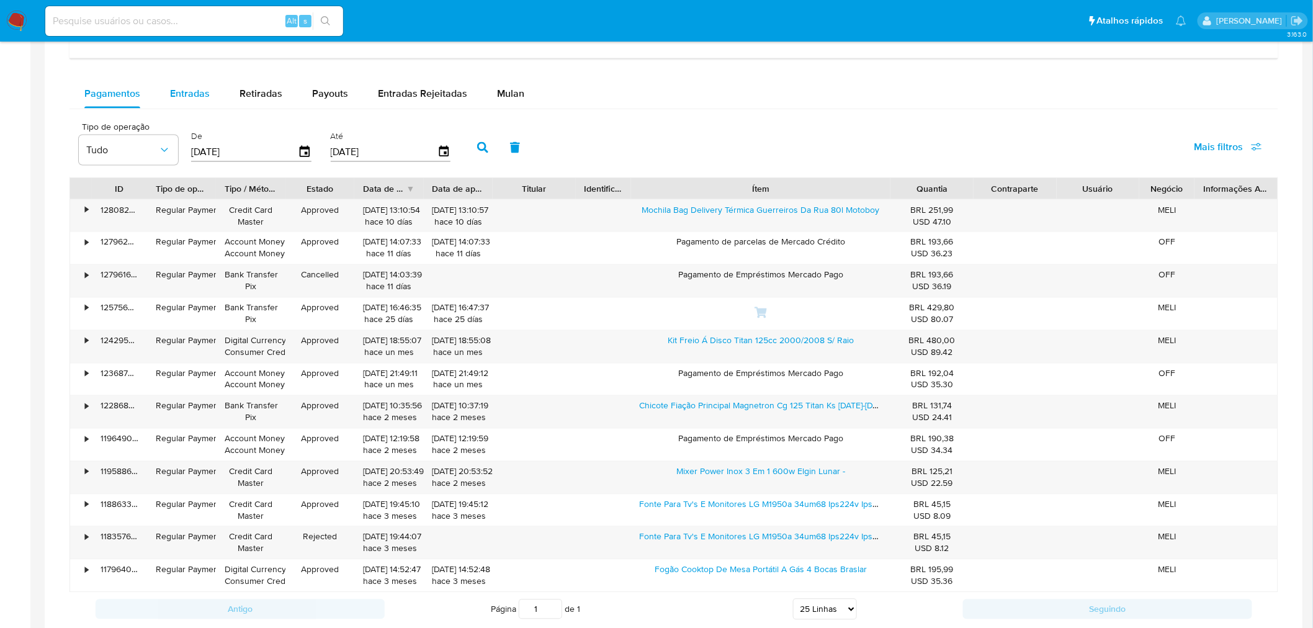
click at [189, 84] on div "Entradas" at bounding box center [190, 94] width 40 height 30
select select "10"
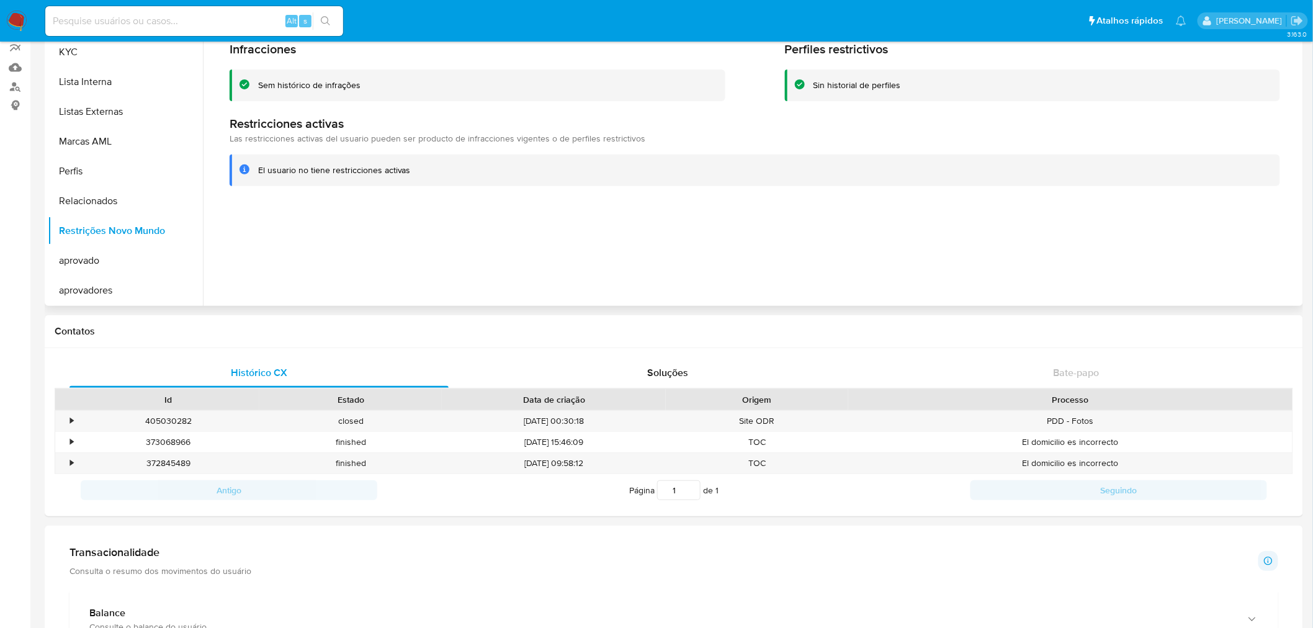
scroll to position [0, 0]
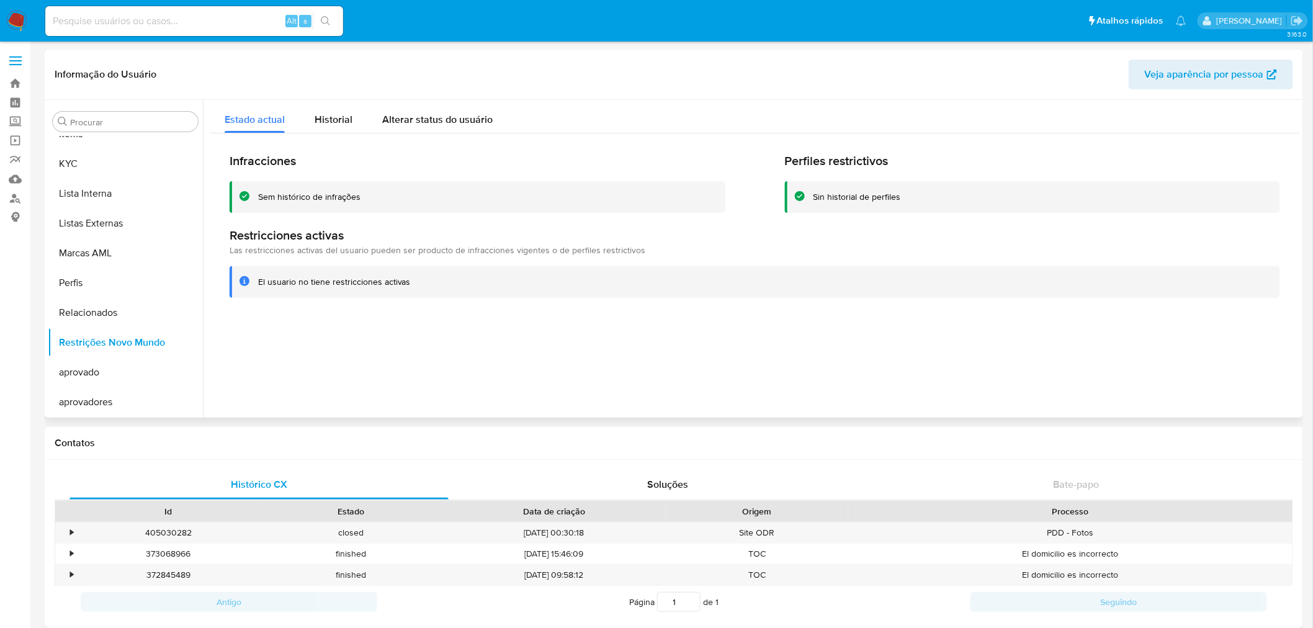
drag, startPoint x: 504, startPoint y: 249, endPoint x: 491, endPoint y: 249, distance: 13.0
click at [116, 191] on button "Documentação" at bounding box center [120, 191] width 145 height 30
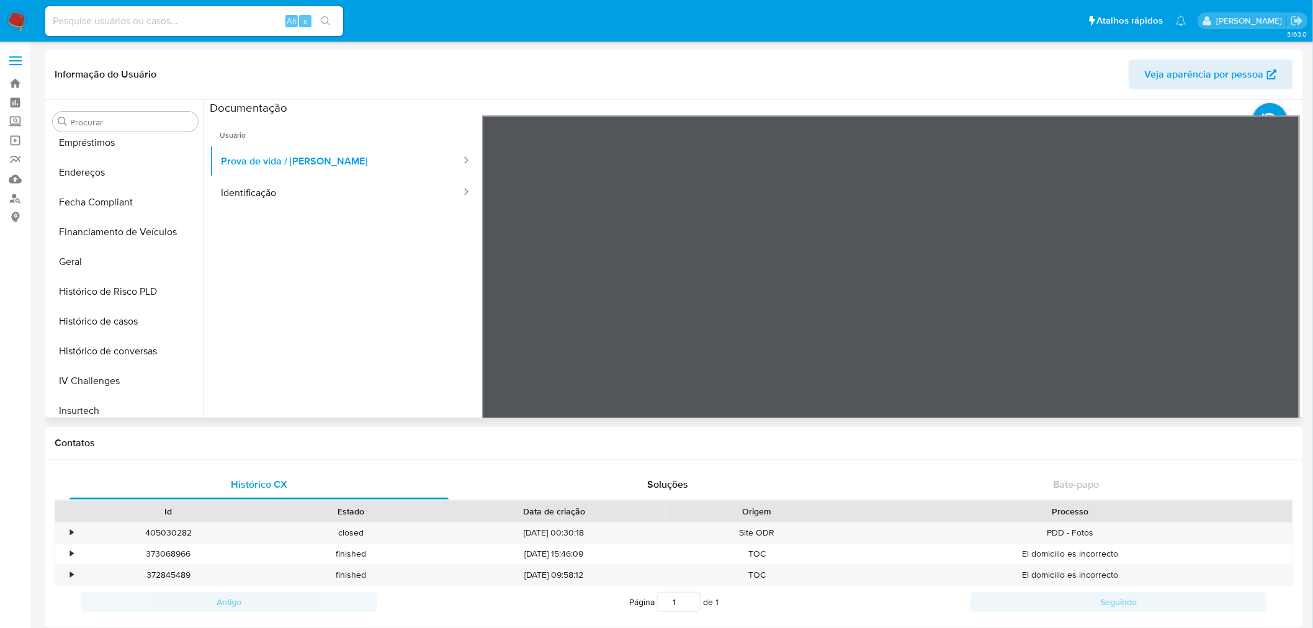
scroll to position [535, 0]
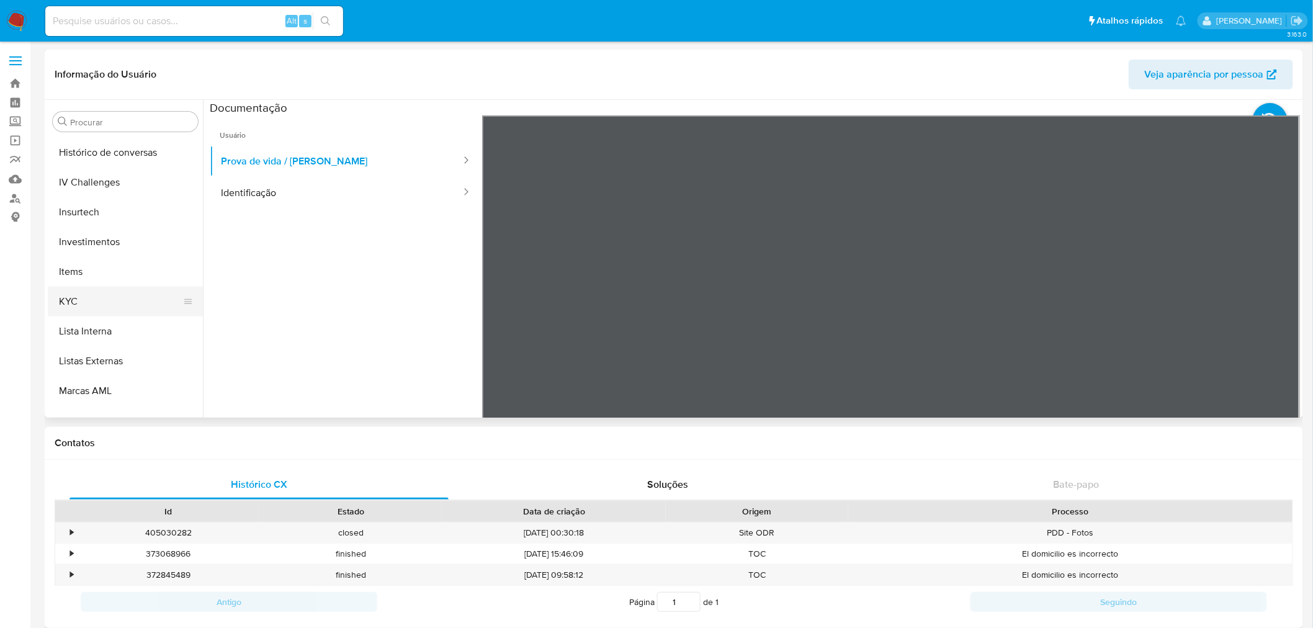
drag, startPoint x: 93, startPoint y: 305, endPoint x: 104, endPoint y: 307, distance: 10.8
click at [93, 305] on button "KYC" at bounding box center [120, 302] width 145 height 30
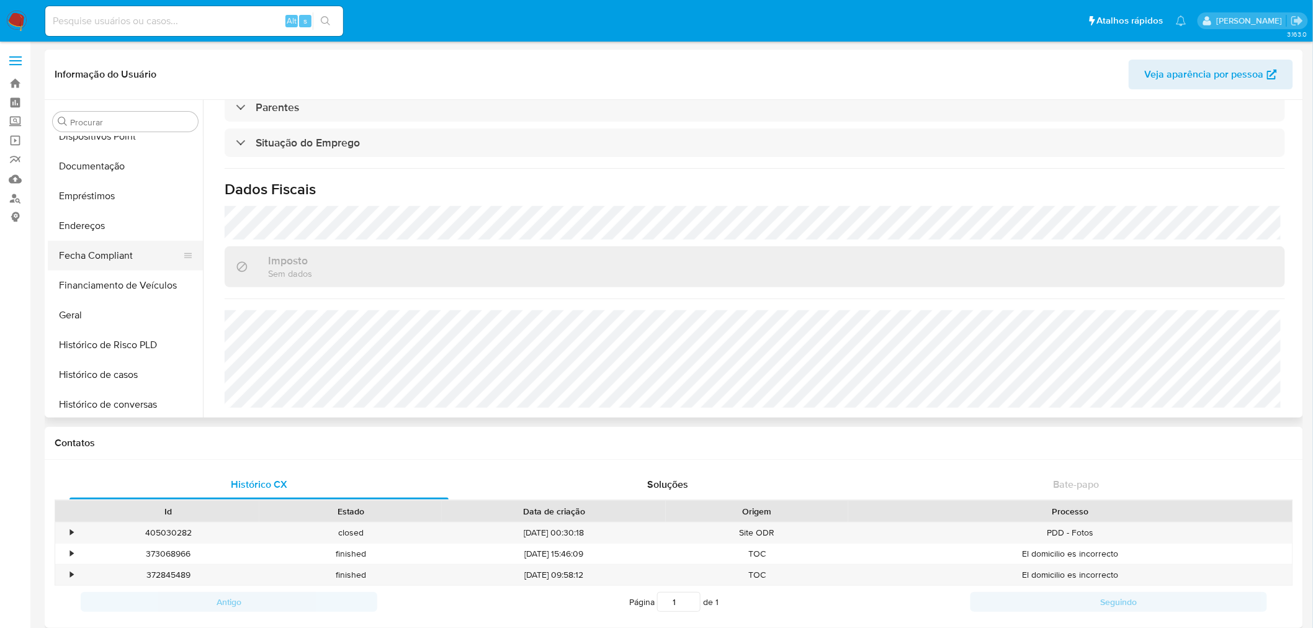
scroll to position [259, 0]
click at [115, 245] on button "Endereços" at bounding box center [120, 250] width 145 height 30
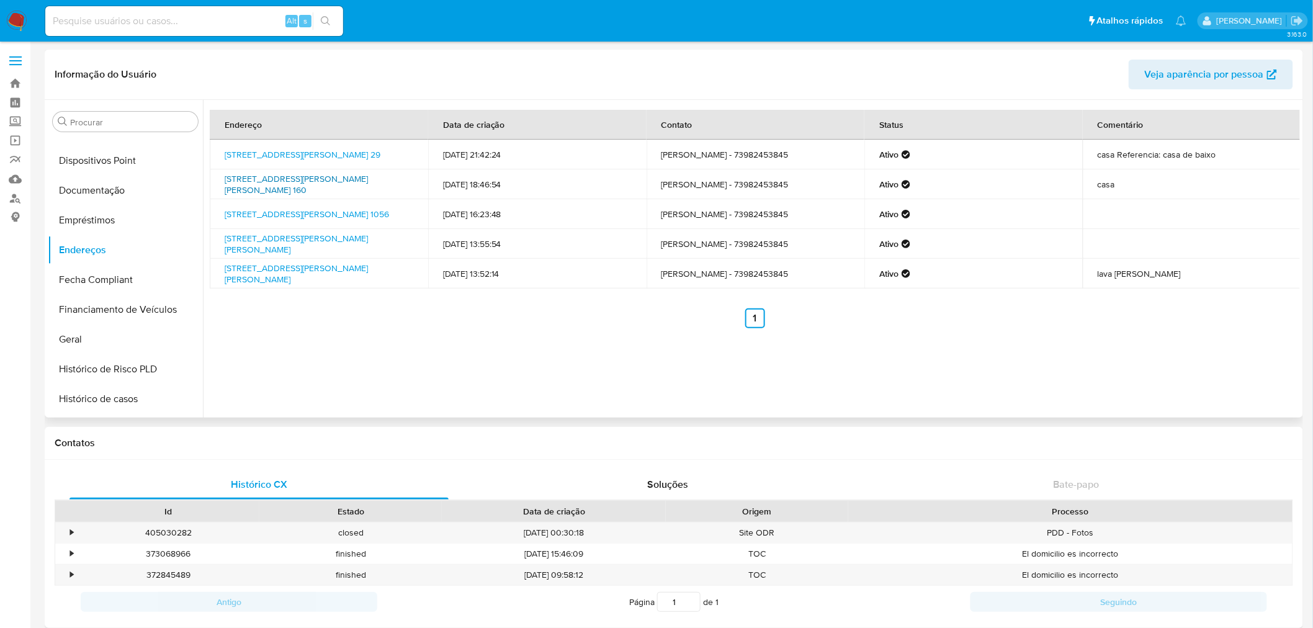
click at [296, 184] on link "Rua Liberato Pereira Santana 160, Teixeira De Freitas, Bahia, 45993156, Brasil …" at bounding box center [296, 184] width 143 height 24
click at [250, 184] on link "Rua Liberato Pereira Santana 160, Teixeira De Freitas, Bahia, 45993156, Brasil …" at bounding box center [296, 184] width 143 height 24
drag, startPoint x: 226, startPoint y: 176, endPoint x: 274, endPoint y: 188, distance: 50.0
click at [274, 188] on td "Rua Liberato Pereira Santana 160, Teixeira De Freitas, Bahia, 45993156, Brasil …" at bounding box center [319, 184] width 218 height 30
copy link "Rua Liberato Pereira Santana 160, Teixeira De Freitas, Bahia"
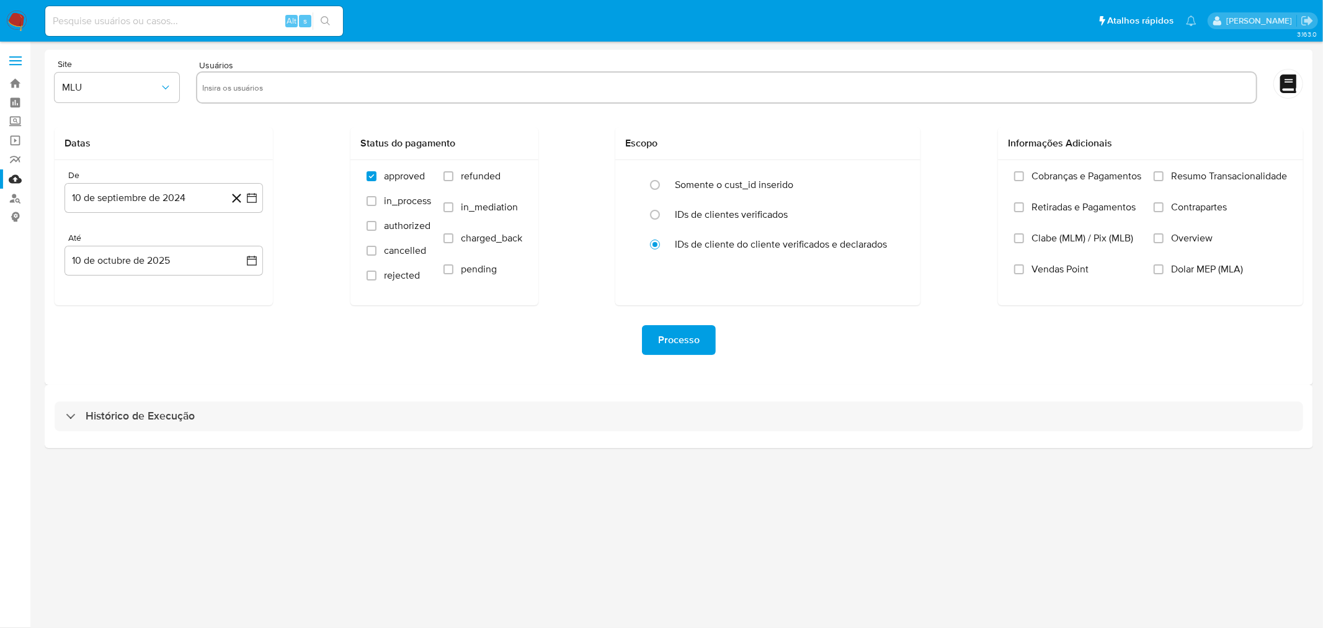
drag, startPoint x: 234, startPoint y: 442, endPoint x: 299, endPoint y: 432, distance: 65.9
click at [299, 432] on div "Histórico de Execução" at bounding box center [679, 416] width 1269 height 63
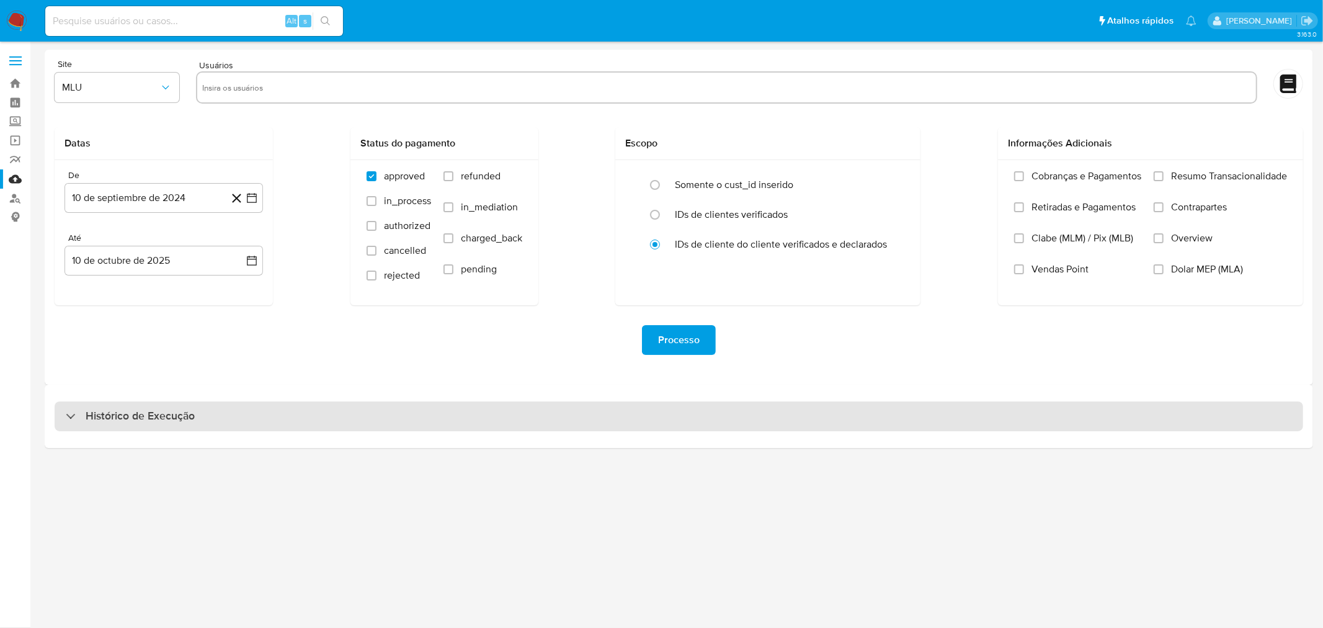
click at [317, 413] on div "Histórico de Execução" at bounding box center [679, 416] width 1249 height 30
select select "10"
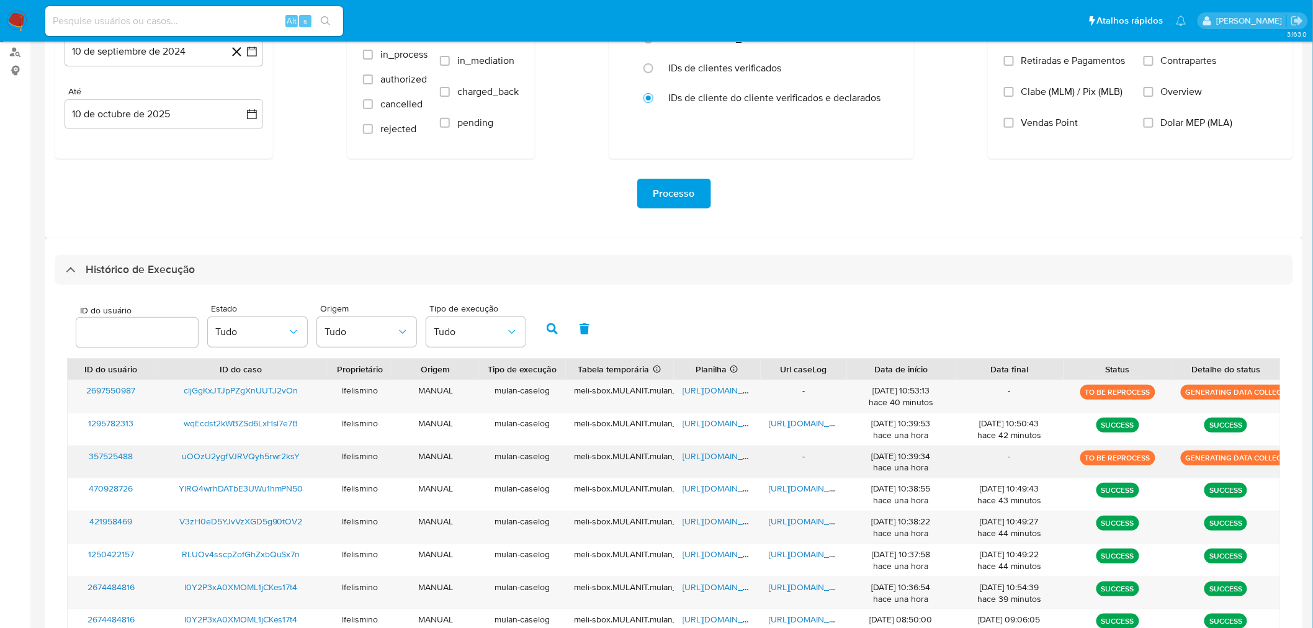
scroll to position [207, 0]
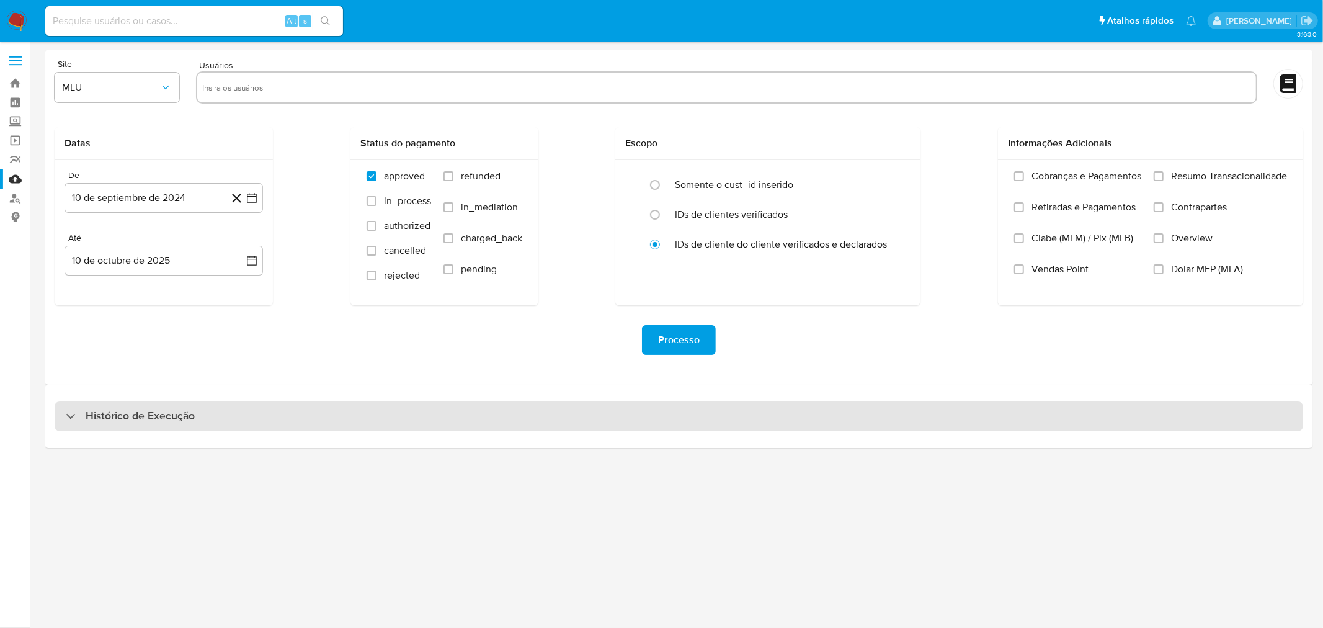
drag, startPoint x: 625, startPoint y: 417, endPoint x: 627, endPoint y: 410, distance: 7.7
click at [625, 417] on div "Histórico de Execução" at bounding box center [679, 416] width 1249 height 30
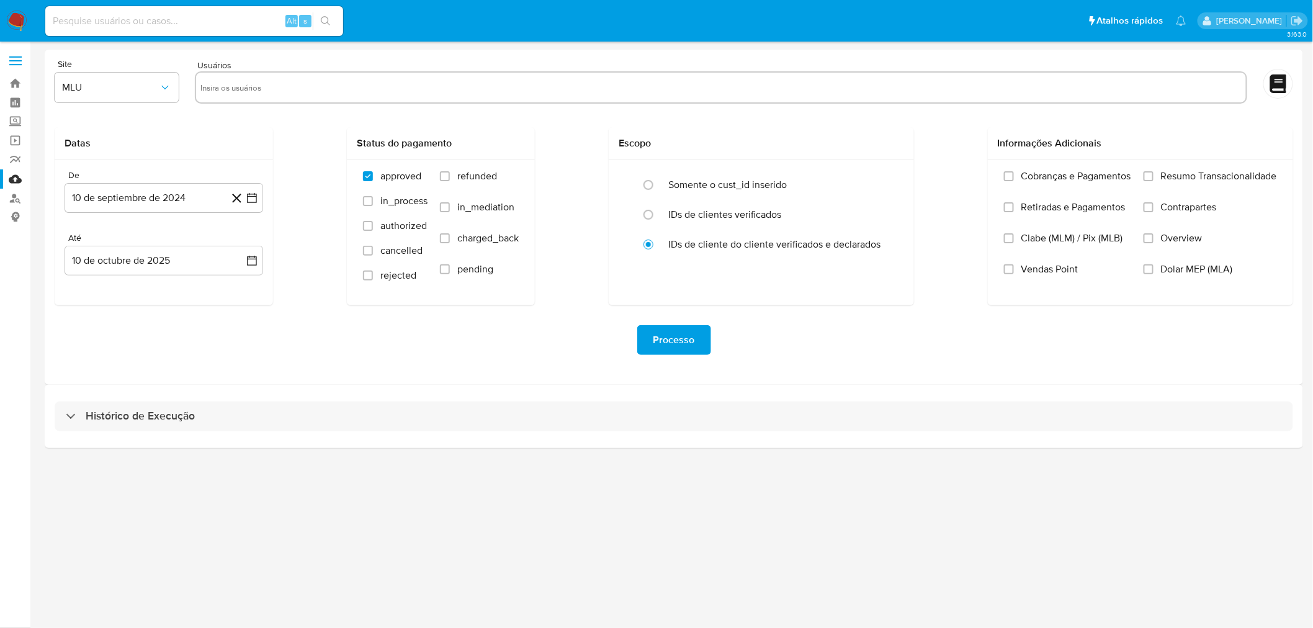
select select "10"
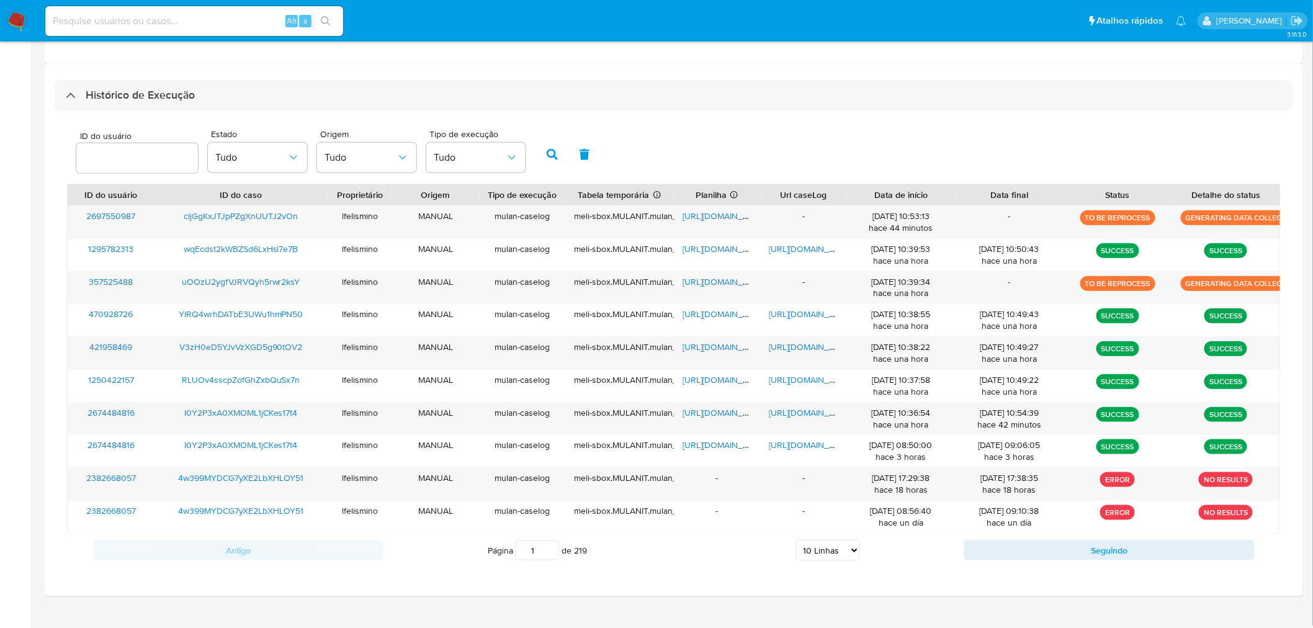
scroll to position [342, 0]
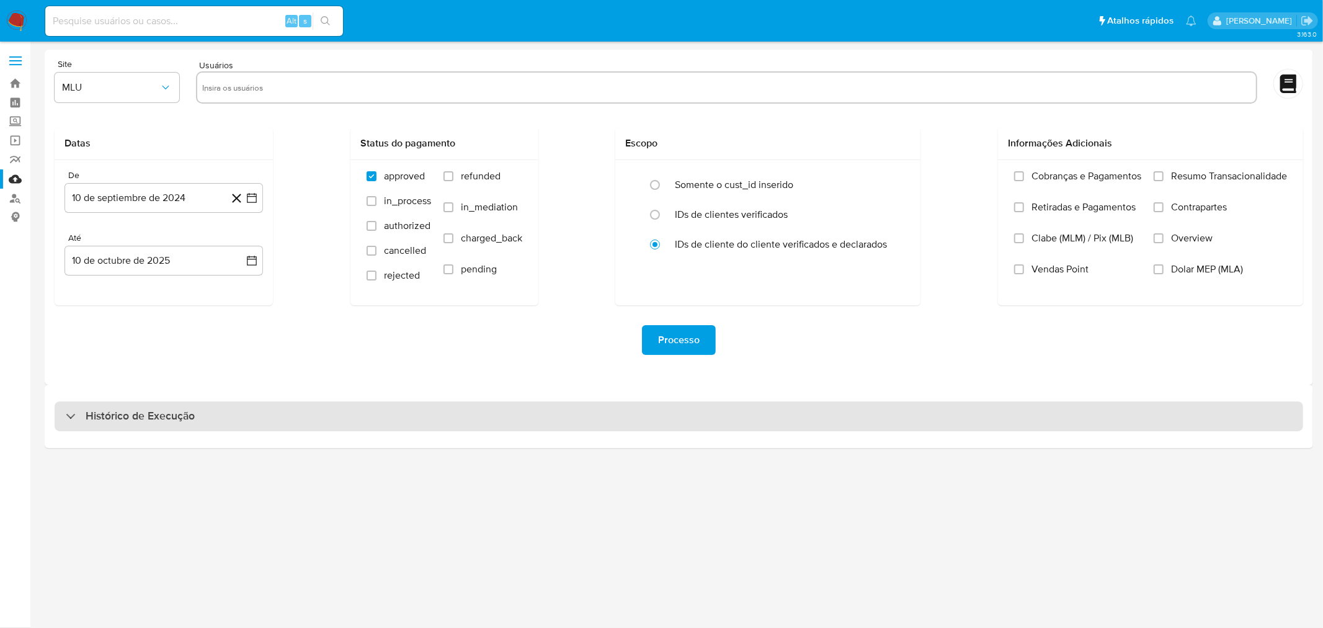
click at [492, 410] on div "Histórico de Execução" at bounding box center [679, 416] width 1249 height 30
select select "10"
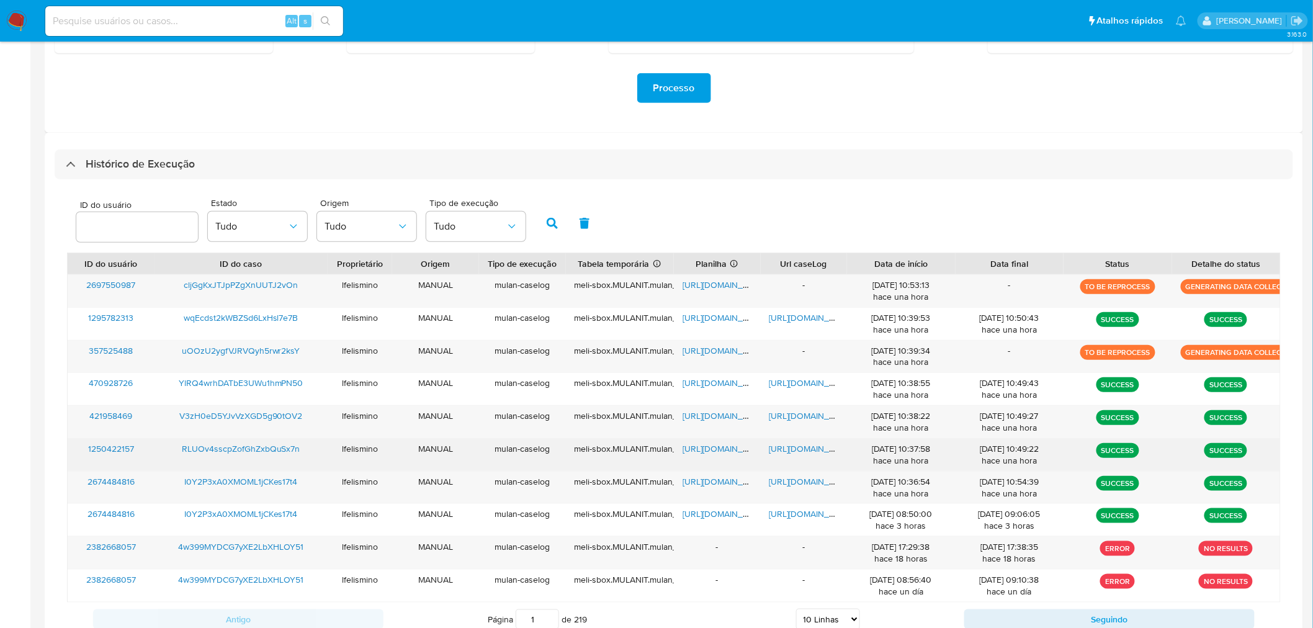
scroll to position [275, 0]
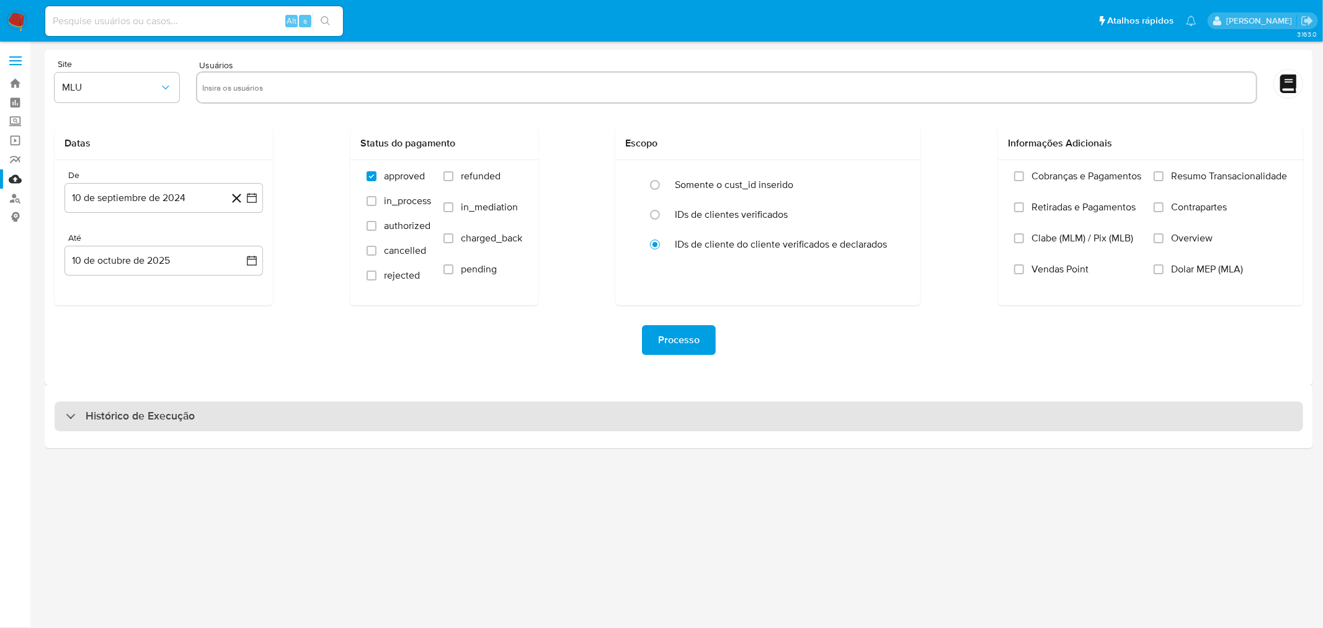
click at [230, 413] on div "Histórico de Execução" at bounding box center [679, 416] width 1249 height 30
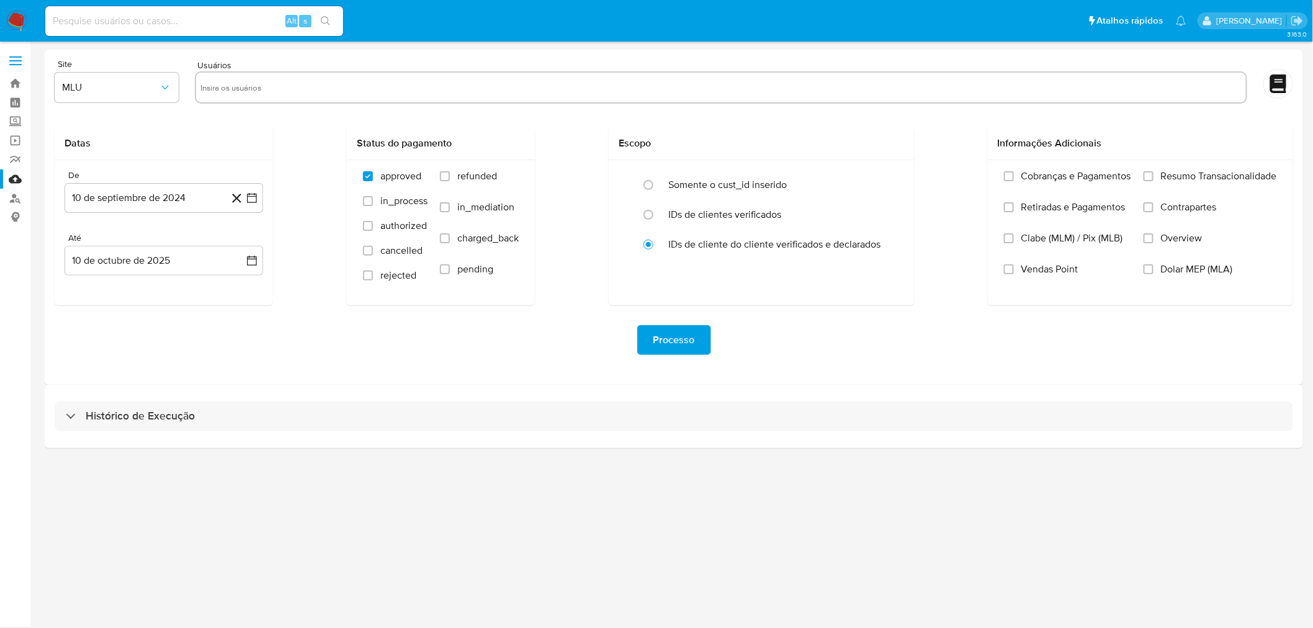
select select "10"
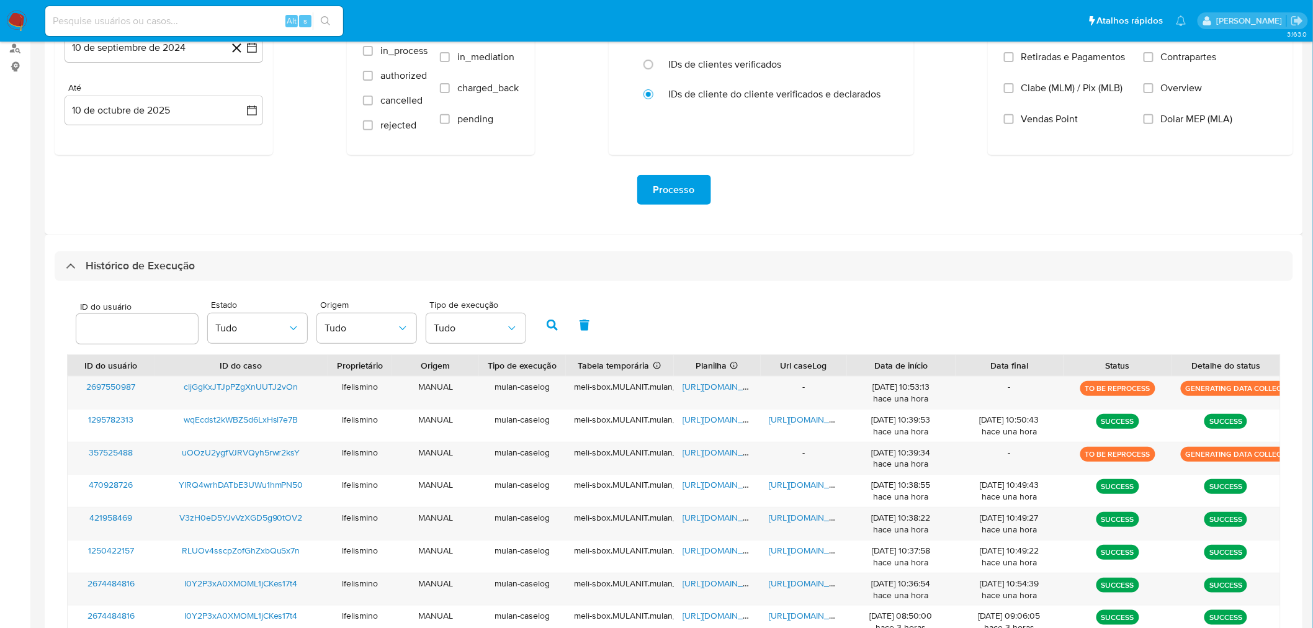
scroll to position [207, 0]
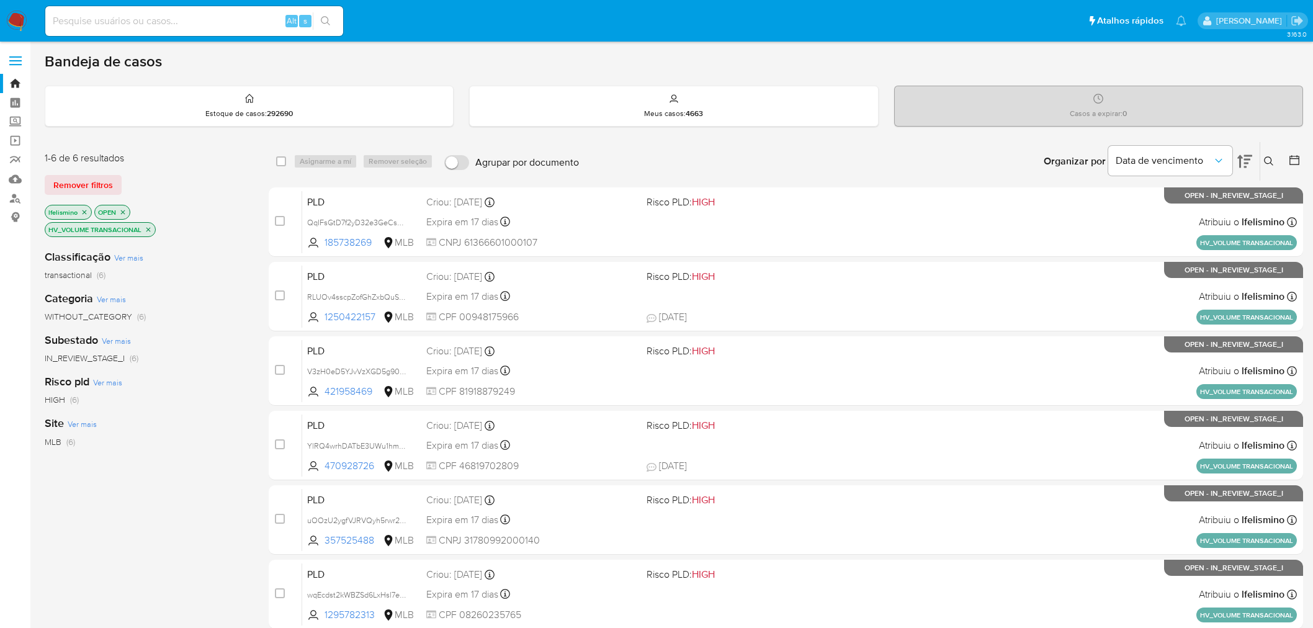
scroll to position [69, 0]
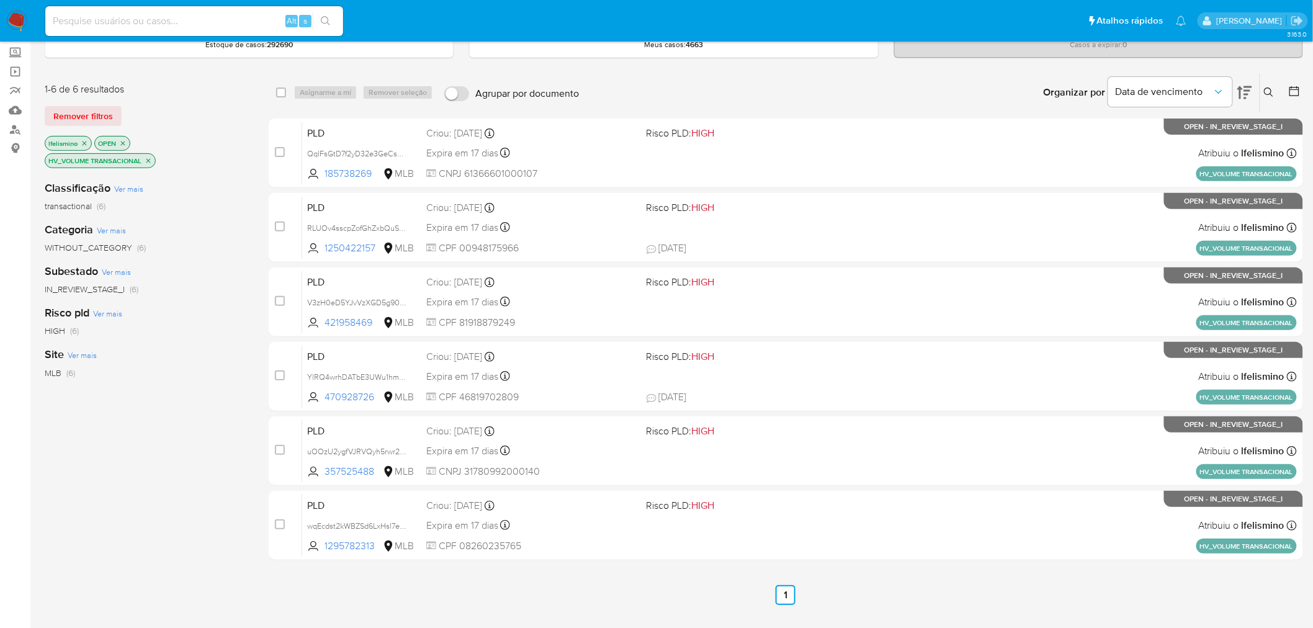
click at [143, 161] on p "HV_VOLUME TRANSACIONAL" at bounding box center [100, 161] width 110 height 14
click at [151, 159] on icon "close-filter" at bounding box center [148, 160] width 7 height 7
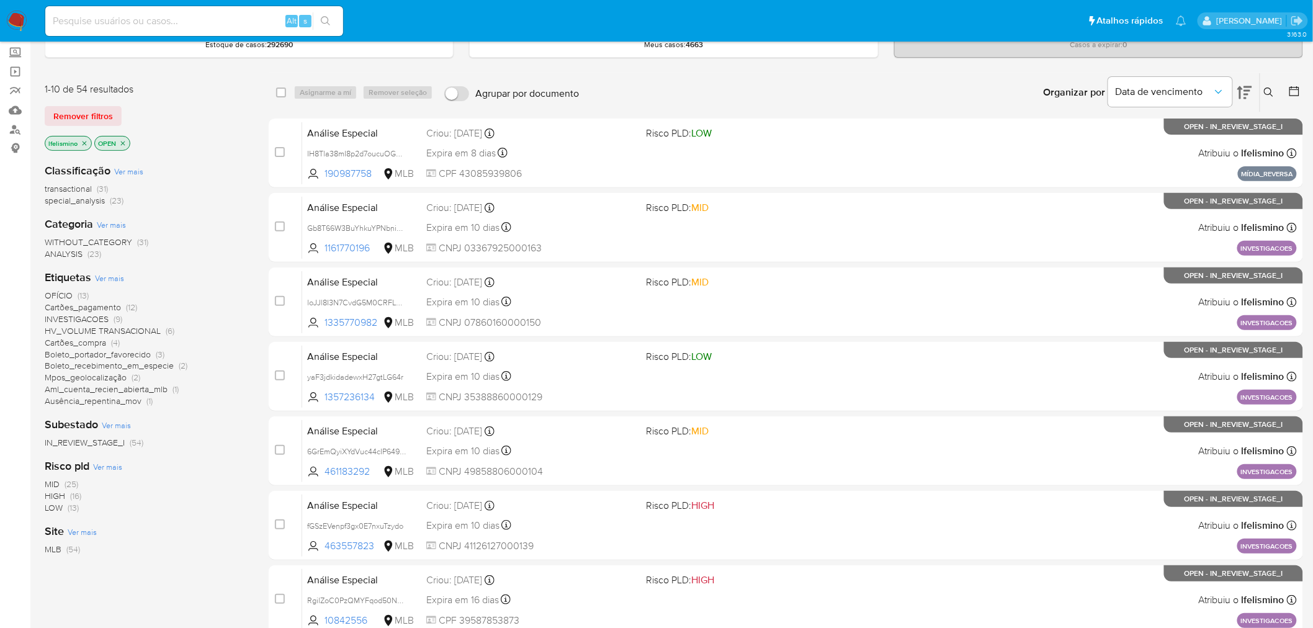
click at [79, 307] on span "Cartões_pagamento" at bounding box center [83, 307] width 76 height 12
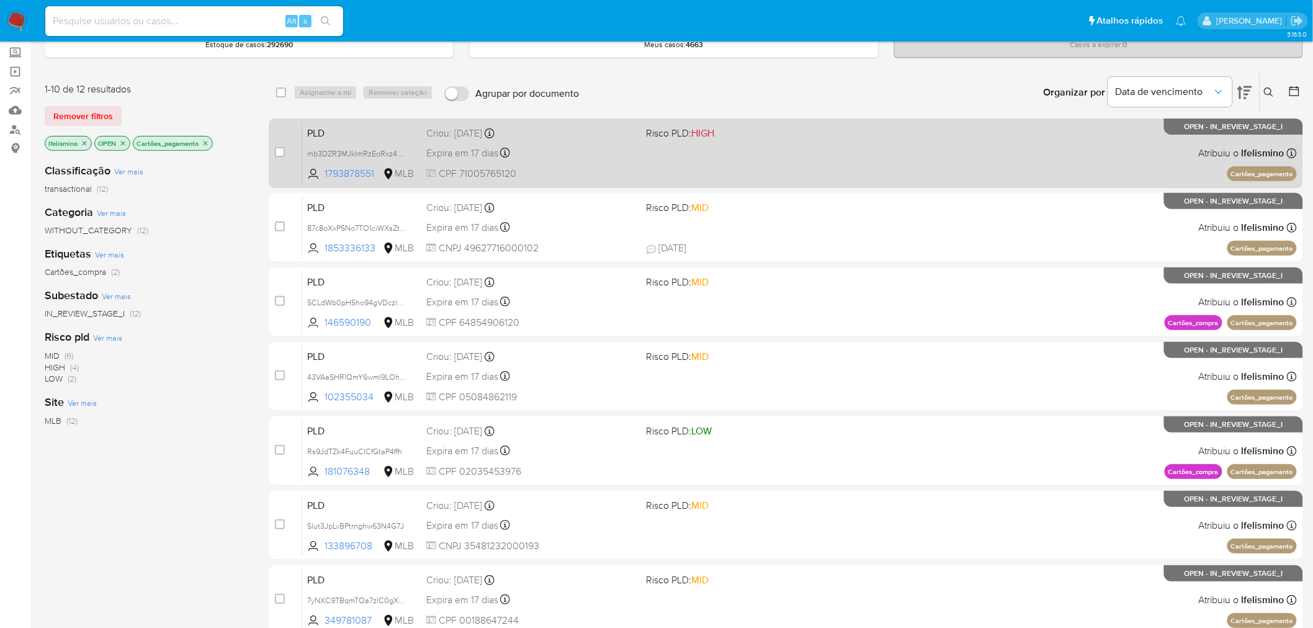
click at [641, 163] on div "PLD mb3DZR3MJkImRzEoRxz4OIVX 1793878551 MLB Risco PLD: HIGH Criou: 12/09/2025 C…" at bounding box center [799, 153] width 994 height 63
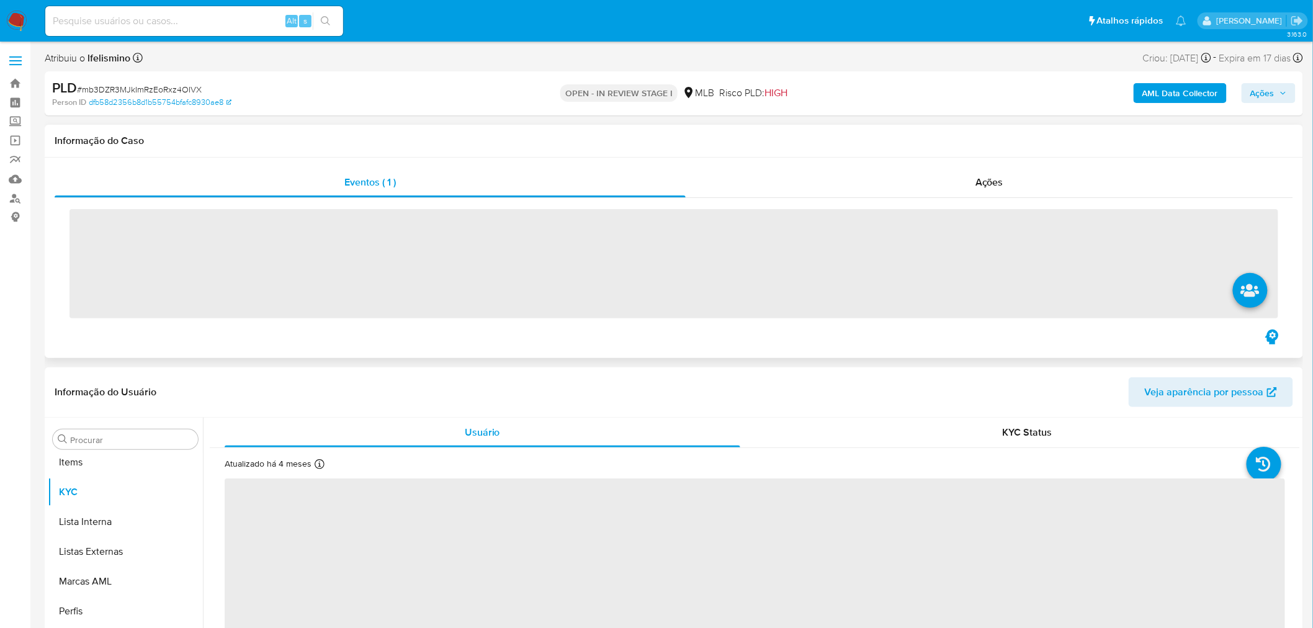
scroll to position [672, 0]
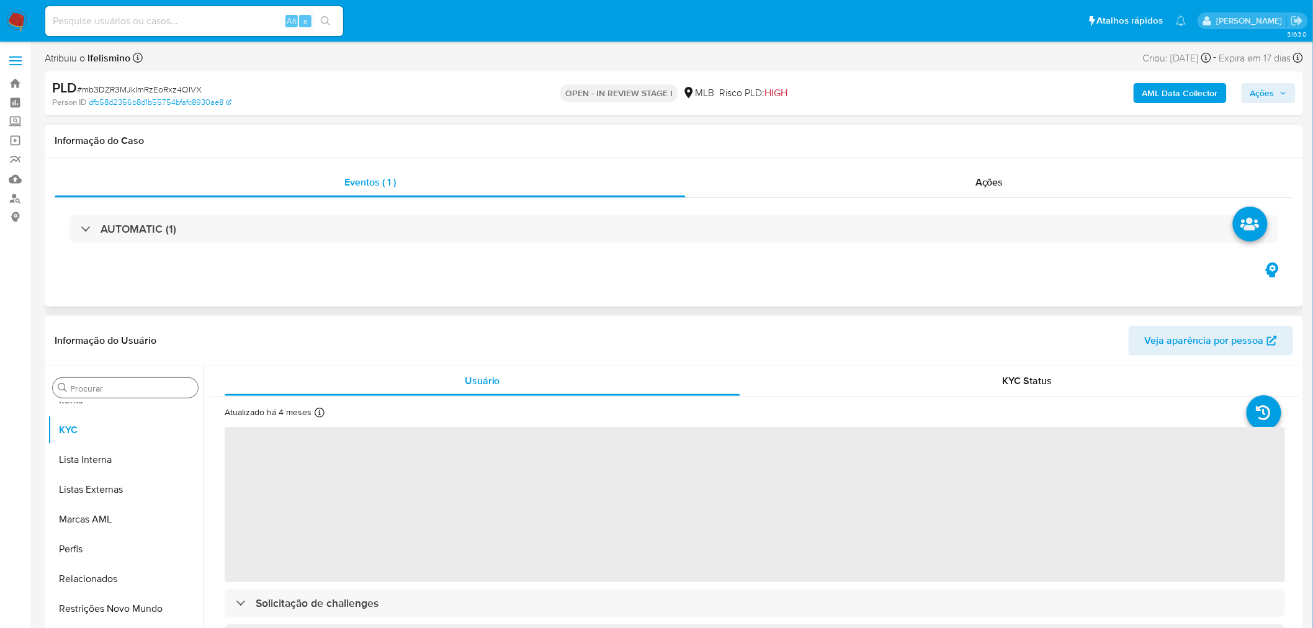
click at [144, 385] on div "Procurar" at bounding box center [125, 388] width 145 height 20
select select "10"
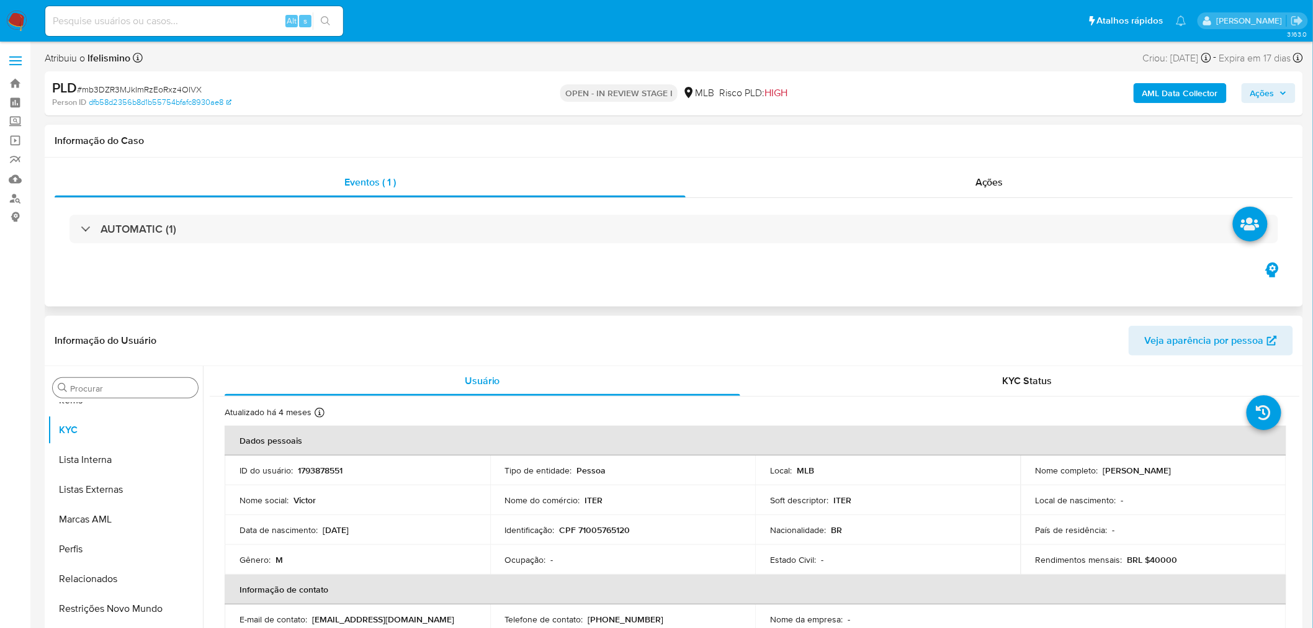
click at [156, 378] on div "Procurar" at bounding box center [125, 388] width 145 height 20
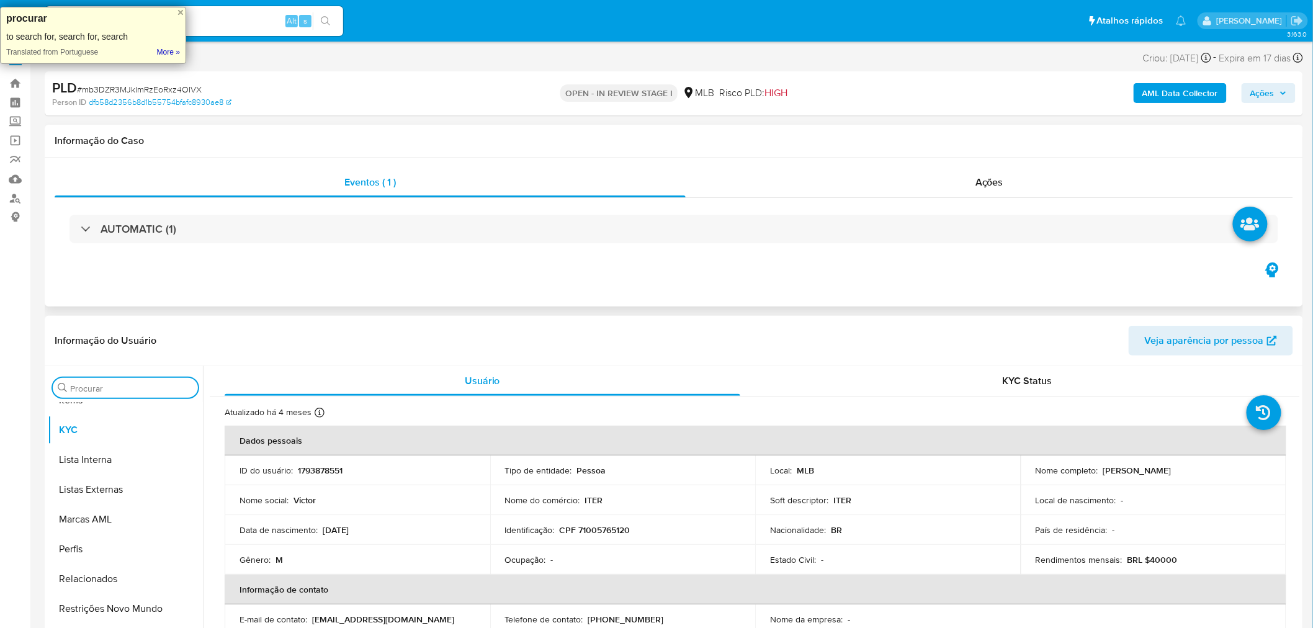
click at [141, 385] on input "Procurar" at bounding box center [131, 388] width 123 height 11
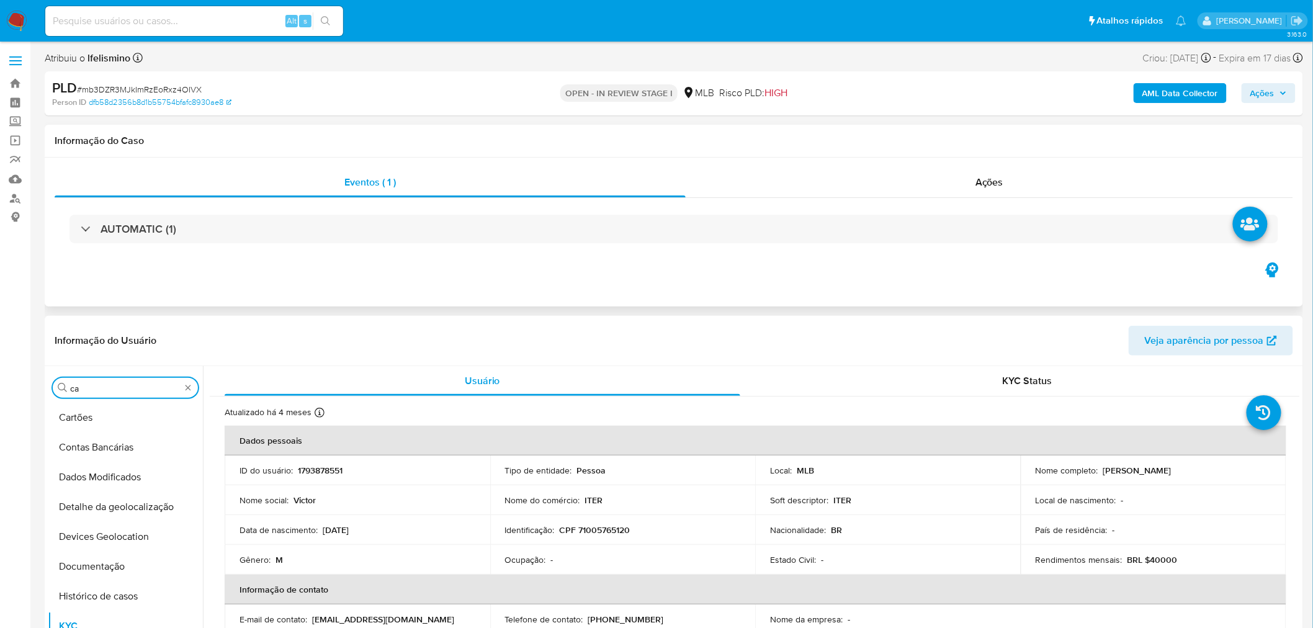
scroll to position [0, 0]
type input "car"
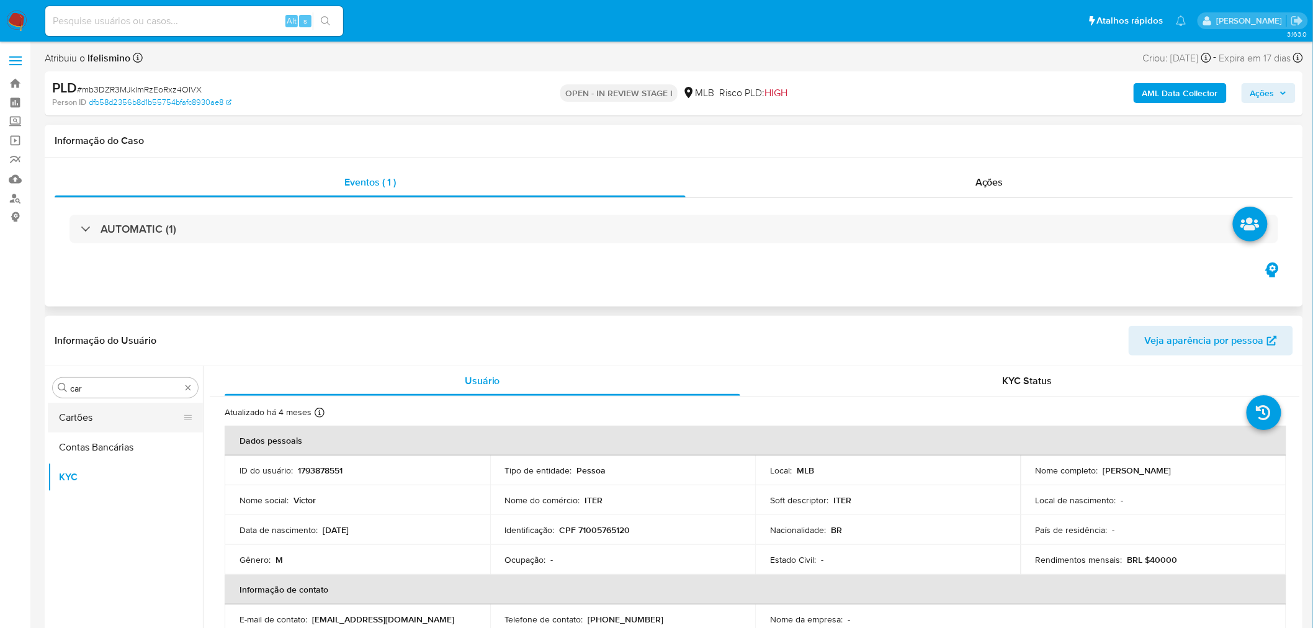
click at [122, 416] on button "Cartões" at bounding box center [120, 418] width 145 height 30
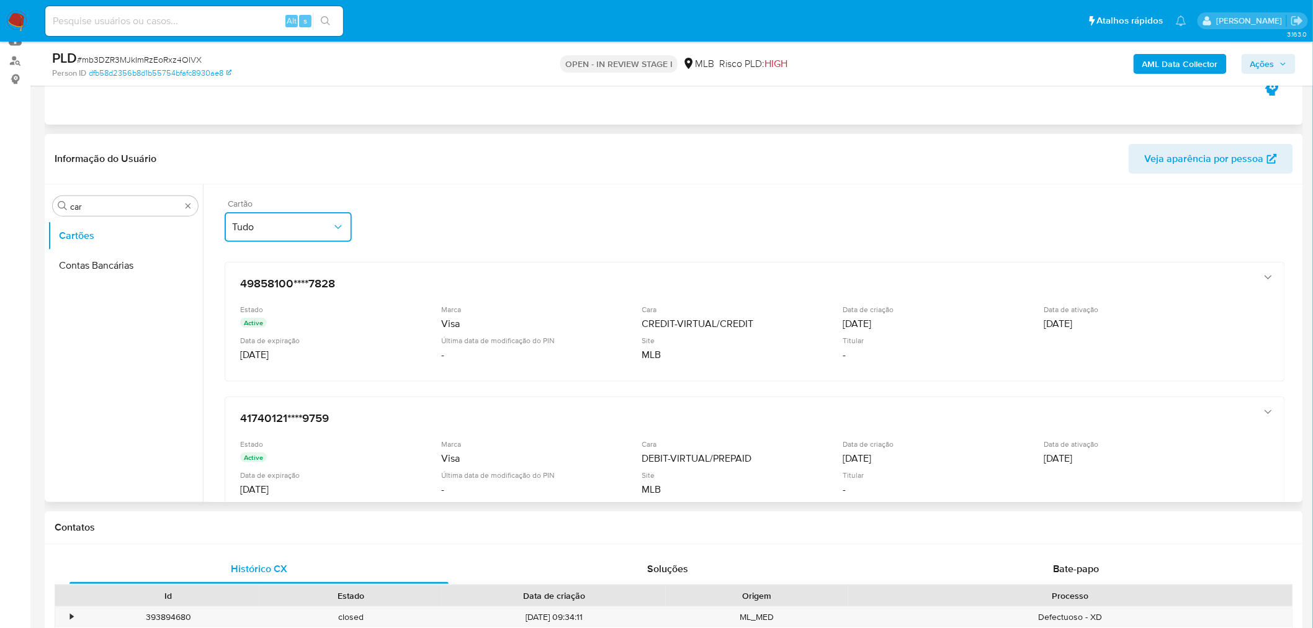
click at [301, 225] on span "Tudo" at bounding box center [282, 227] width 100 height 12
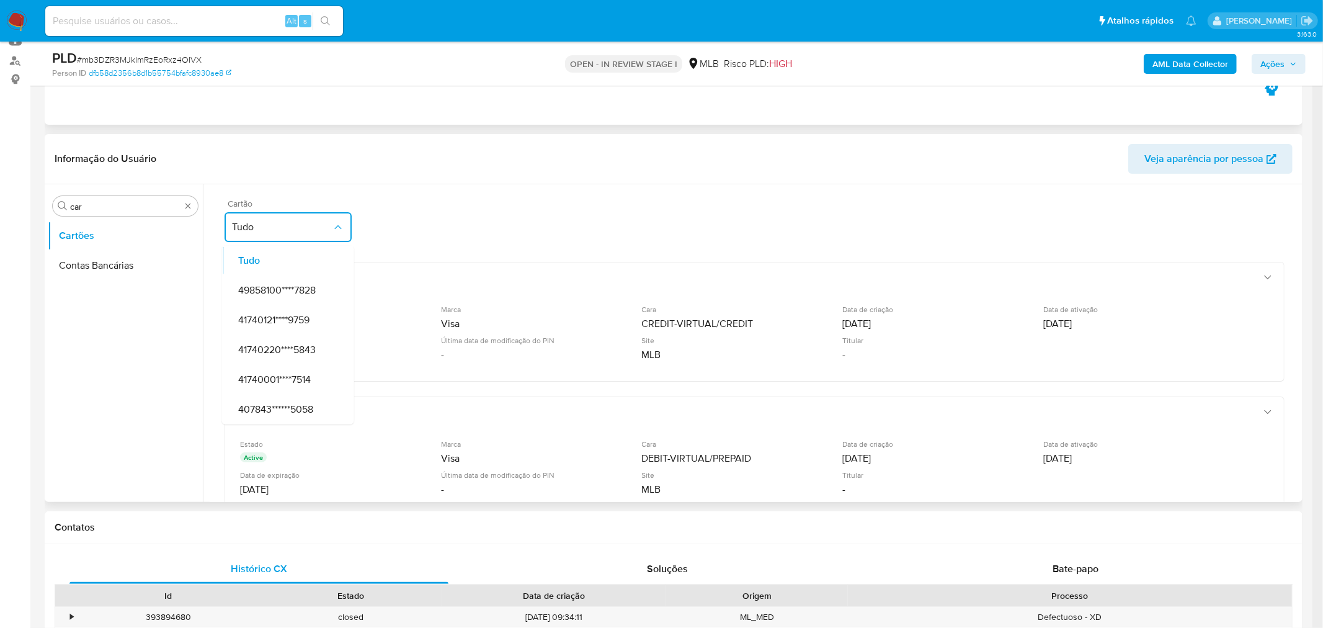
click at [301, 225] on span "Tudo" at bounding box center [282, 227] width 100 height 12
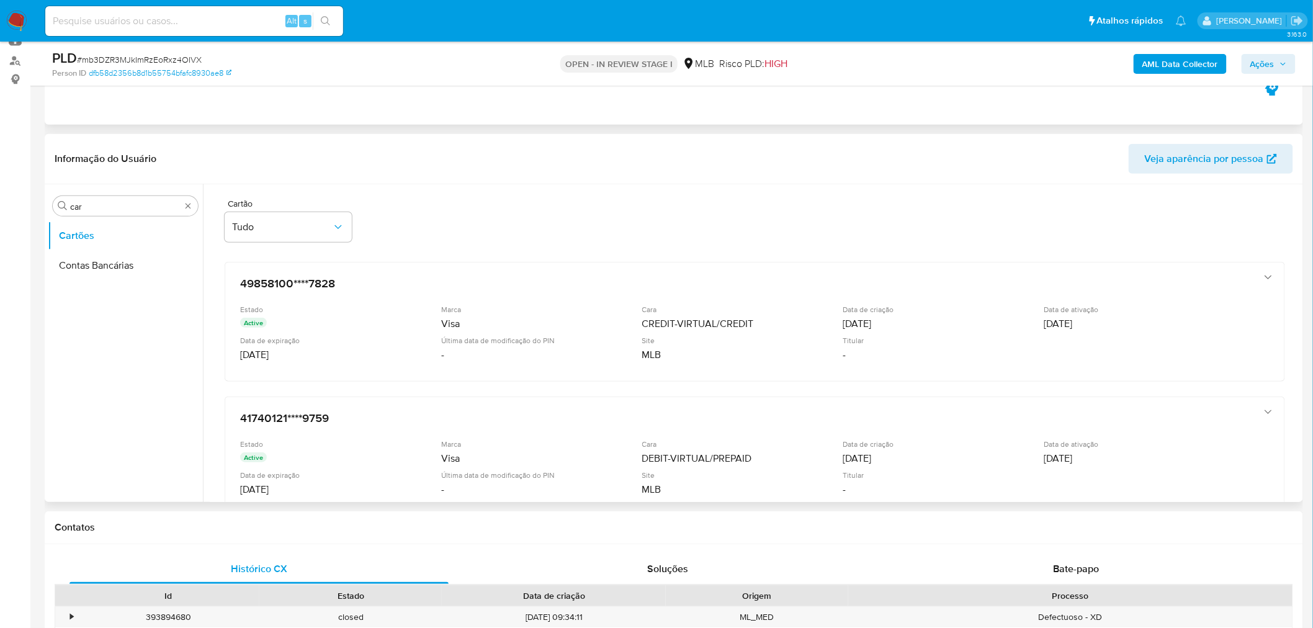
drag, startPoint x: 522, startPoint y: 267, endPoint x: 710, endPoint y: 167, distance: 212.6
click at [710, 167] on header "Informação do Usuário Veja aparência por pessoa" at bounding box center [674, 159] width 1238 height 30
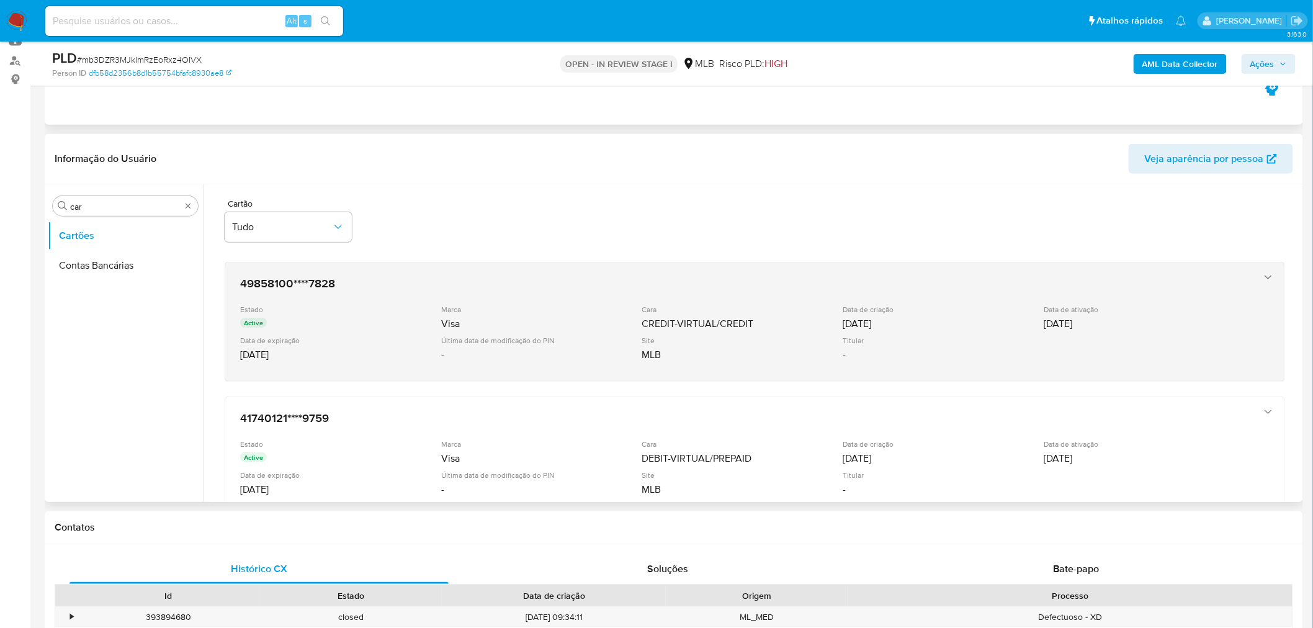
click at [661, 319] on div "CREDIT-VIRTUAL/CREDIT" at bounding box center [741, 324] width 199 height 12
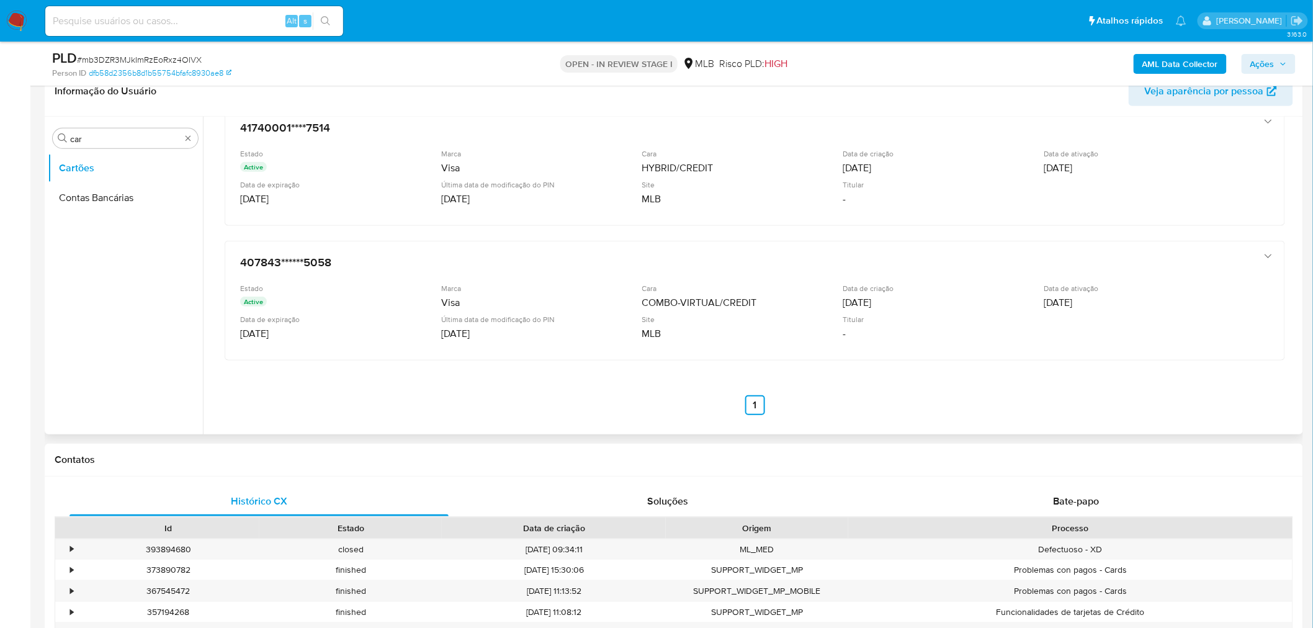
scroll to position [207, 0]
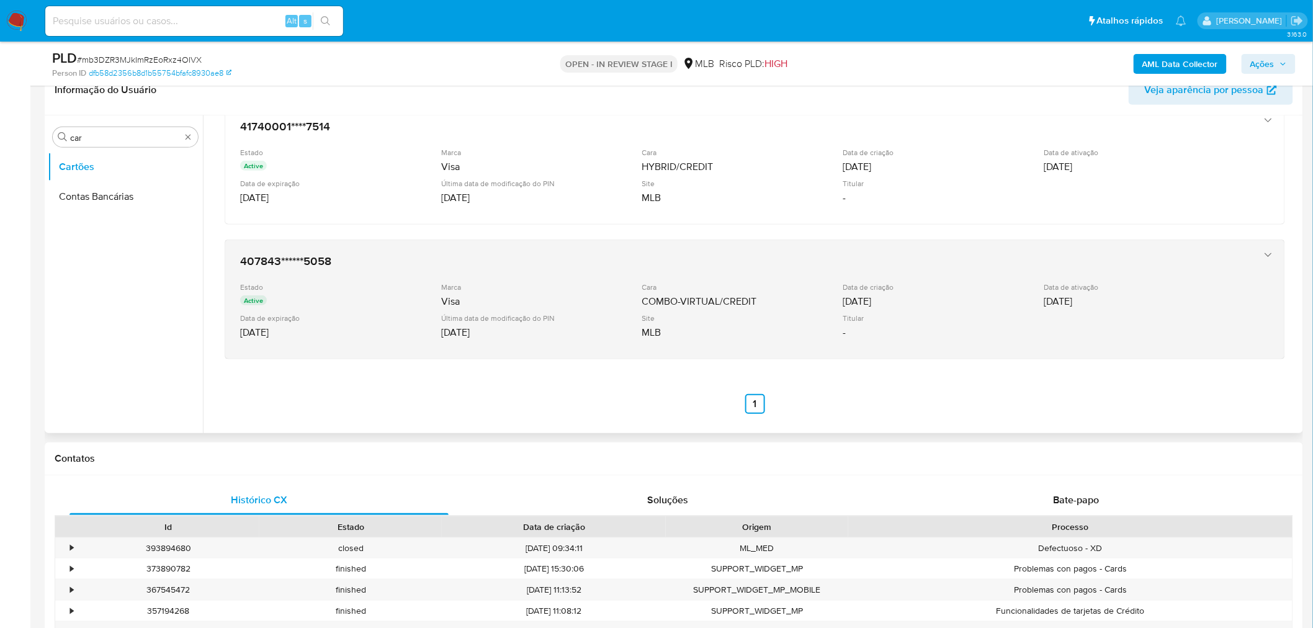
click at [435, 340] on div "Estado Active Marca Visa Cara COMBO-VIRTUAL/CREDIT Data de criação [DATE] Data …" at bounding box center [742, 312] width 1004 height 61
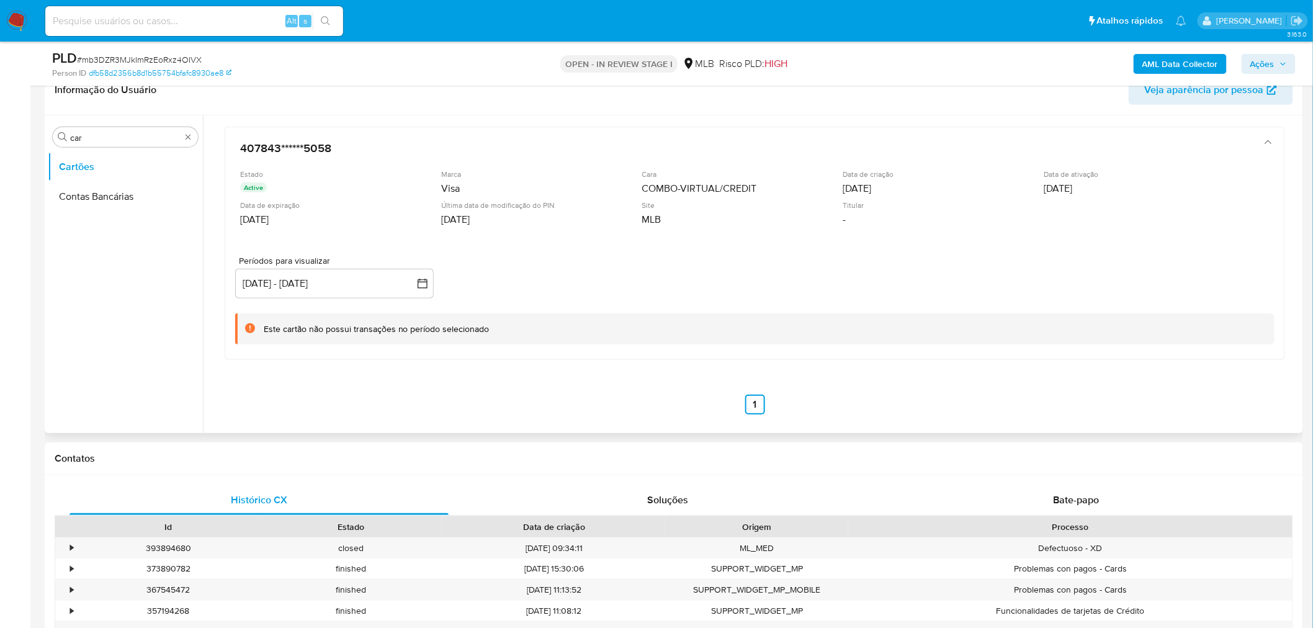
scroll to position [958, 0]
click at [1154, 61] on b "AML Data Collector" at bounding box center [1180, 64] width 76 height 20
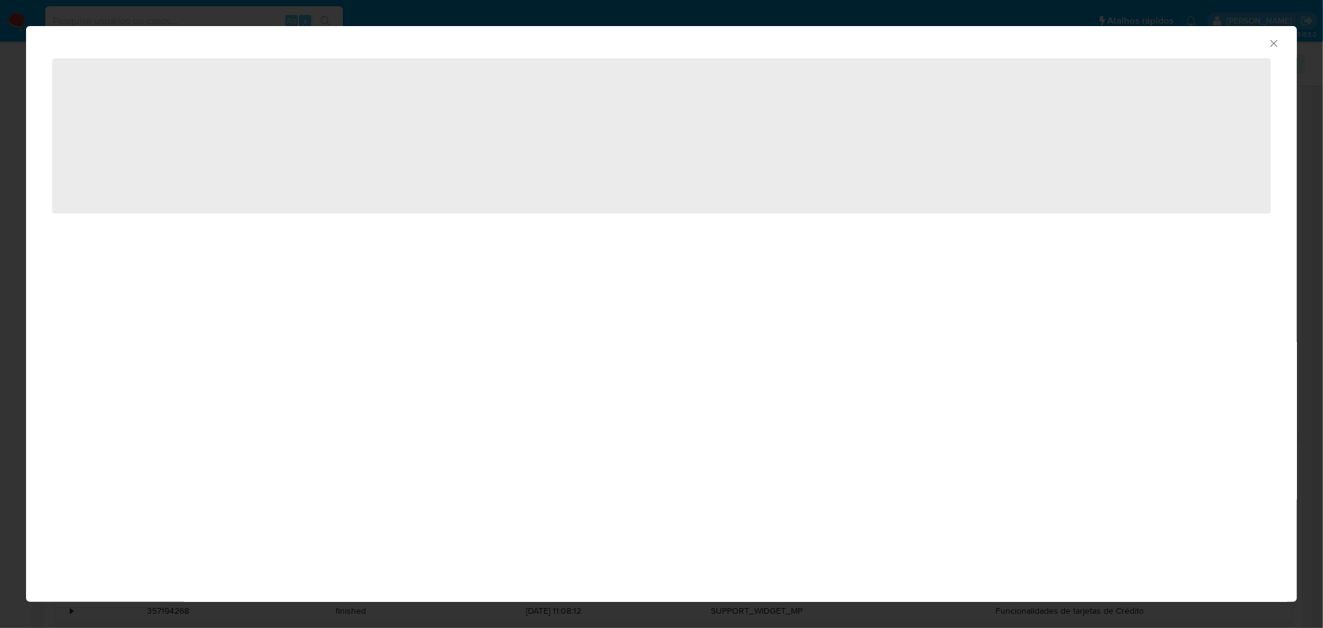
click at [1175, 15] on div "AML Data Collector ‌" at bounding box center [661, 314] width 1323 height 628
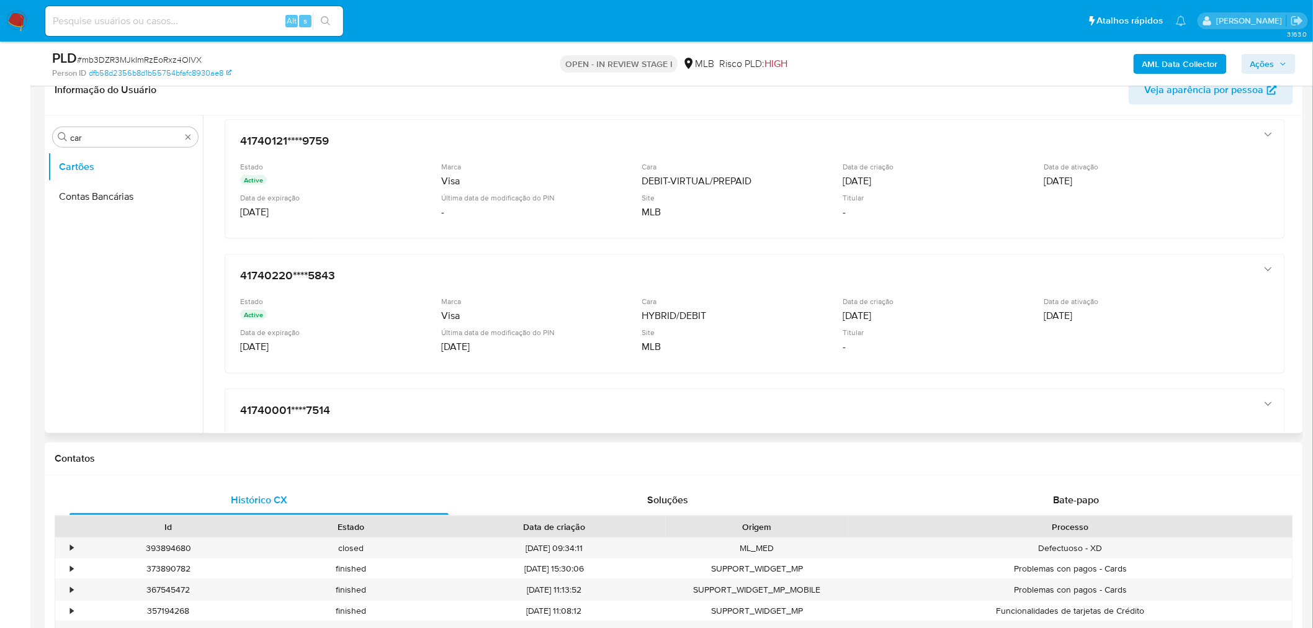
scroll to position [337, 0]
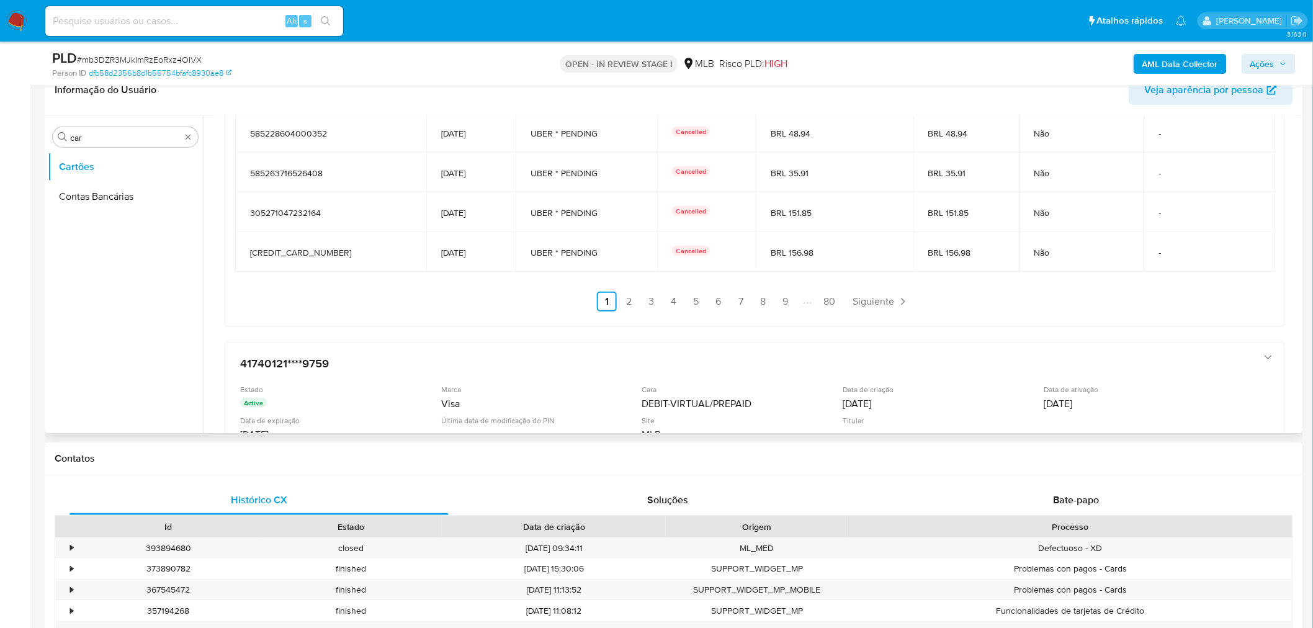
click at [1227, 104] on span "Veja aparência por pessoa" at bounding box center [1204, 90] width 119 height 30
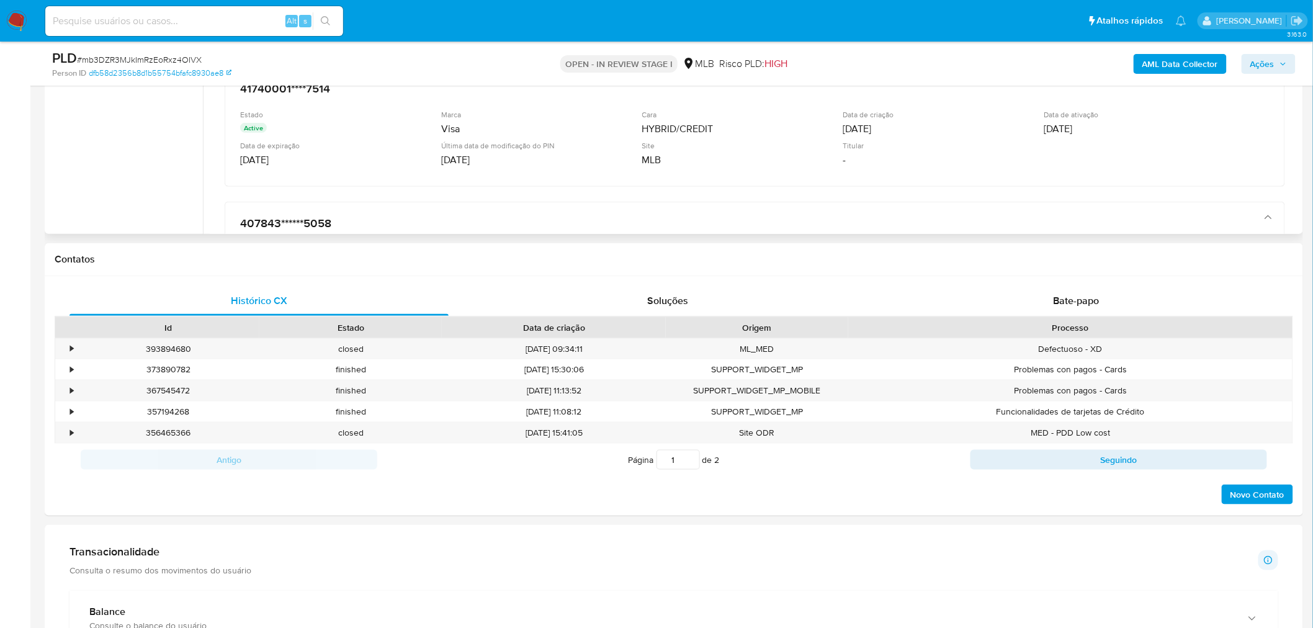
scroll to position [413, 0]
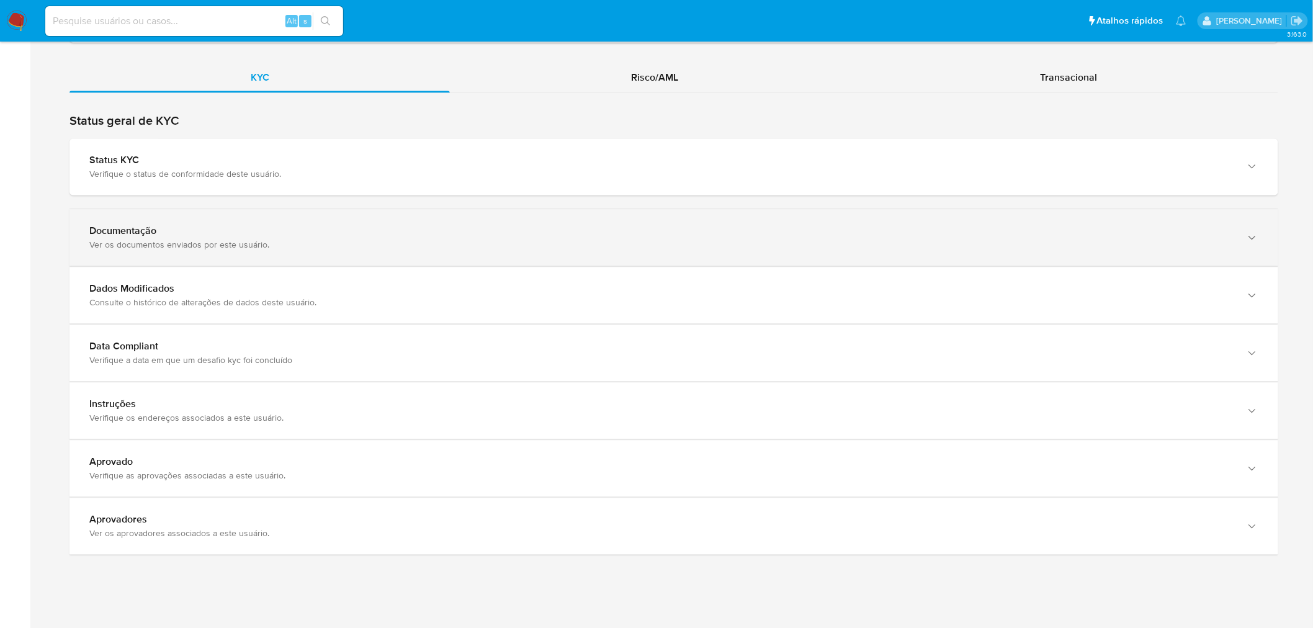
scroll to position [1112, 0]
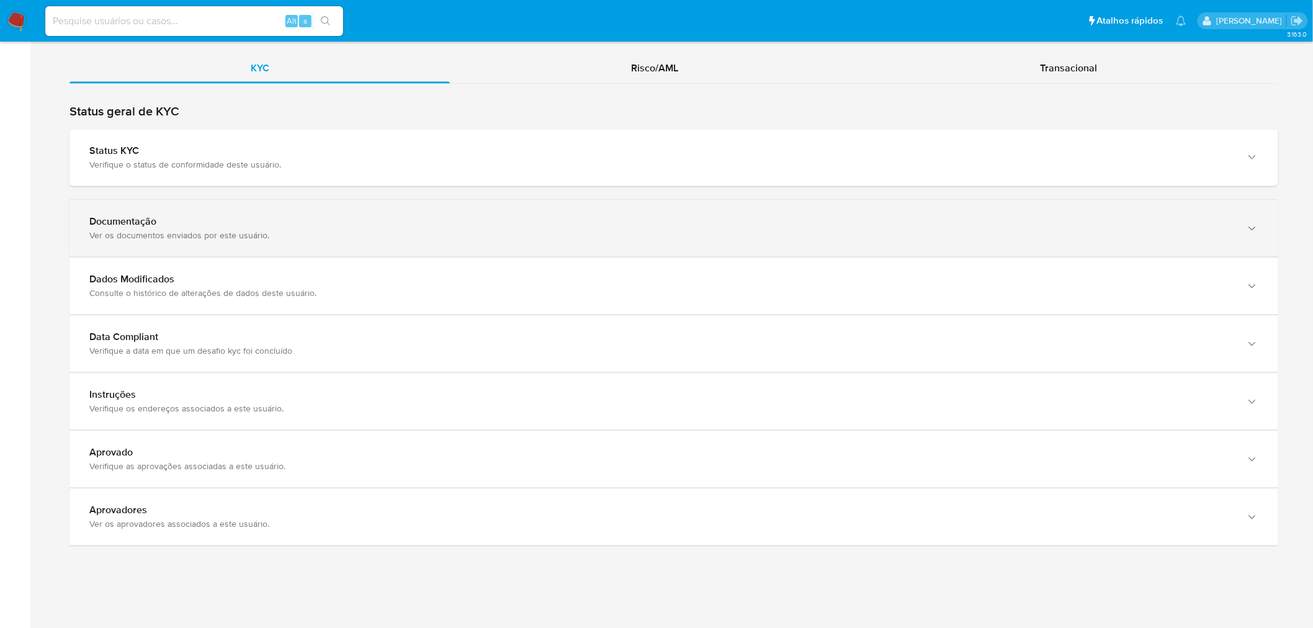
drag, startPoint x: 467, startPoint y: 227, endPoint x: 460, endPoint y: 237, distance: 11.7
click at [460, 227] on div "Documentação Ver os documentos enviados por este usuário." at bounding box center [661, 227] width 1144 height 25
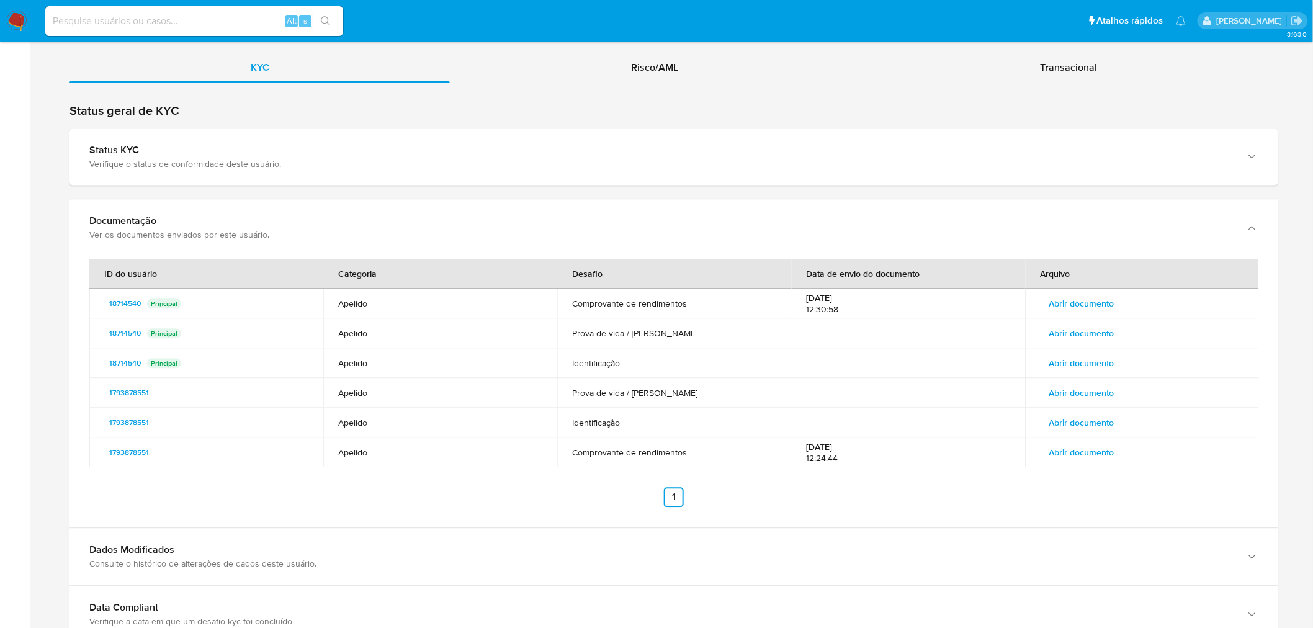
drag, startPoint x: 451, startPoint y: 265, endPoint x: 439, endPoint y: 275, distance: 15.4
click at [451, 267] on th "Categoria" at bounding box center [440, 274] width 234 height 30
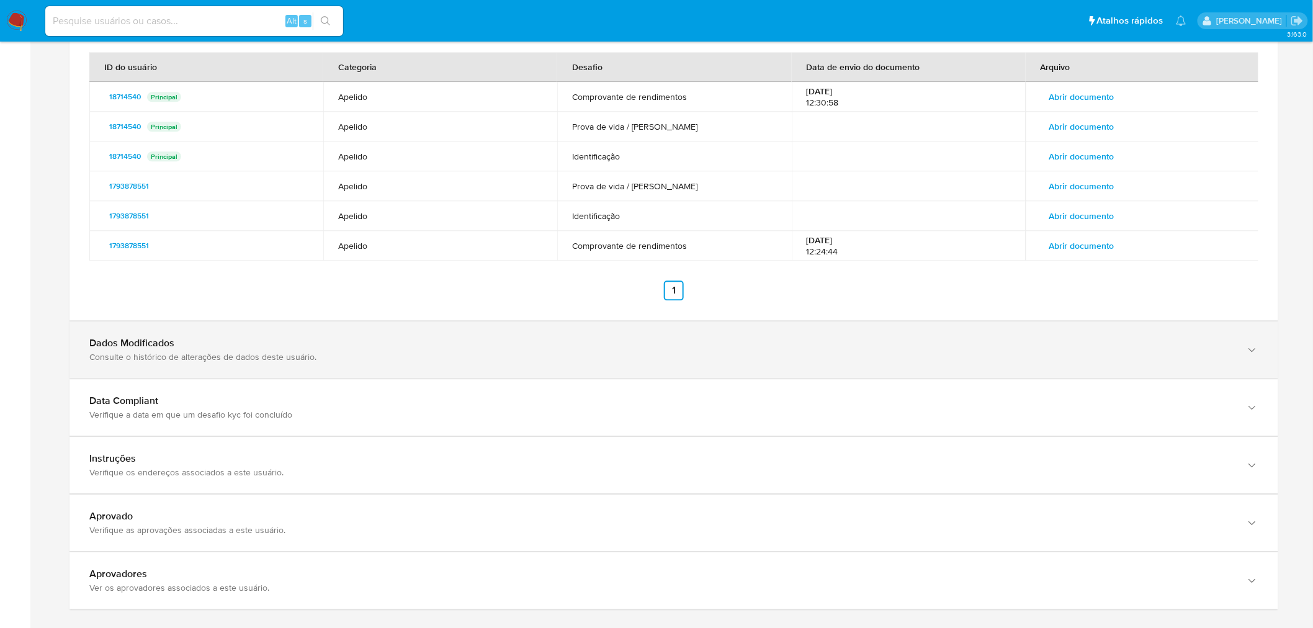
click at [422, 367] on div "Dados Modificados Consulte o histórico de alterações de dados deste usuário." at bounding box center [673, 349] width 1208 height 56
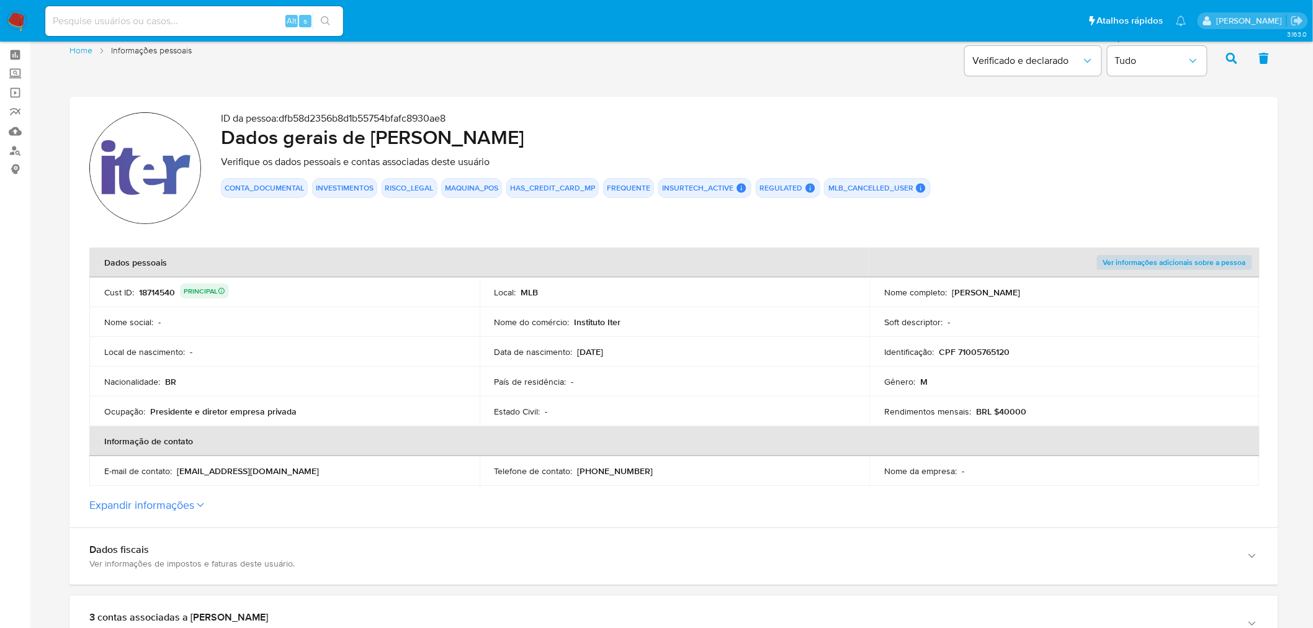
scroll to position [0, 0]
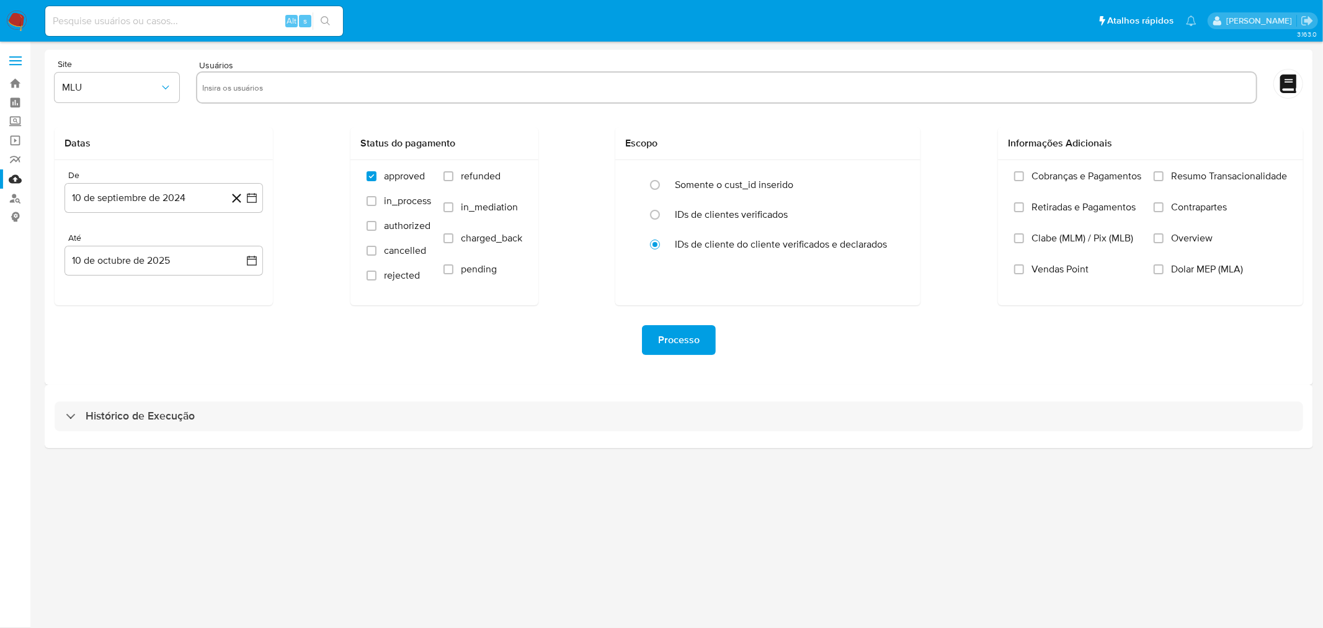
click at [370, 447] on div "Histórico de Execução" at bounding box center [679, 416] width 1269 height 63
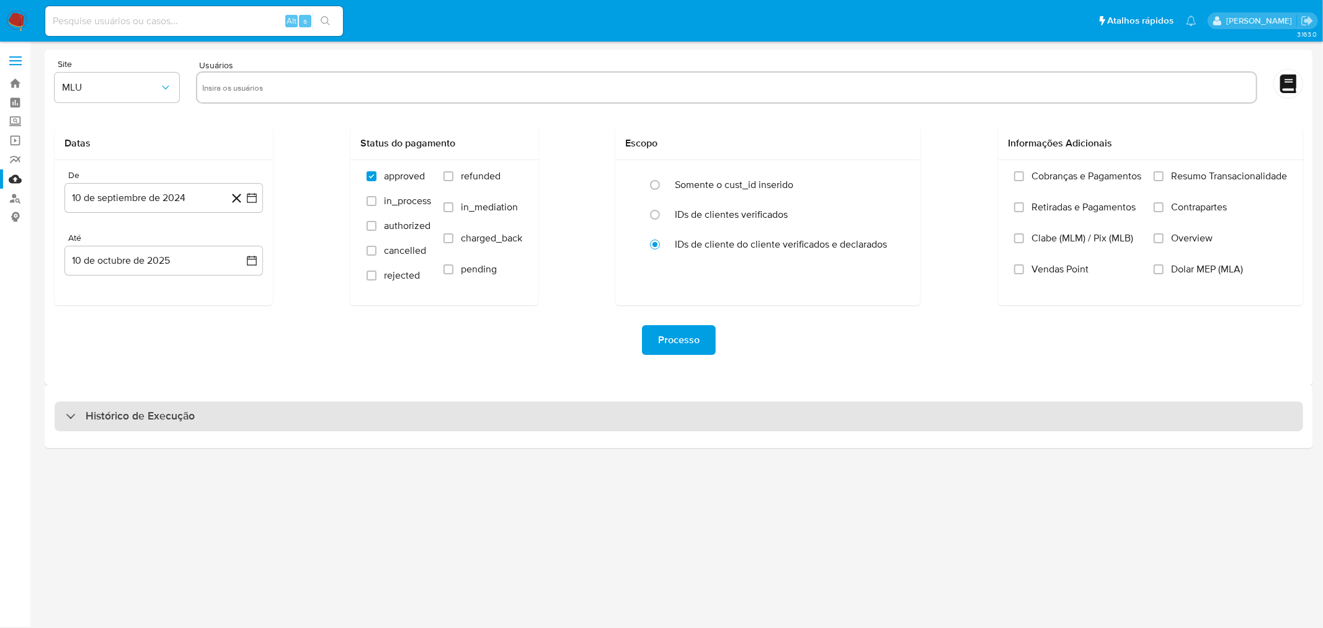
drag, startPoint x: 385, startPoint y: 429, endPoint x: 403, endPoint y: 414, distance: 23.8
click at [385, 428] on div "Histórico de Execução" at bounding box center [679, 416] width 1249 height 30
select select "10"
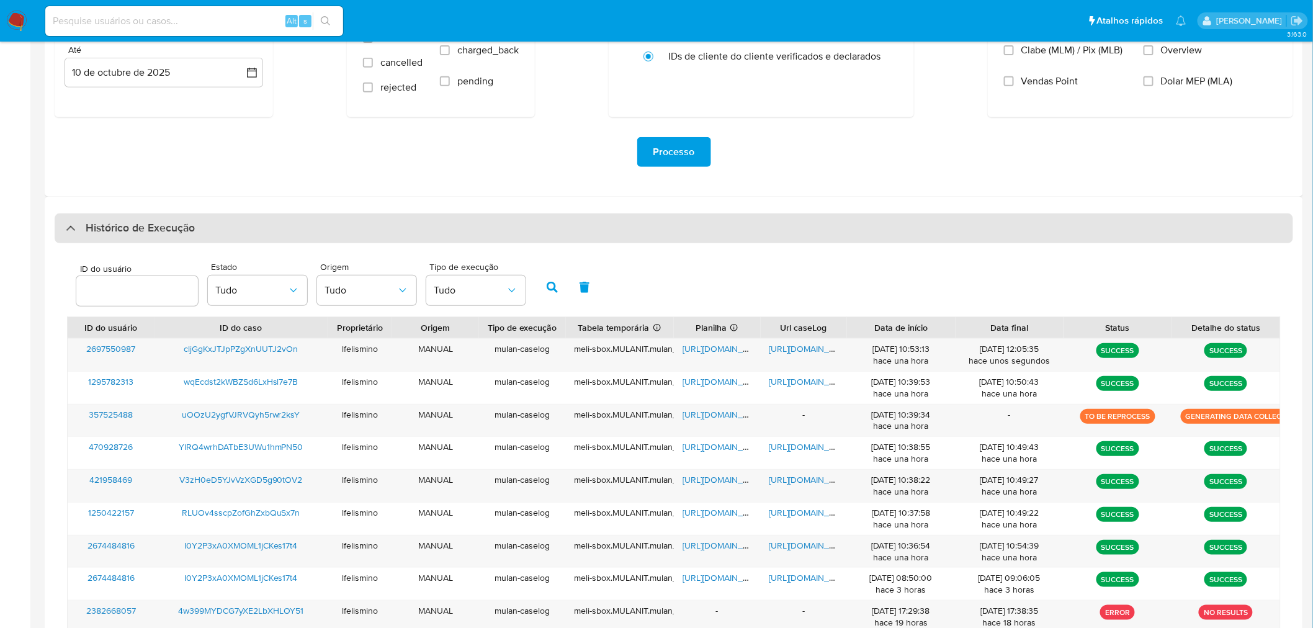
scroll to position [207, 0]
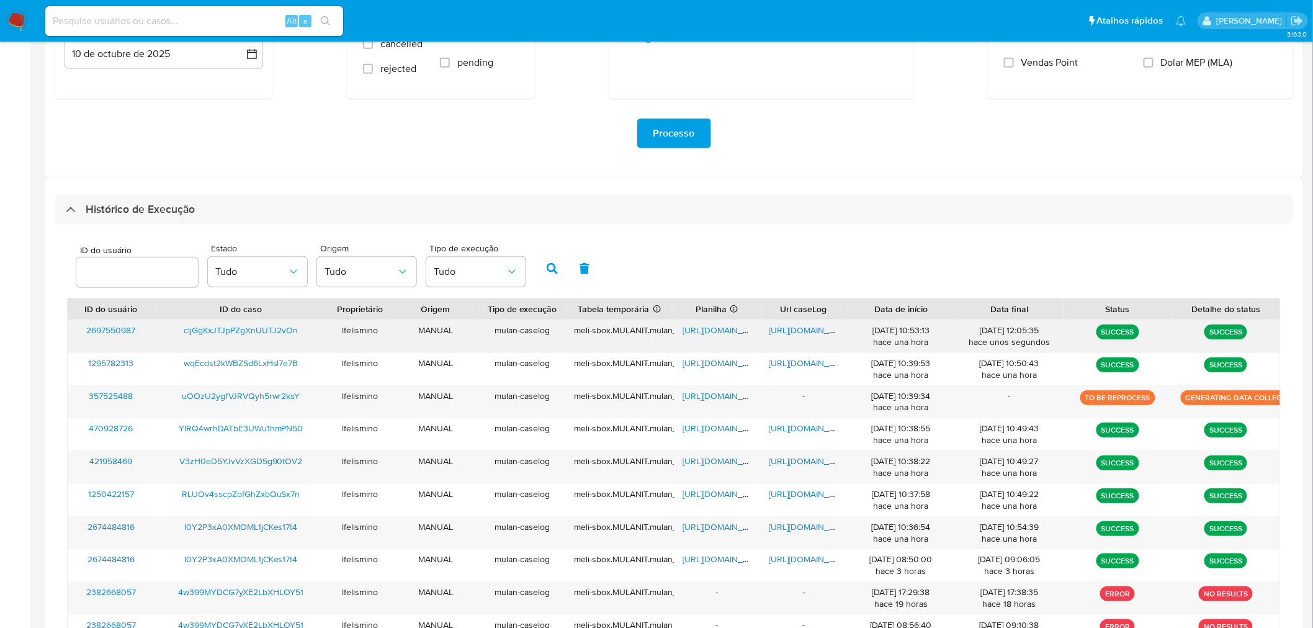
click at [810, 331] on span "[URL][DOMAIN_NAME]" at bounding box center [812, 330] width 86 height 12
click at [714, 329] on span "[URL][DOMAIN_NAME]" at bounding box center [725, 330] width 86 height 12
